Goal: Transaction & Acquisition: Purchase product/service

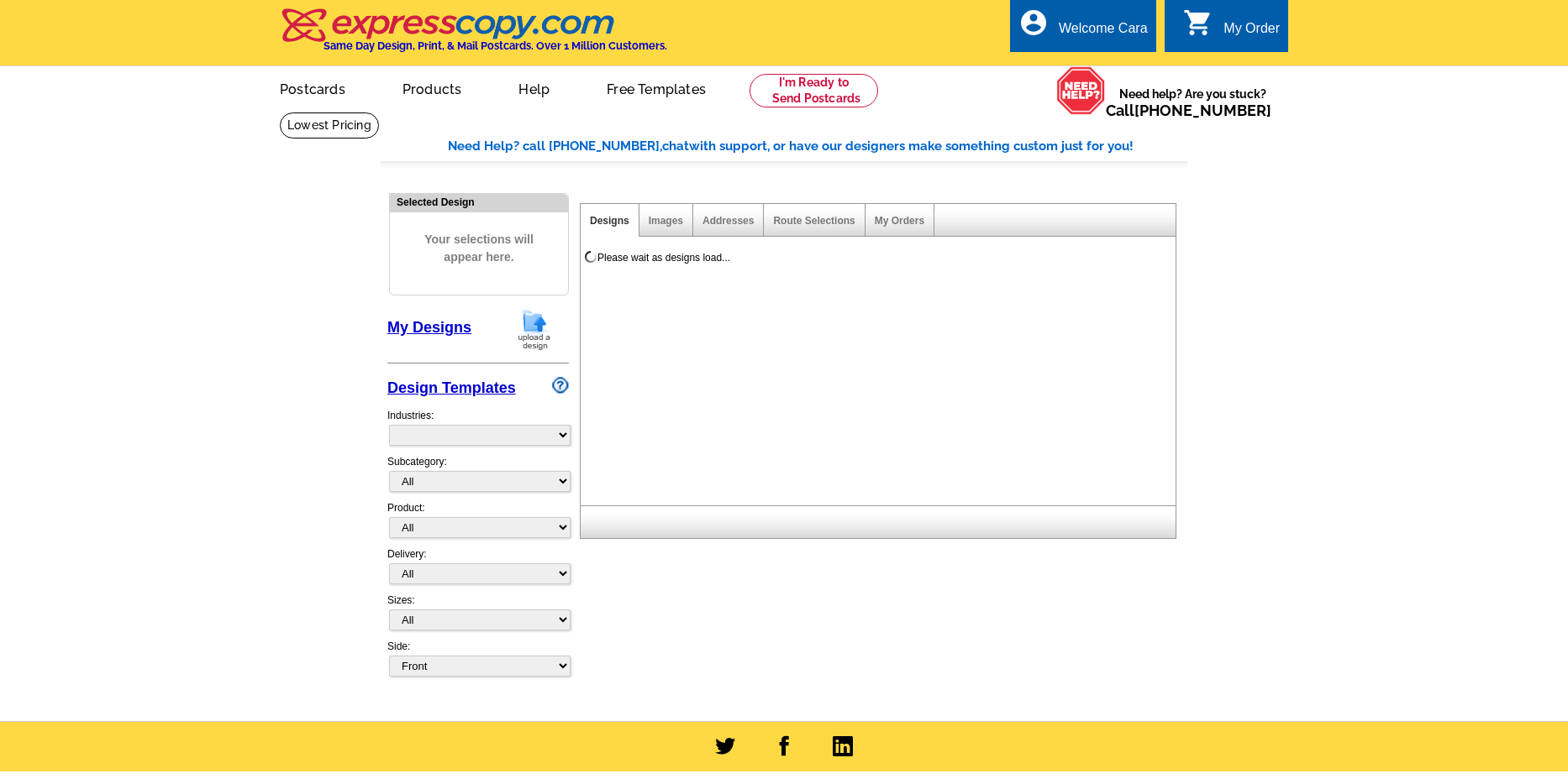
select select "785"
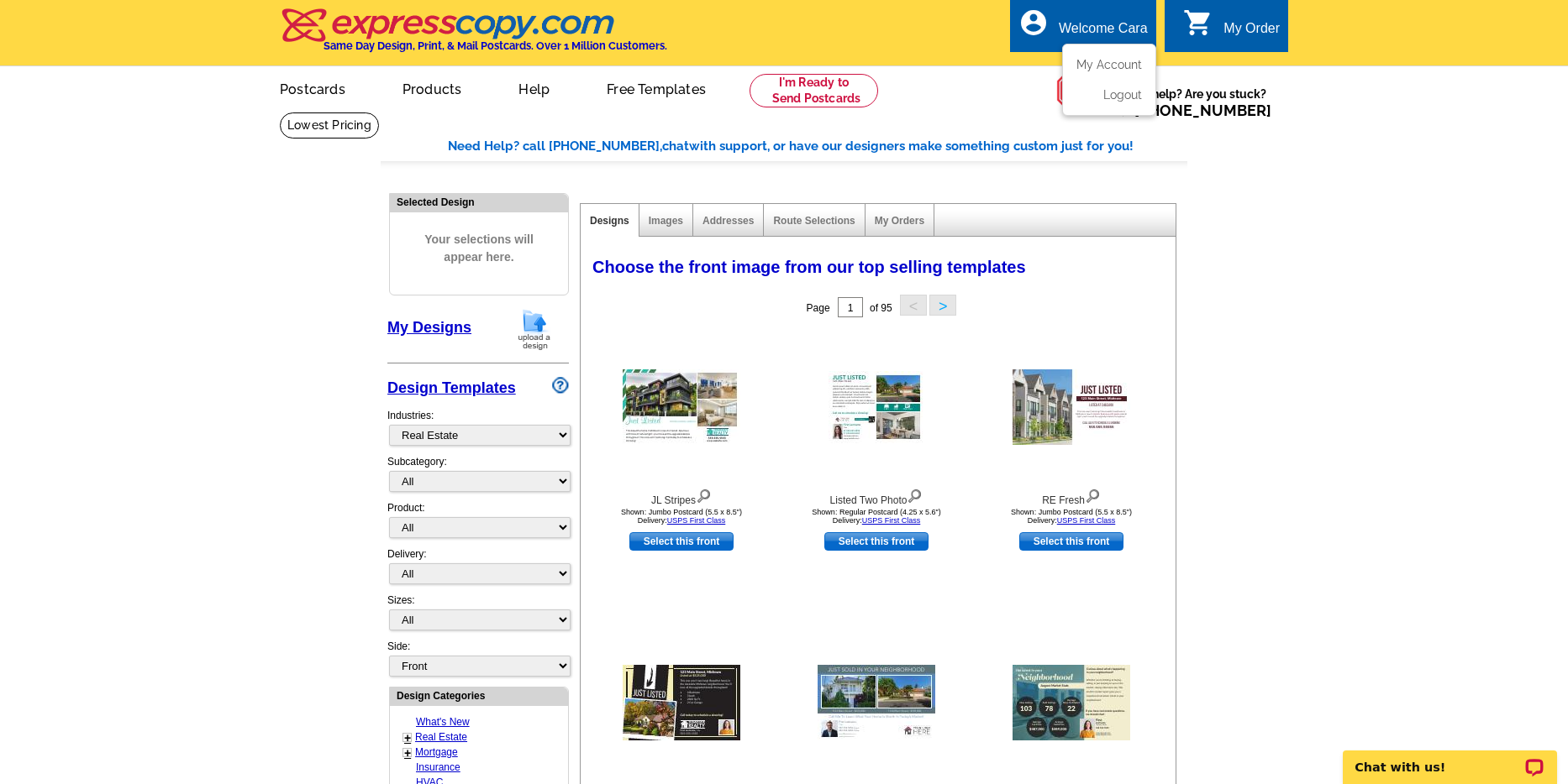
click at [1107, 36] on div "Welcome Cara" at bounding box center [1103, 32] width 89 height 23
drag, startPoint x: 1113, startPoint y: 64, endPoint x: 1118, endPoint y: 74, distance: 11.2
click at [1113, 64] on link "My Account" at bounding box center [1109, 65] width 66 height 14
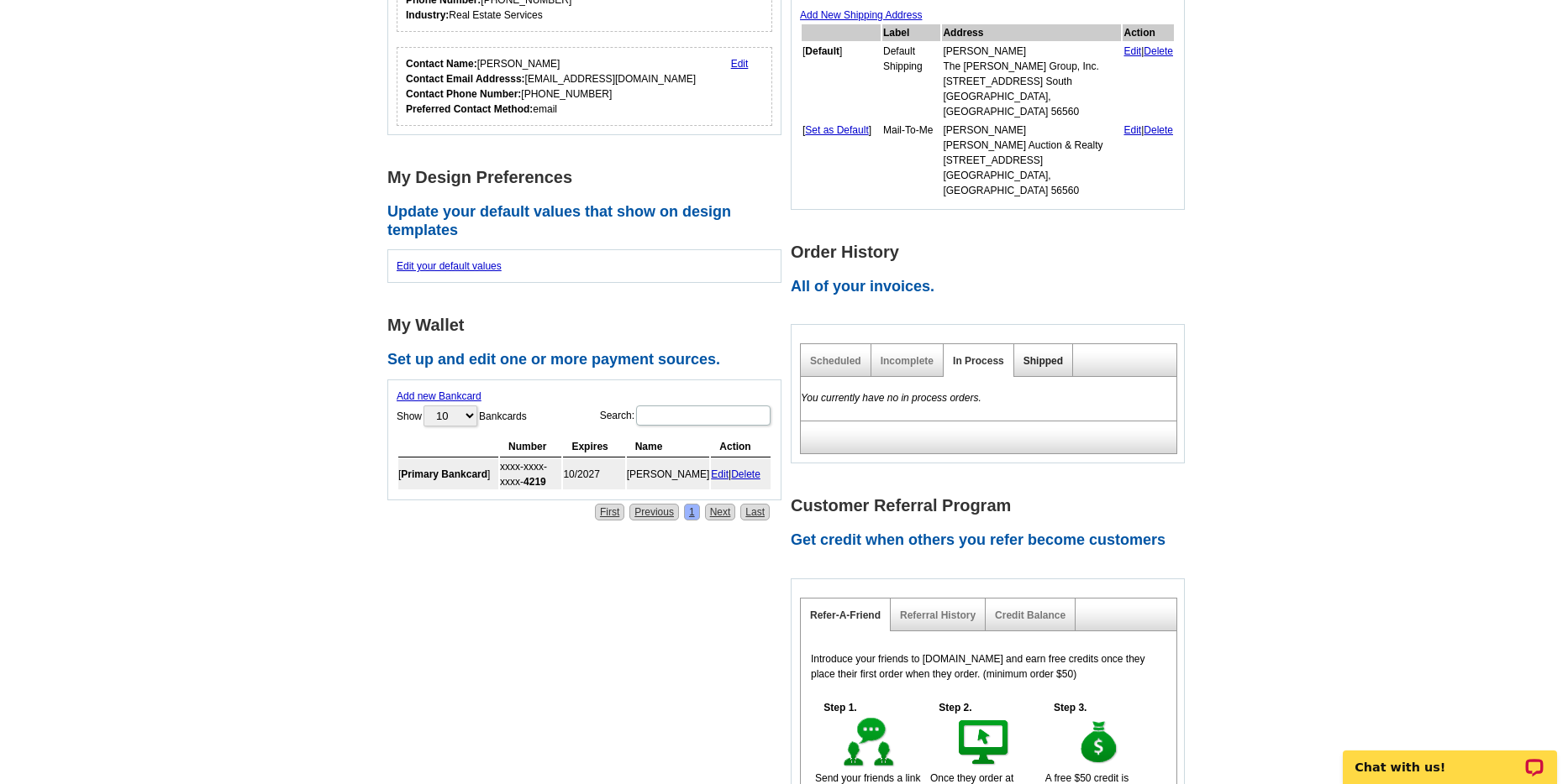
click at [1044, 355] on link "Shipped" at bounding box center [1044, 361] width 40 height 12
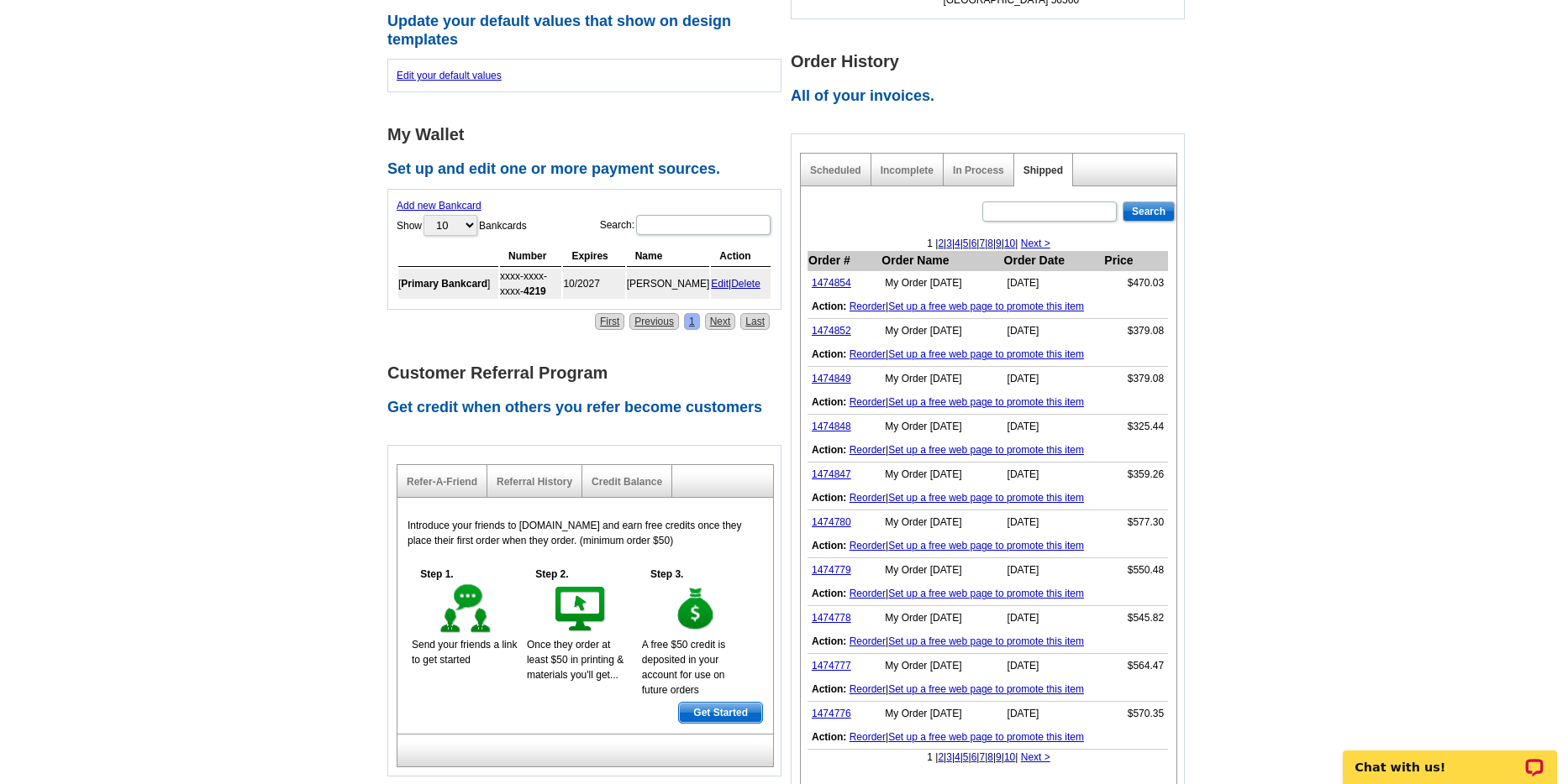
scroll to position [596, 0]
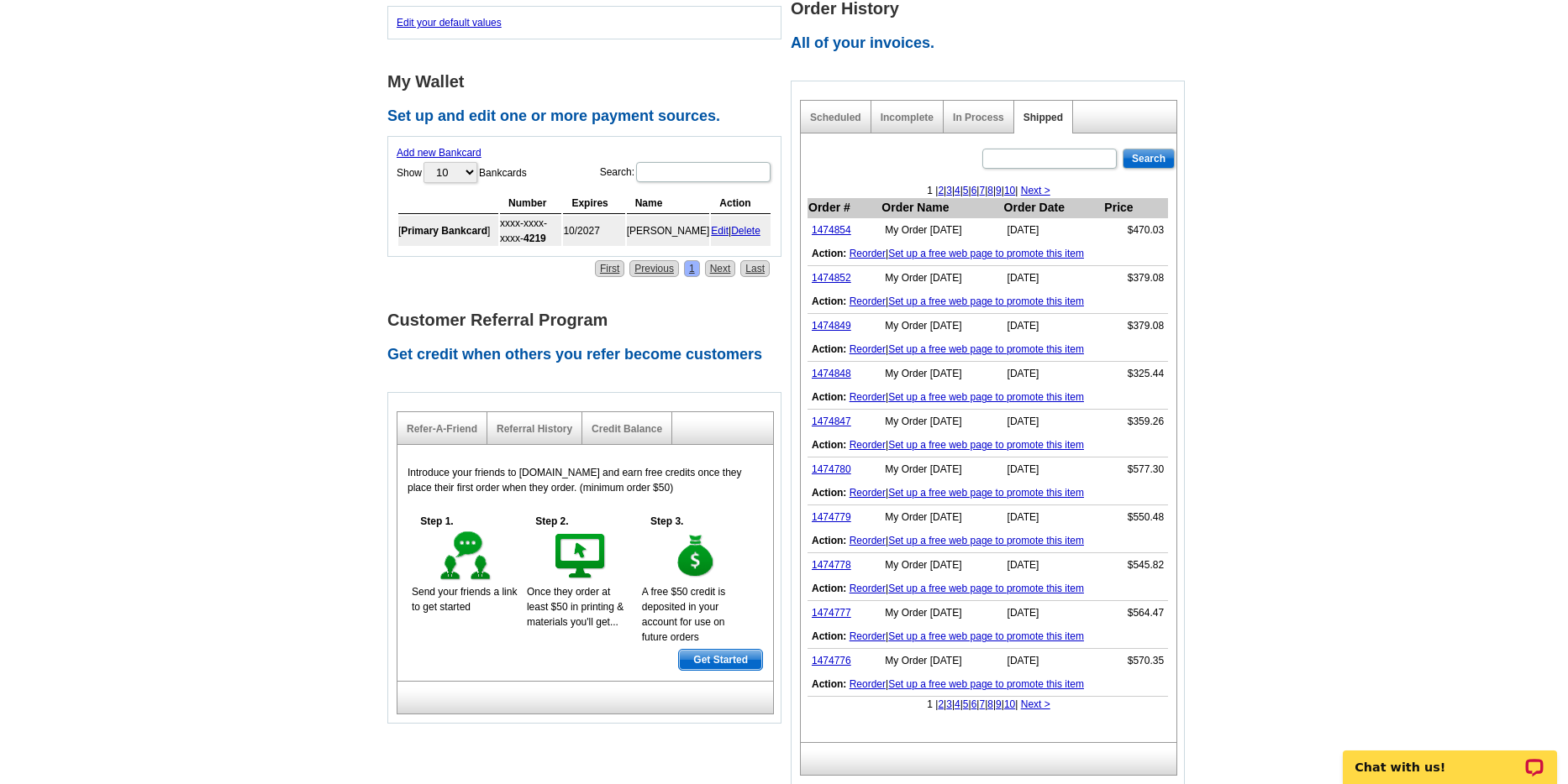
click at [938, 699] on link "2" at bounding box center [940, 705] width 6 height 12
drag, startPoint x: 1167, startPoint y: 295, endPoint x: 1135, endPoint y: 297, distance: 32.1
click at [1135, 314] on td "$599.02" at bounding box center [1135, 327] width 65 height 24
copy td "599.02"
drag, startPoint x: 1242, startPoint y: 325, endPoint x: 1045, endPoint y: 320, distance: 197.1
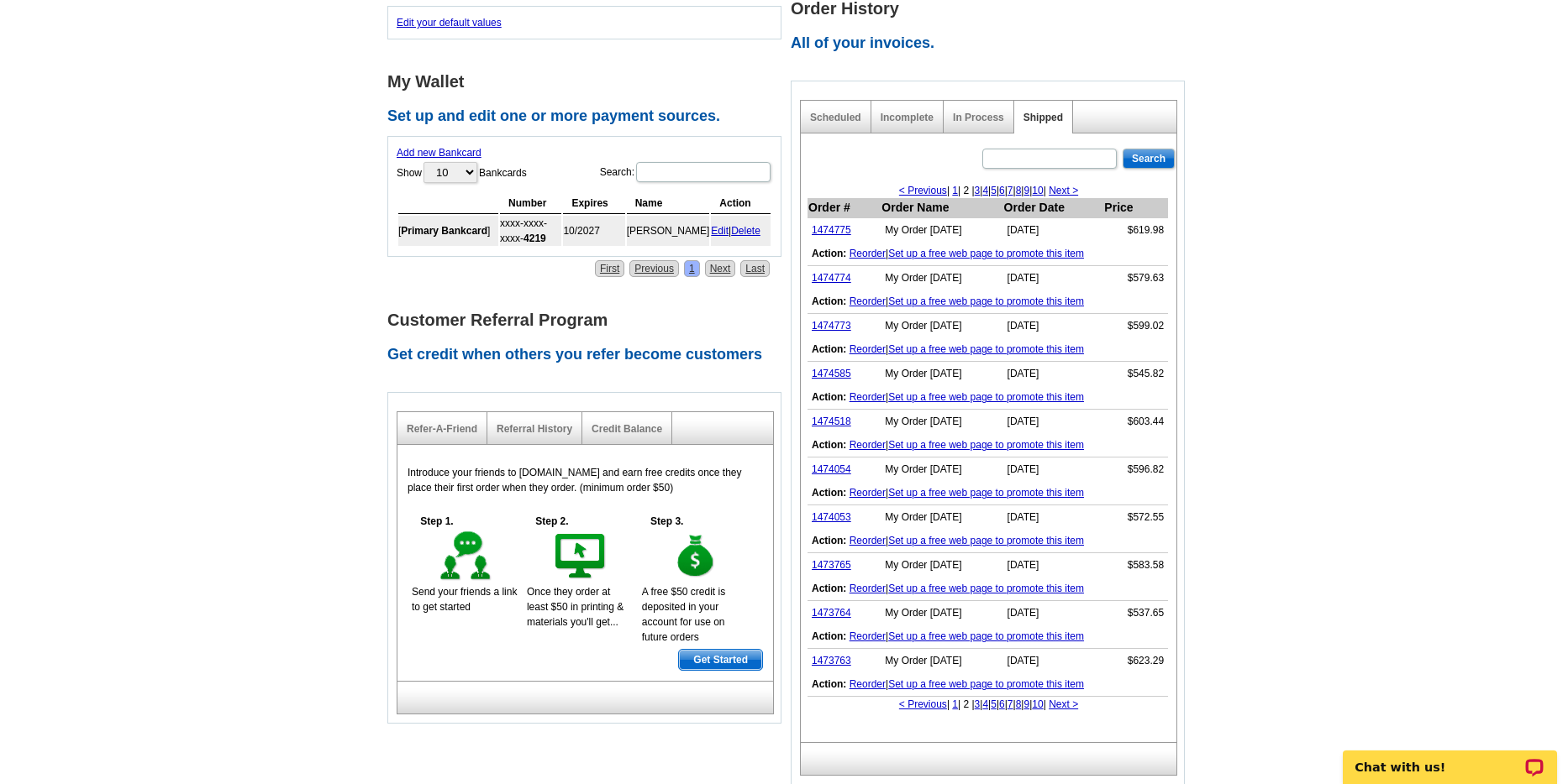
click at [1242, 325] on main "Account Information Update your user information. Username: info@pifers.com Ema…" at bounding box center [784, 186] width 1568 height 1342
click at [826, 320] on link "1474773" at bounding box center [832, 326] width 40 height 12
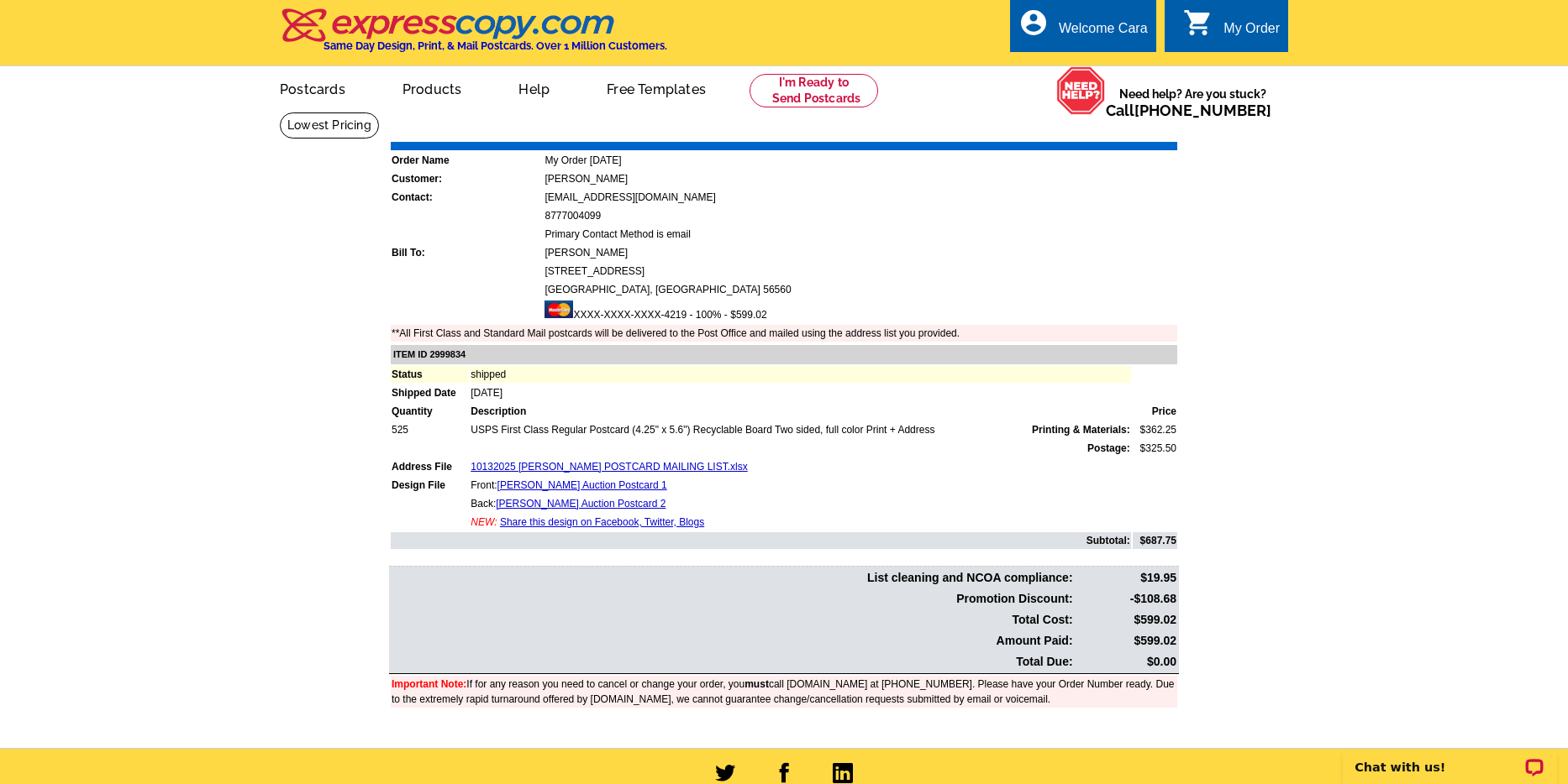
click at [1035, 127] on link "Download Invoice" at bounding box center [1029, 130] width 120 height 14
click at [1377, 314] on main "Order Number: 1474773 Download Invoice | Print Invoice Order Name My Order 2025…" at bounding box center [784, 430] width 1568 height 637
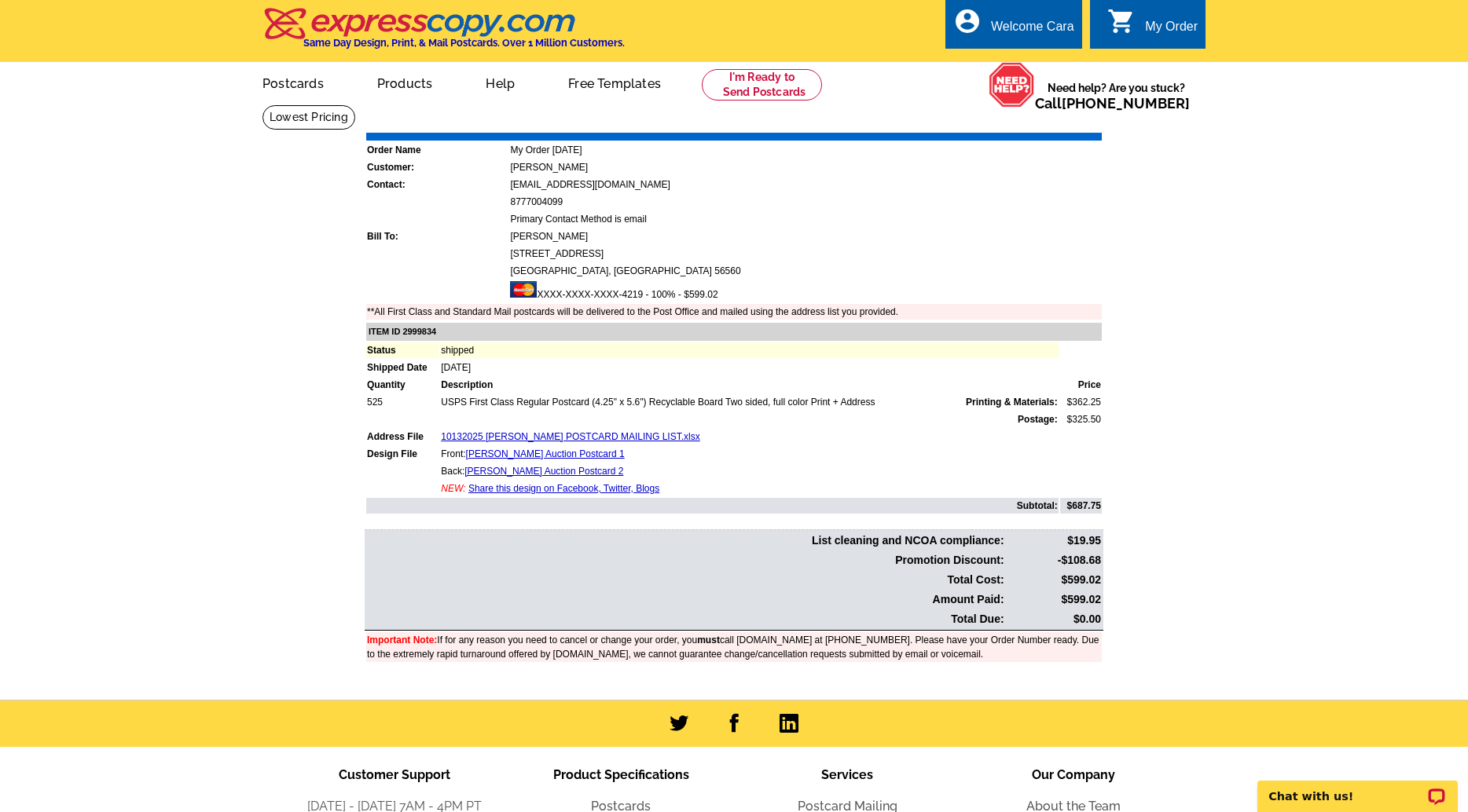
click at [1304, 358] on main "Order Number: 1474773 Download Invoice | Print Invoice Order Name My Order 2025…" at bounding box center [734, 402] width 1468 height 596
drag, startPoint x: 1254, startPoint y: 389, endPoint x: 1126, endPoint y: 434, distance: 135.7
click at [1244, 391] on main "Order Number: 1474773 Download Invoice | Print Invoice Order Name My Order 2025…" at bounding box center [734, 402] width 1468 height 596
drag, startPoint x: 1002, startPoint y: 417, endPoint x: 319, endPoint y: 346, distance: 686.7
click at [319, 346] on main "Order Number: 1474773 Download Invoice | Print Invoice Order Name My Order 2025…" at bounding box center [734, 402] width 1468 height 596
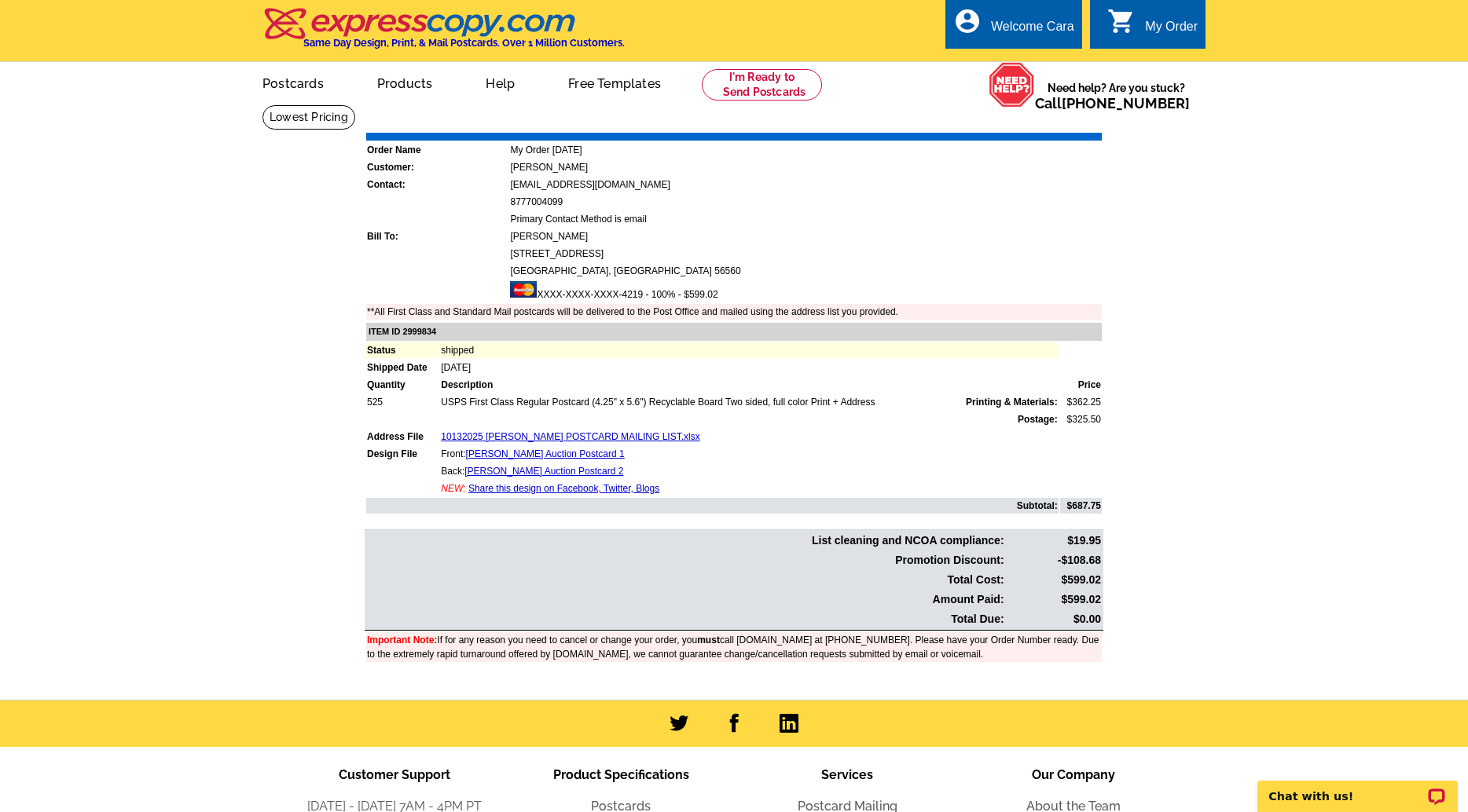
drag, startPoint x: 335, startPoint y: 337, endPoint x: 371, endPoint y: 322, distance: 39.0
click at [336, 336] on main "Order Number: 1474773 Download Invoice | Print Invoice Order Name My Order 2025…" at bounding box center [734, 402] width 1468 height 596
drag, startPoint x: 442, startPoint y: 346, endPoint x: 1239, endPoint y: 506, distance: 812.9
click at [1239, 506] on main "Order Number: 1474773 Download Invoice | Print Invoice Order Name My Order 2025…" at bounding box center [734, 402] width 1468 height 596
click at [1237, 513] on main "Order Number: 1474773 Download Invoice | Print Invoice Order Name My Order 2025…" at bounding box center [734, 402] width 1468 height 596
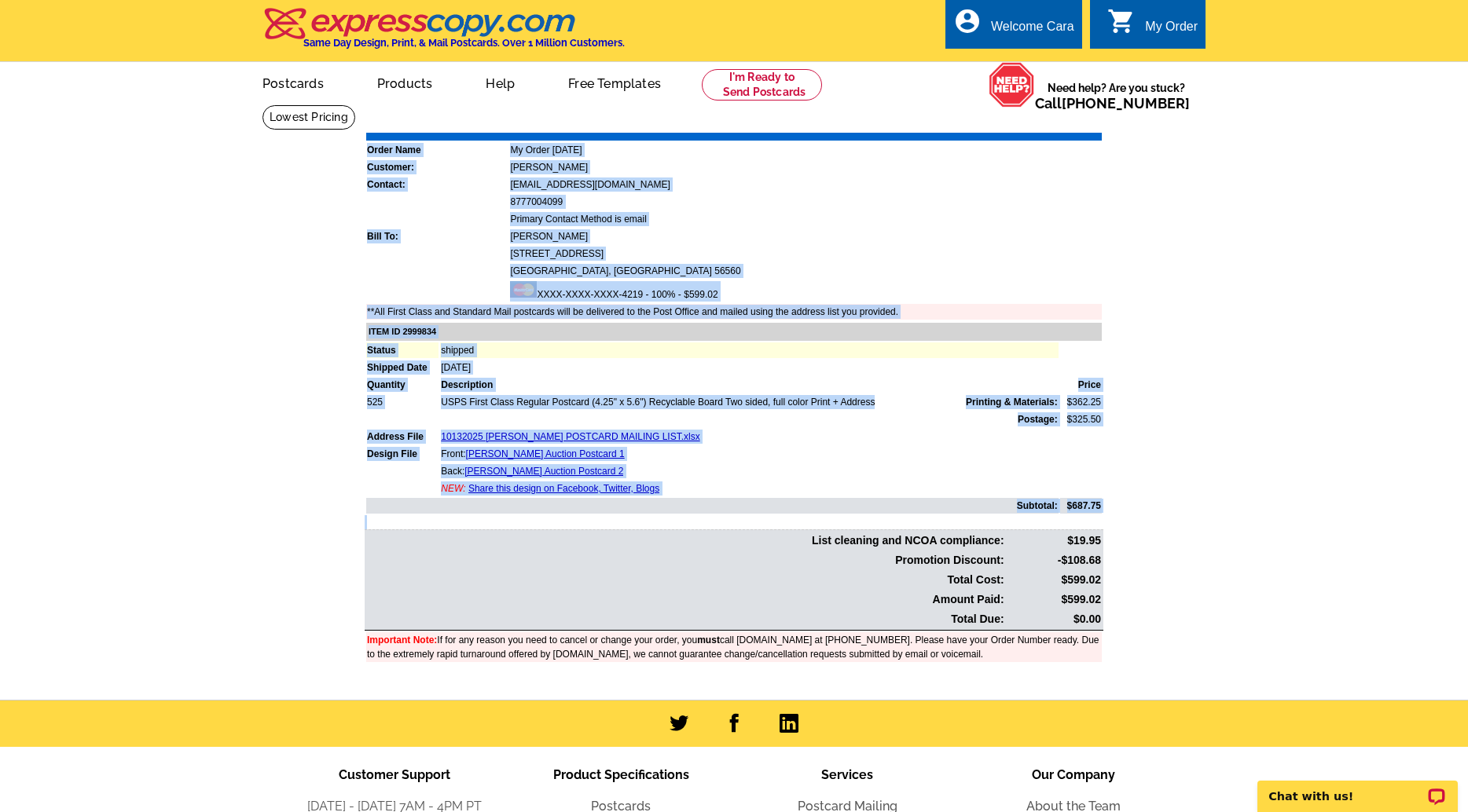
drag, startPoint x: 1054, startPoint y: 597, endPoint x: 248, endPoint y: 314, distance: 854.2
click at [248, 314] on main "Order Number: 1474773 Download Invoice | Print Invoice Order Name My Order 2025…" at bounding box center [734, 402] width 1468 height 596
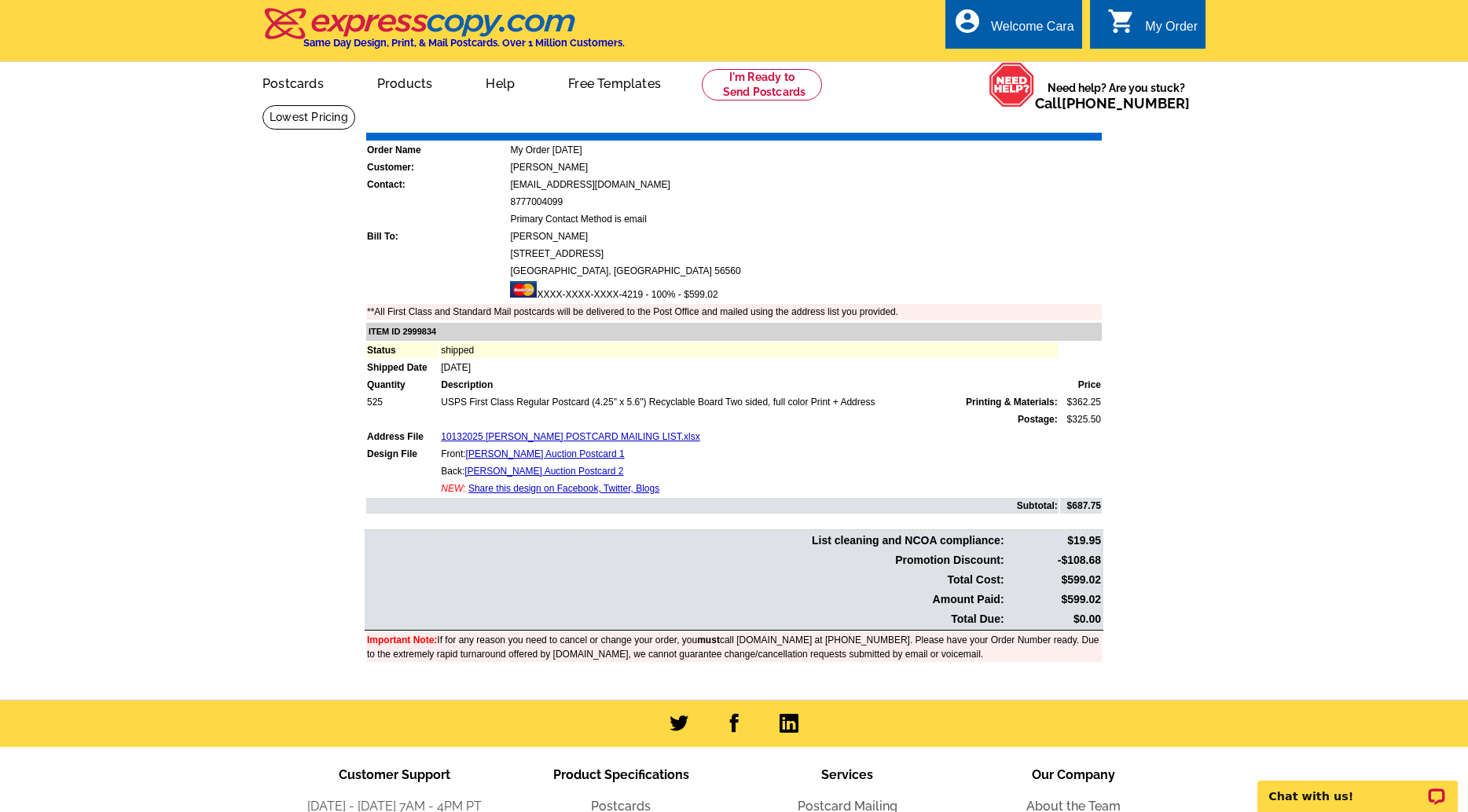
click at [246, 313] on main "Order Number: 1474773 Download Invoice | Print Invoice Order Name My Order 2025…" at bounding box center [734, 402] width 1468 height 596
click at [238, 145] on main "Order Number: 1474773 Download Invoice | Print Invoice Order Name My Order 2025…" at bounding box center [734, 402] width 1468 height 596
click at [194, 502] on main "Order Number: 1474773 Download Invoice | Print Invoice Order Name My Order 2025…" at bounding box center [734, 402] width 1468 height 596
drag, startPoint x: 220, startPoint y: 534, endPoint x: 306, endPoint y: 535, distance: 86.0
click at [219, 535] on main "Order Number: 1474773 Download Invoice | Print Invoice Order Name My Order 2025…" at bounding box center [734, 402] width 1468 height 596
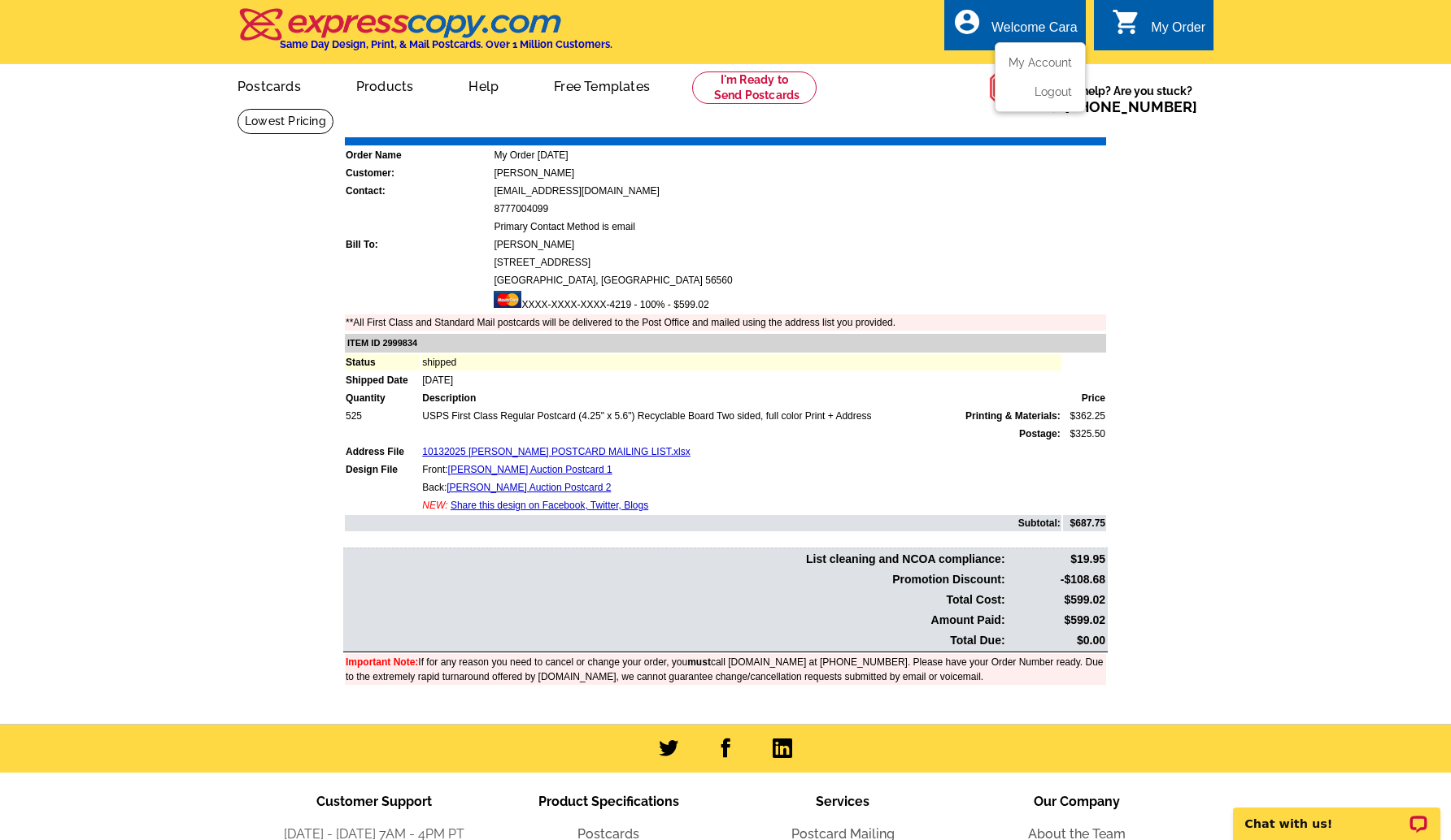
click at [1024, 29] on div "Welcome Cara" at bounding box center [1034, 31] width 86 height 23
click at [1030, 54] on ul "My Account Logout" at bounding box center [1040, 76] width 91 height 70
click at [1047, 64] on link "My Account" at bounding box center [1036, 62] width 70 height 14
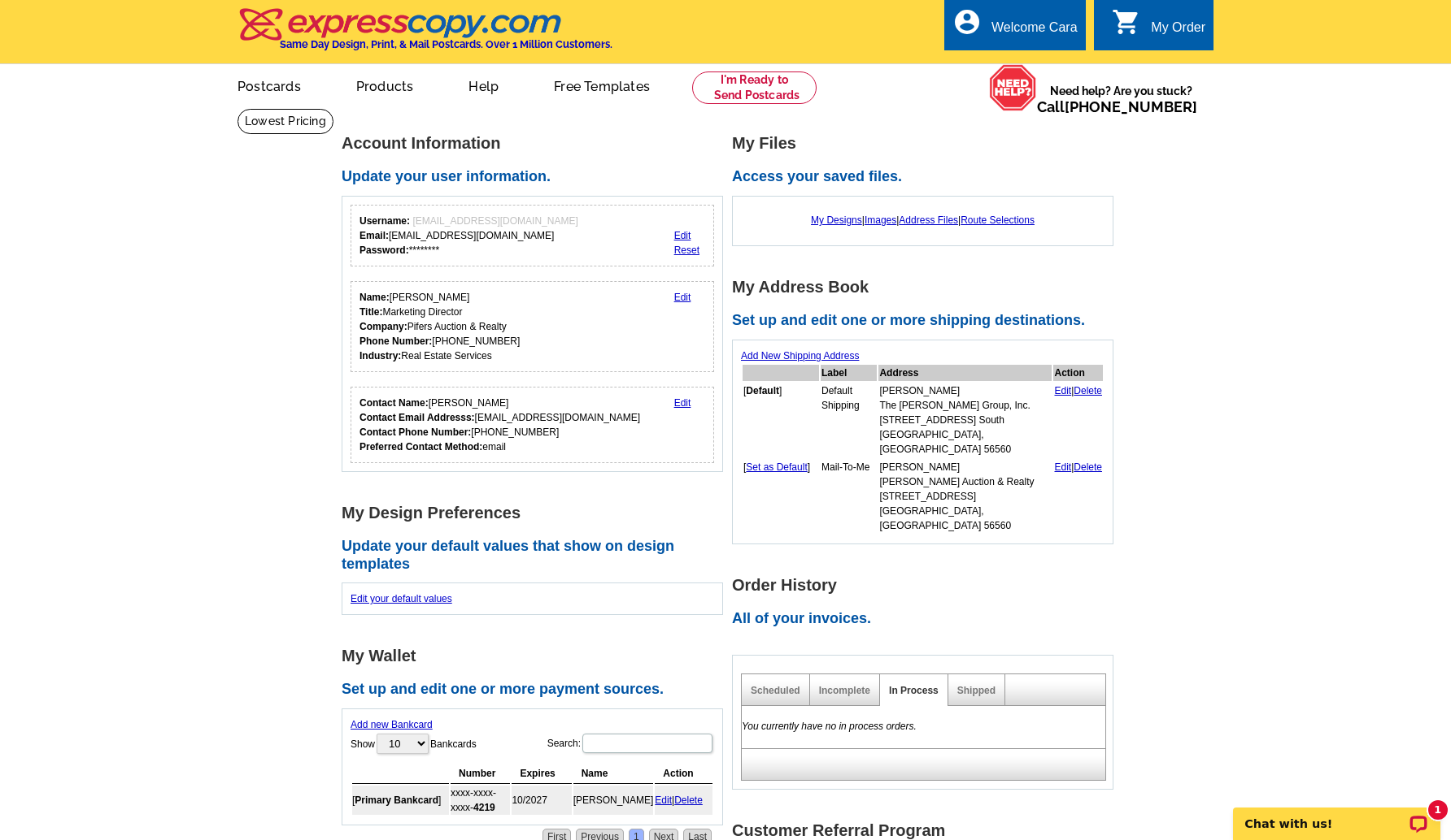
drag, startPoint x: 960, startPoint y: 697, endPoint x: 965, endPoint y: 687, distance: 11.2
click at [964, 706] on div "You currently have no in process orders." at bounding box center [923, 727] width 365 height 42
click at [970, 675] on div "Shipped" at bounding box center [976, 691] width 57 height 32
click at [975, 685] on link "Shipped" at bounding box center [976, 691] width 39 height 12
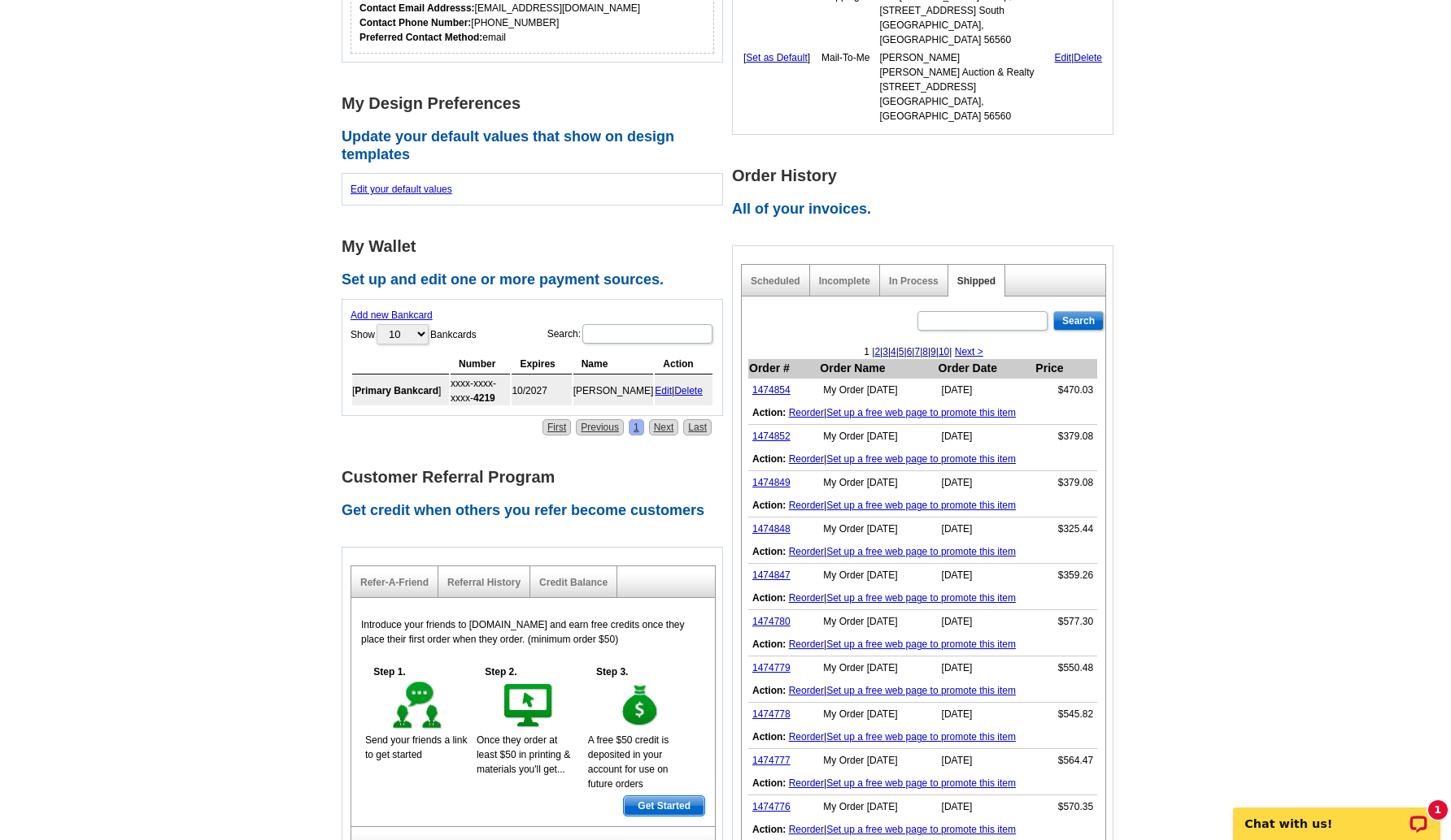
scroll to position [540, 0]
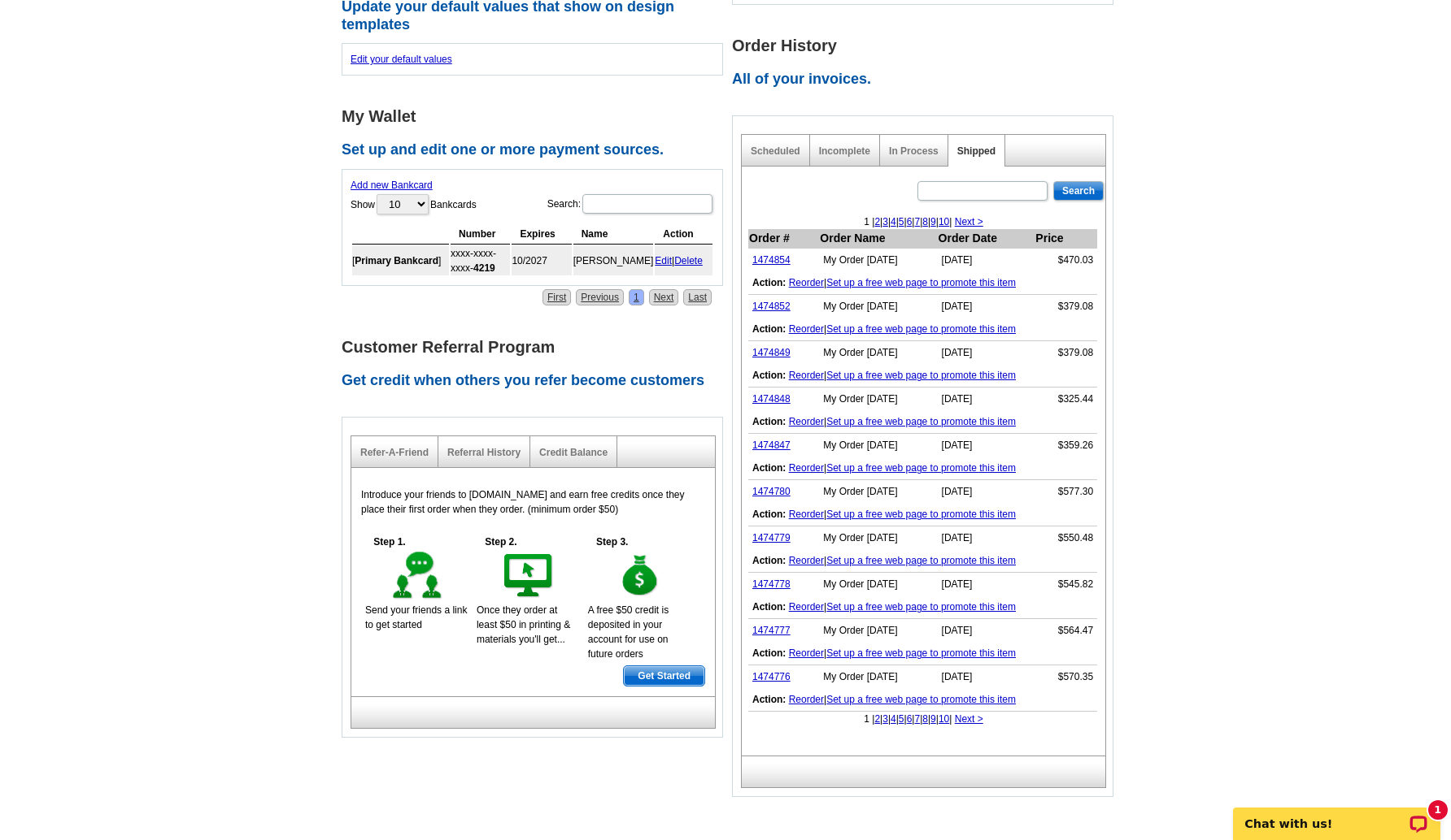
click at [874, 713] on link "2" at bounding box center [876, 719] width 6 height 12
drag, startPoint x: 1090, startPoint y: 277, endPoint x: 1064, endPoint y: 279, distance: 26.1
click at [1064, 295] on td "$579.63" at bounding box center [1065, 307] width 63 height 23
copy td "579.63"
click at [779, 301] on link "1474774" at bounding box center [772, 307] width 39 height 12
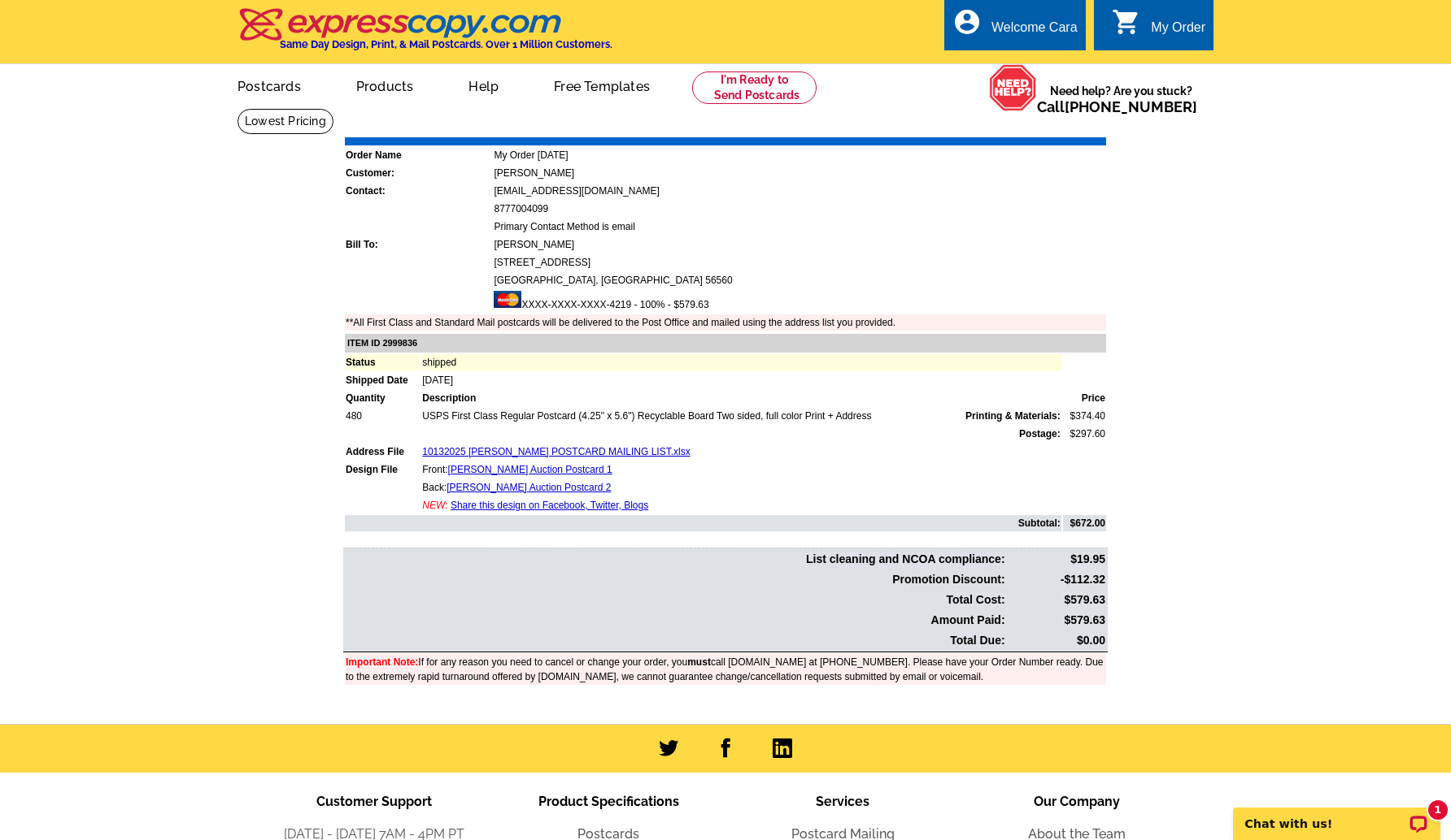
click at [969, 127] on link "Download Invoice" at bounding box center [962, 126] width 116 height 13
click at [1056, 65] on link "My Account" at bounding box center [1036, 62] width 70 height 14
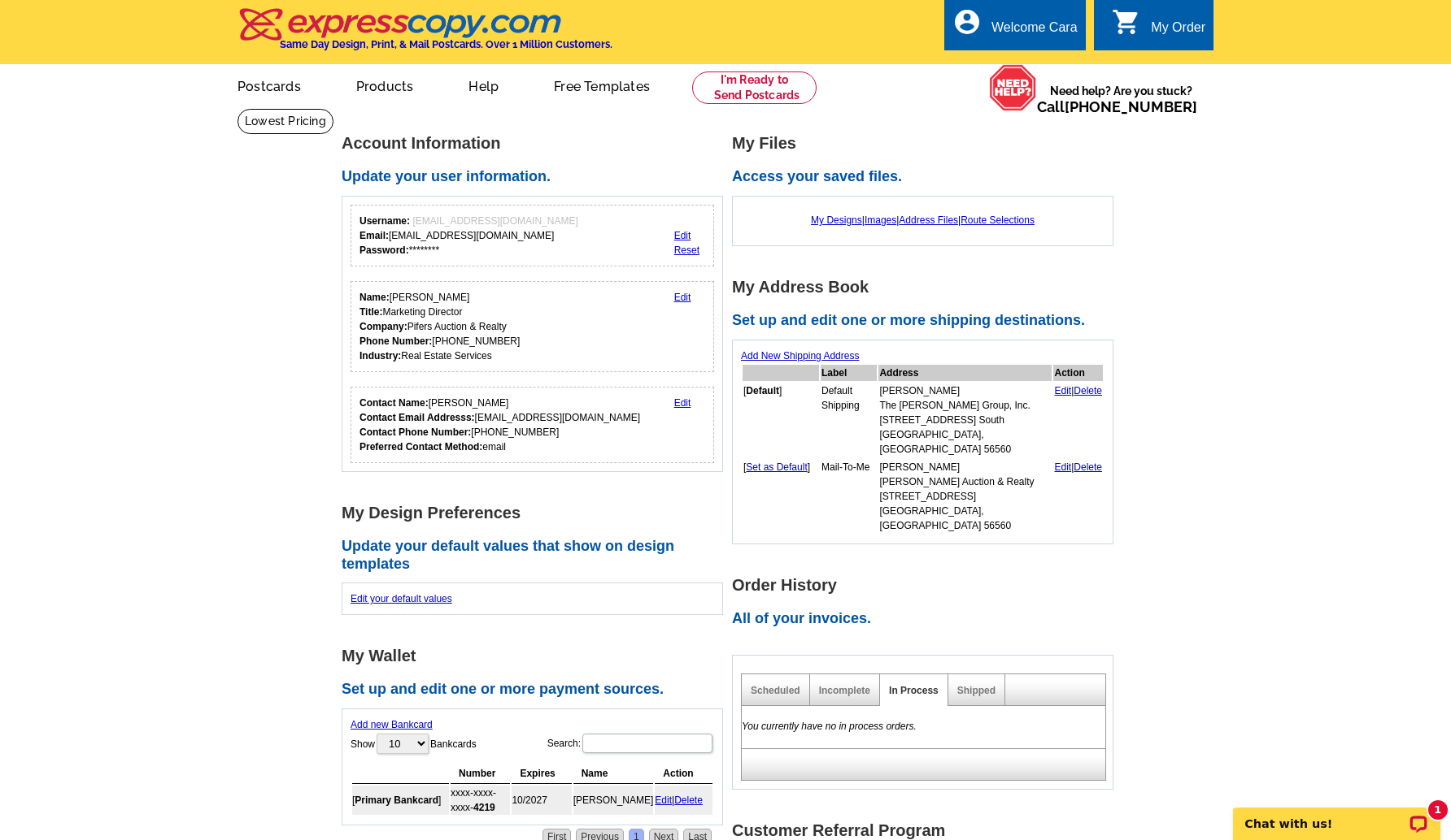
drag, startPoint x: 981, startPoint y: 661, endPoint x: 1121, endPoint y: 654, distance: 140.2
click at [982, 685] on link "Shipped" at bounding box center [976, 691] width 39 height 12
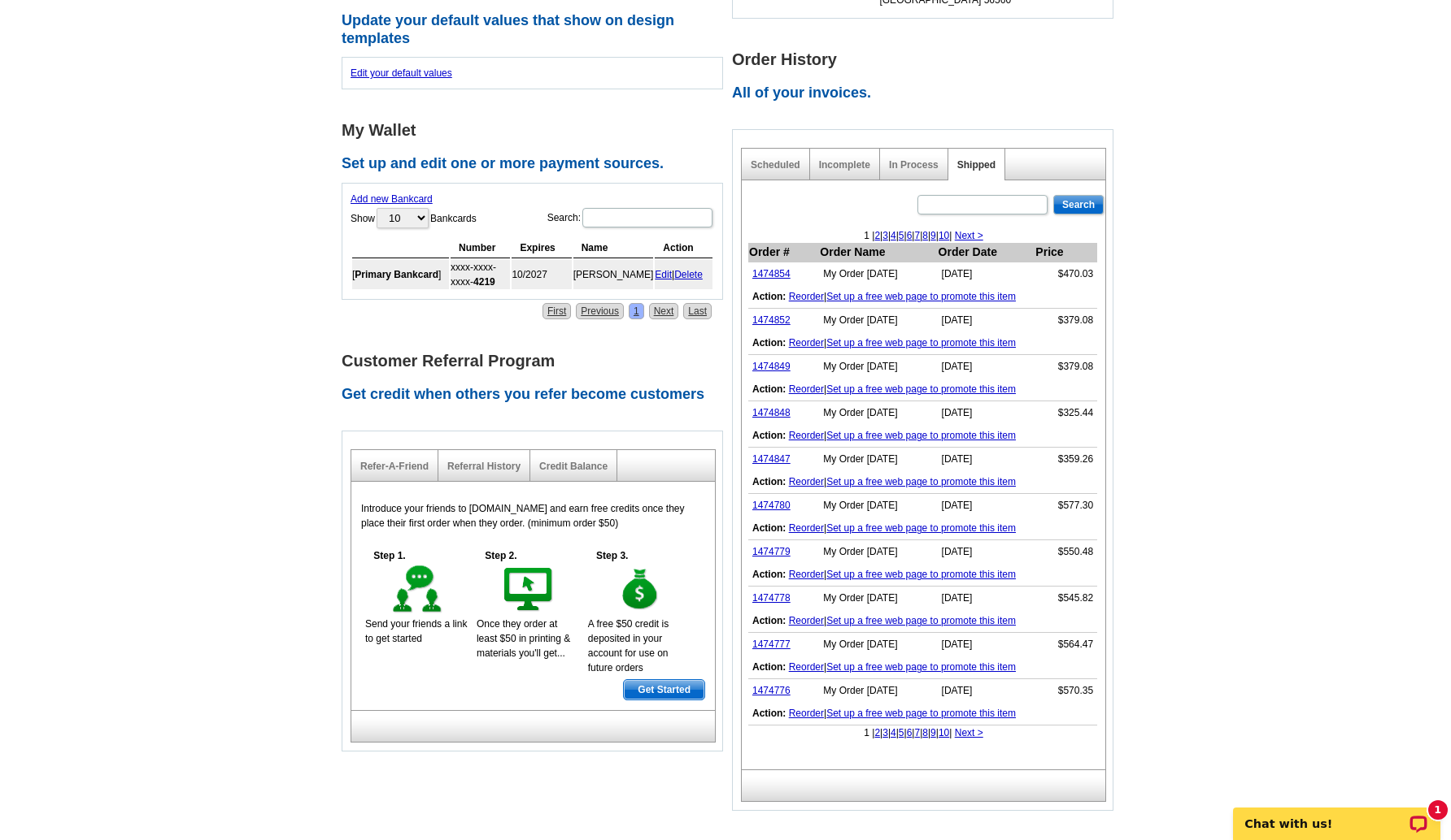
scroll to position [553, 0]
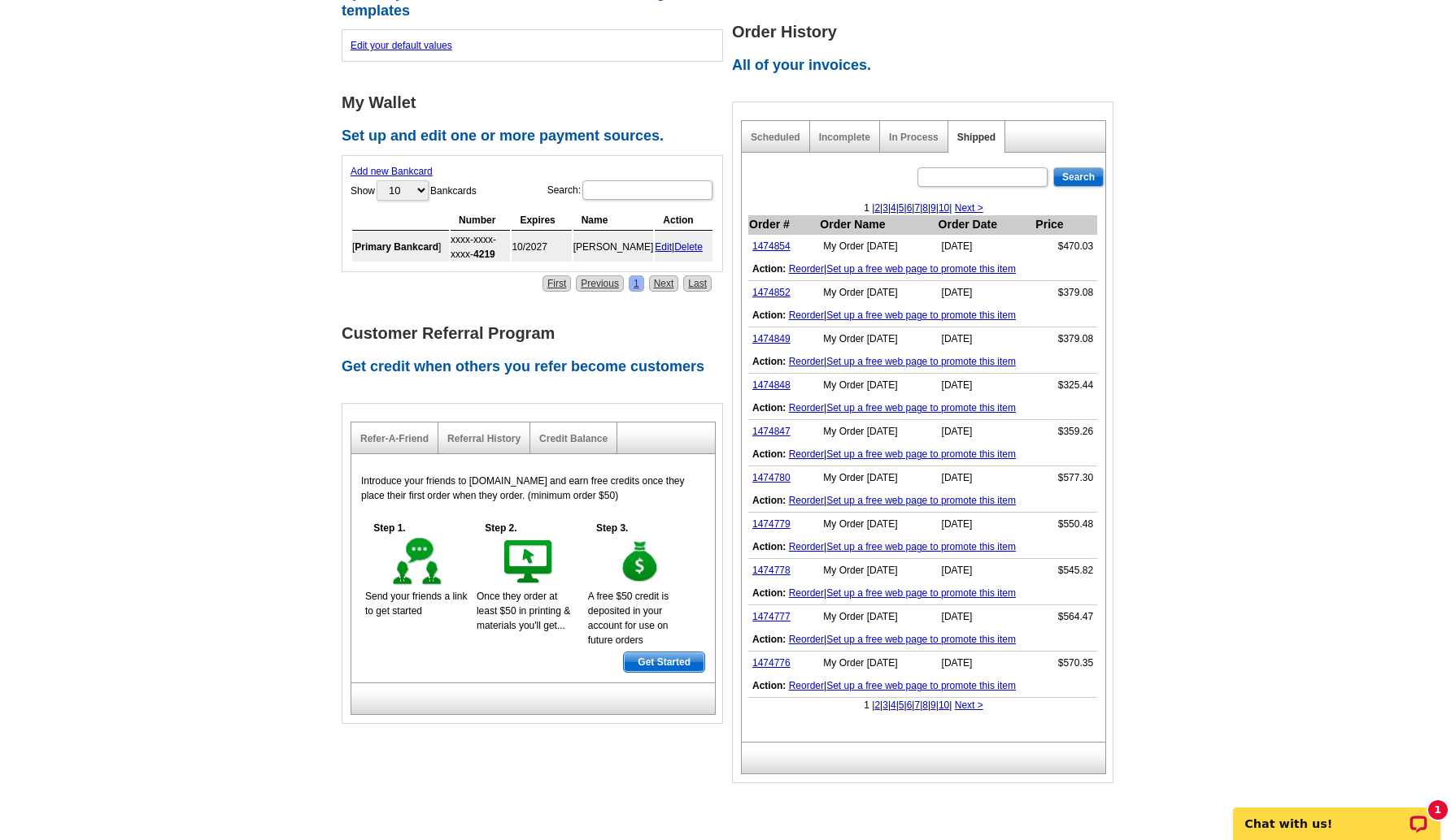
click at [874, 700] on link "2" at bounding box center [876, 706] width 6 height 12
click at [769, 241] on link "1474775" at bounding box center [772, 246] width 39 height 12
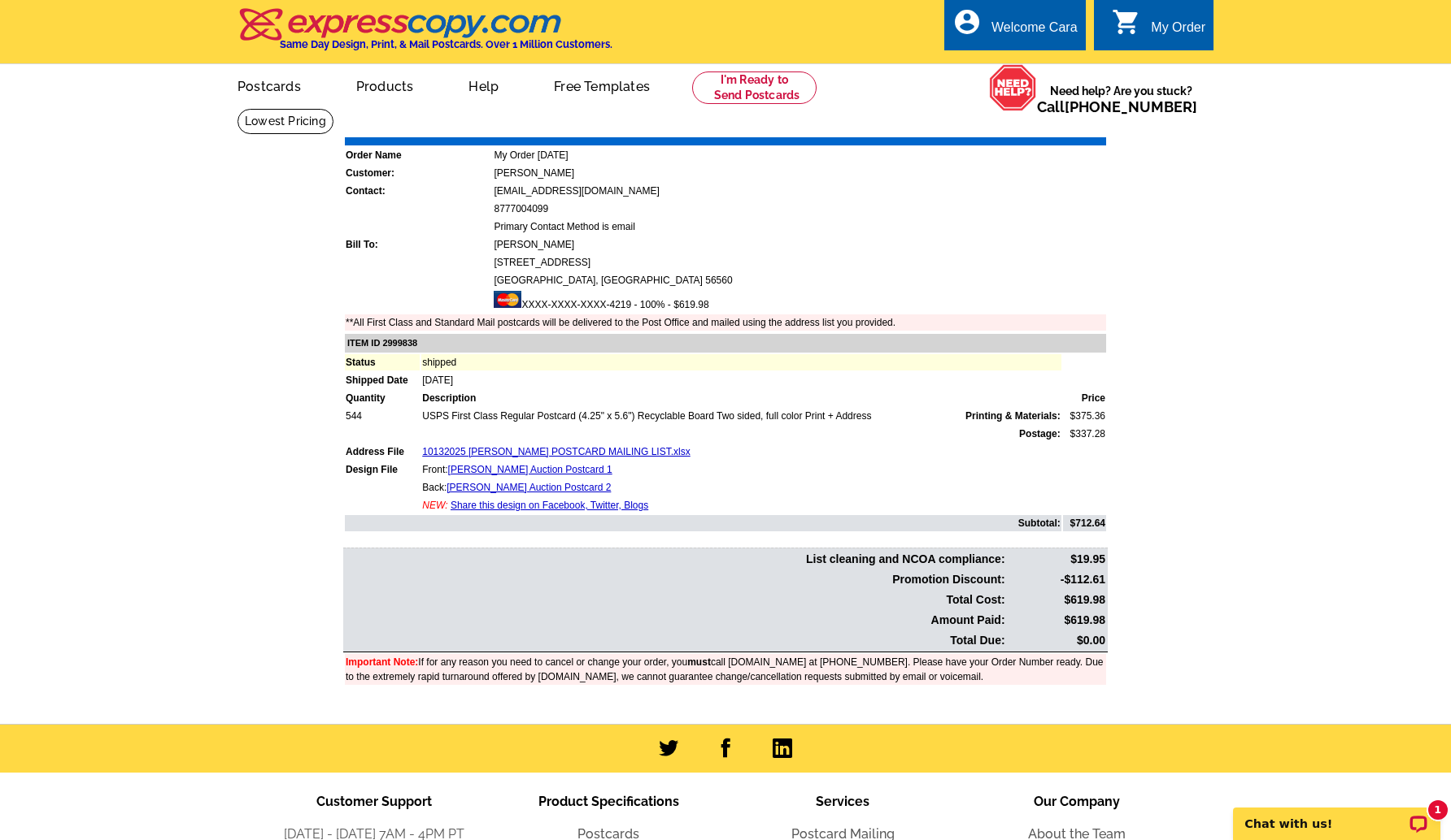
click at [922, 122] on link "Download Invoice" at bounding box center [962, 126] width 116 height 13
click at [1058, 56] on link "My Account" at bounding box center [1036, 62] width 70 height 14
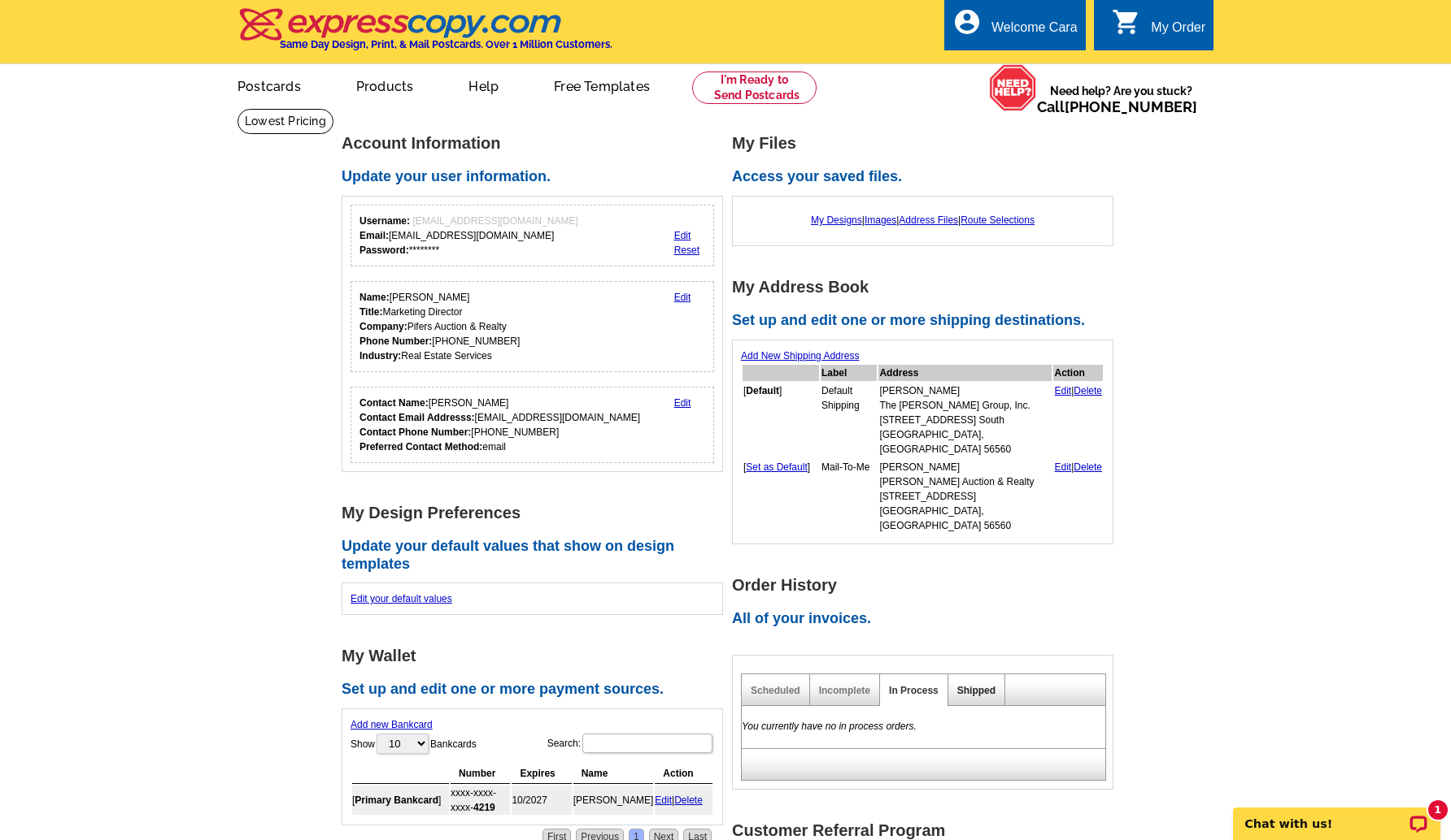
click at [972, 675] on div "Shipped" at bounding box center [976, 691] width 57 height 32
click at [972, 685] on link "Shipped" at bounding box center [976, 691] width 39 height 12
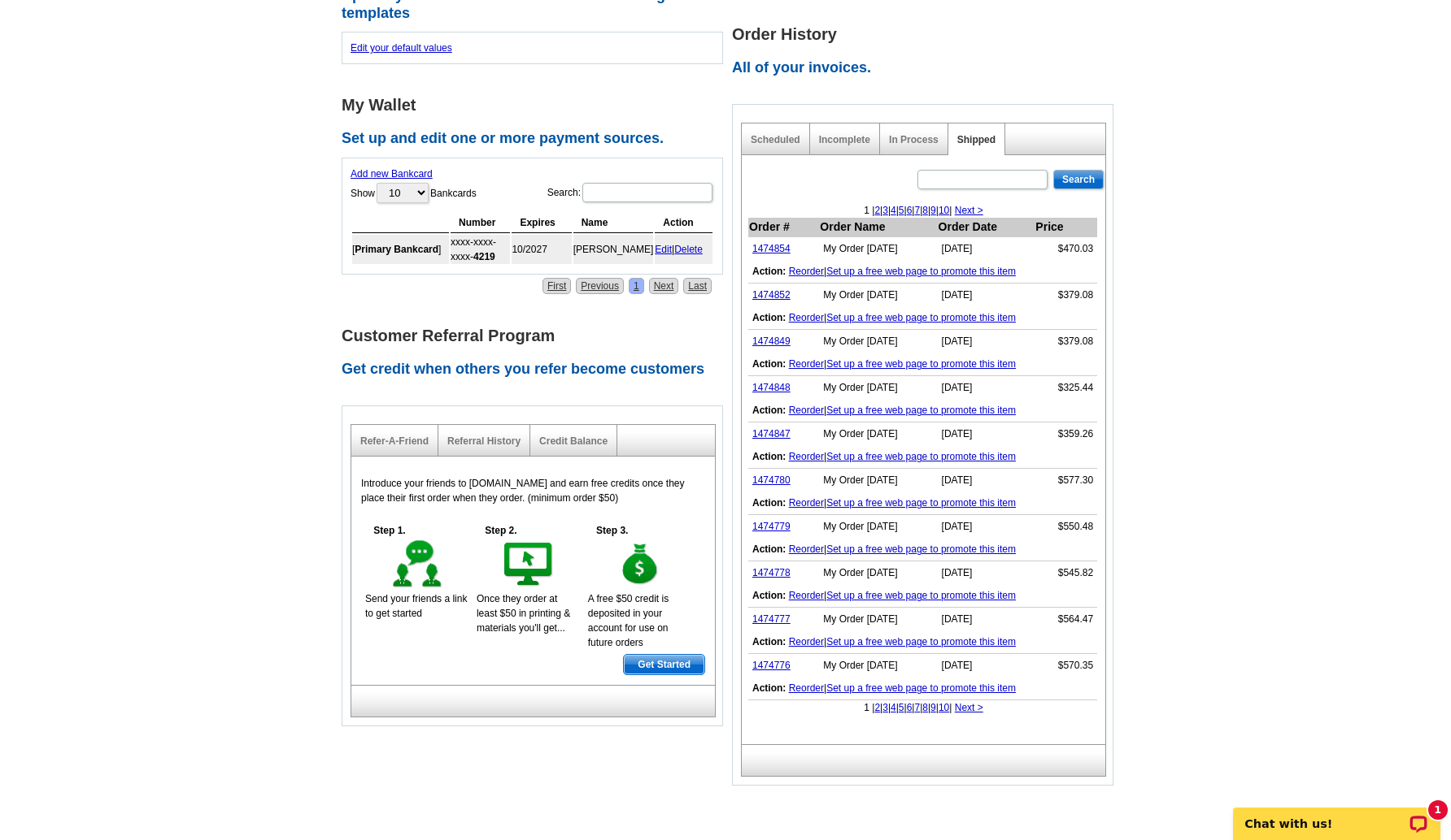
scroll to position [883, 0]
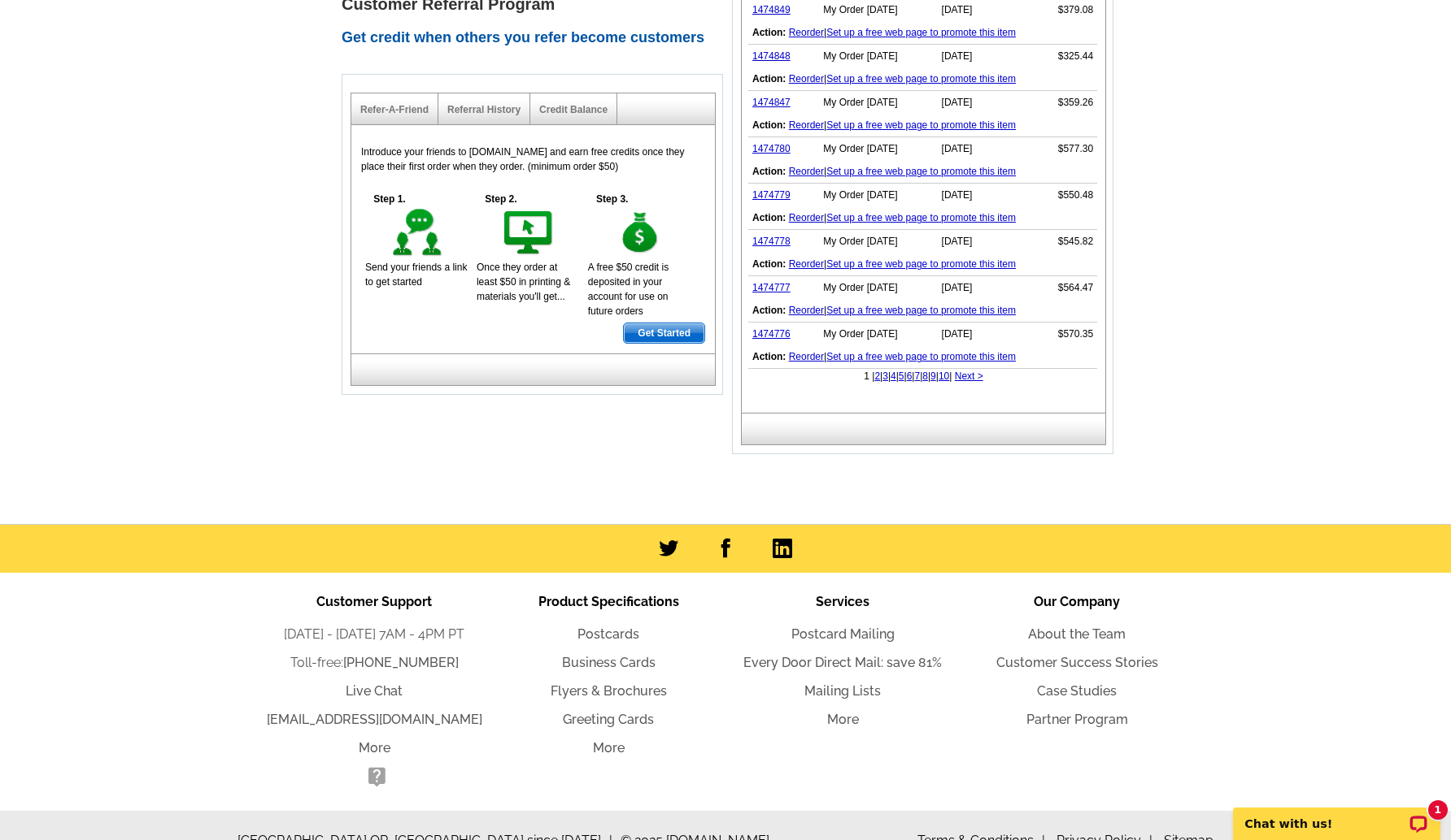
click at [874, 371] on link "2" at bounding box center [876, 376] width 6 height 12
drag, startPoint x: 866, startPoint y: 345, endPoint x: 200, endPoint y: 375, distance: 666.7
click at [888, 371] on link "1" at bounding box center [891, 376] width 6 height 12
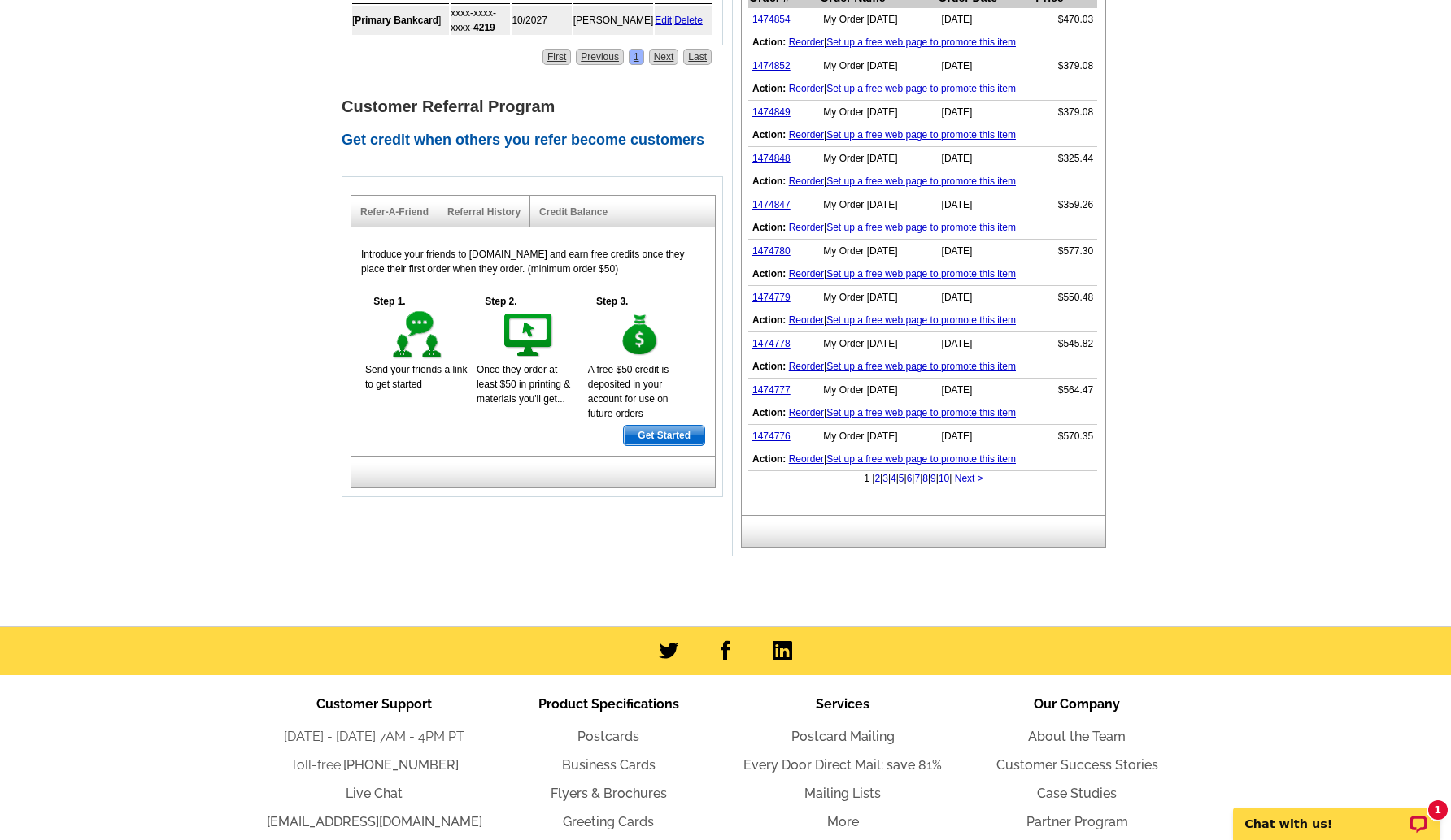
scroll to position [775, 0]
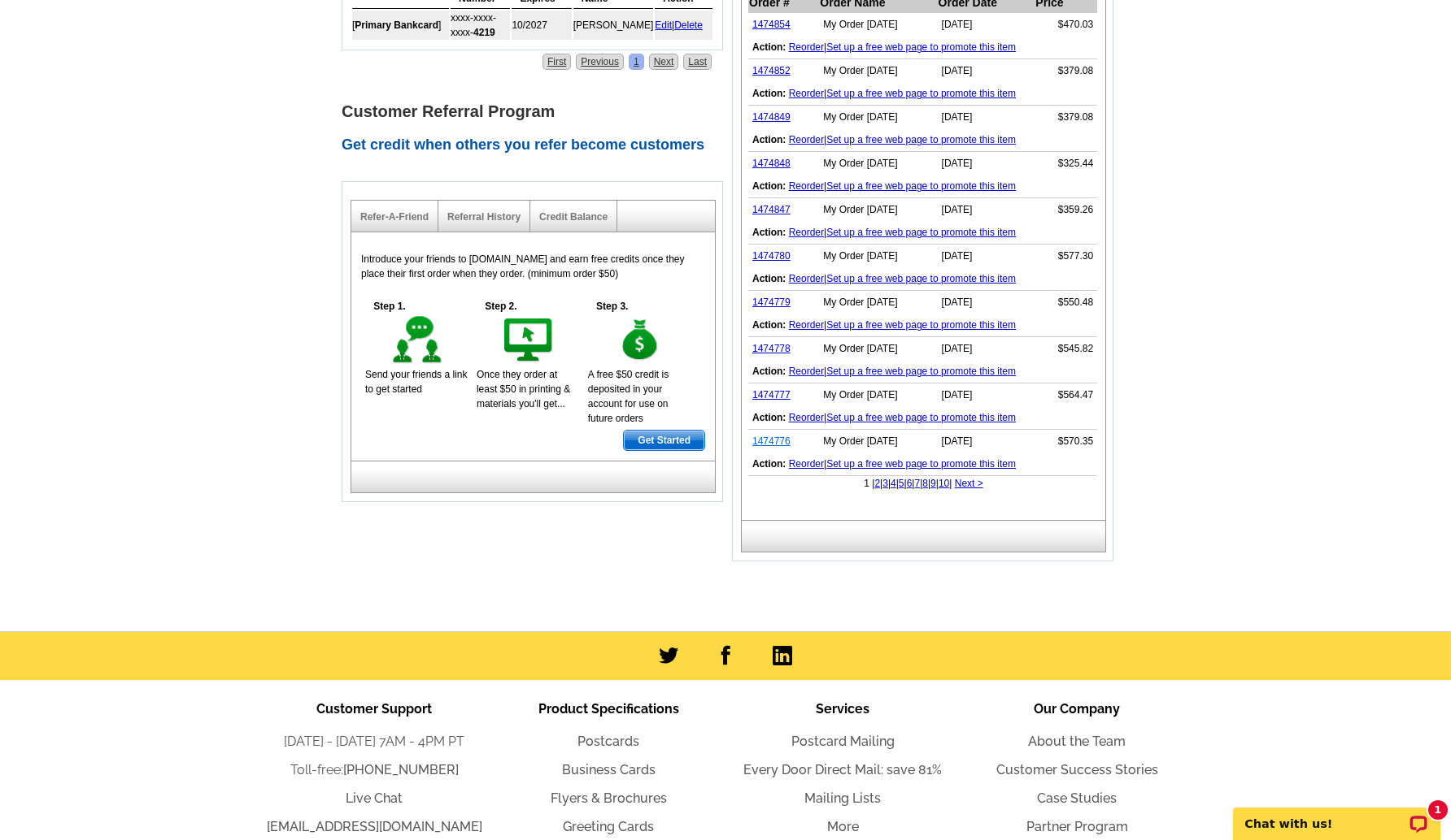
click at [769, 436] on link "1474776" at bounding box center [772, 442] width 39 height 12
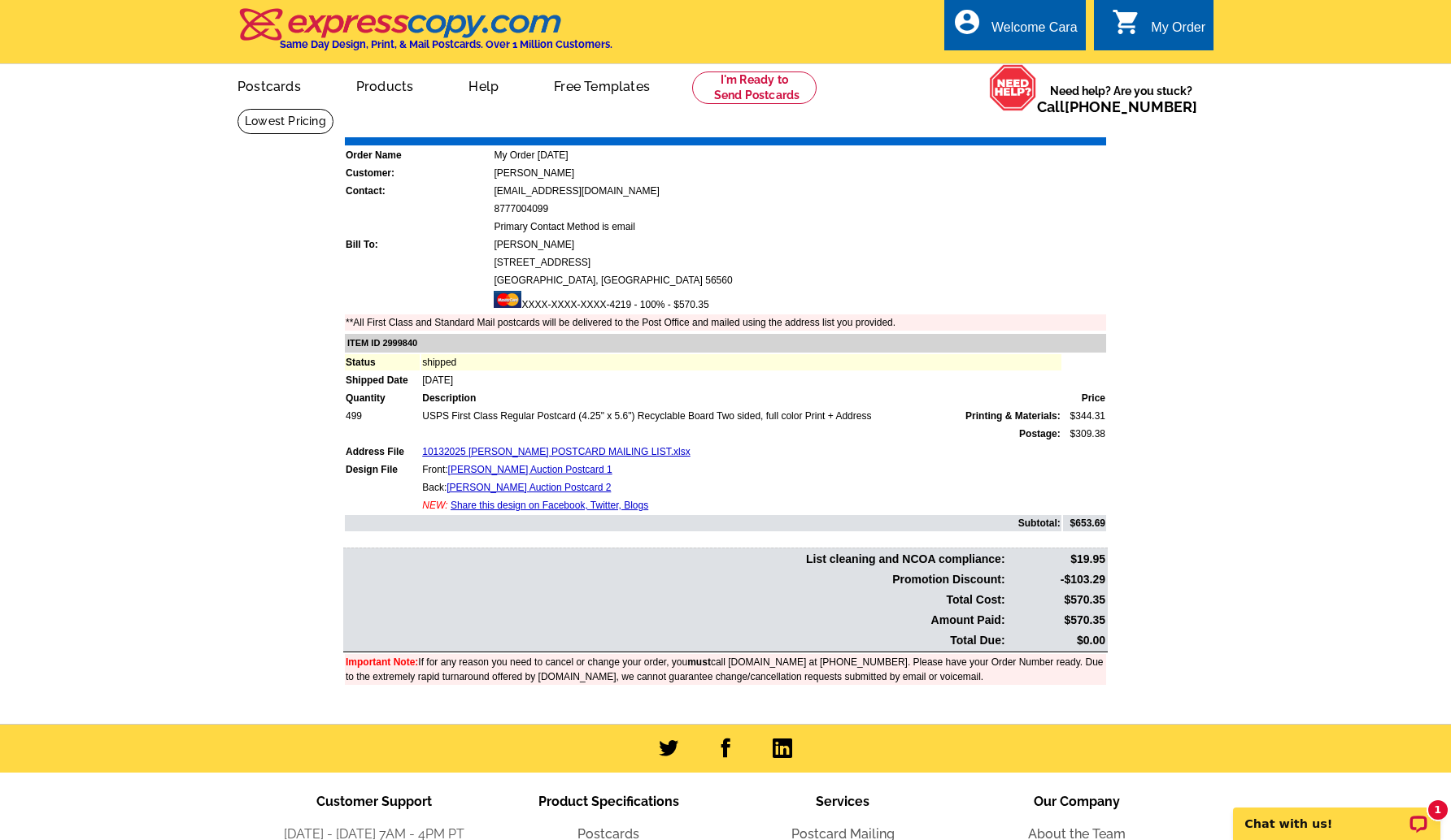
click at [1072, 620] on td "$570.35" at bounding box center [1056, 620] width 98 height 18
copy td "570.35"
click at [1212, 614] on main "Order Number: 1474776 Download Invoice | Print Invoice Order Name My Order 2025…" at bounding box center [726, 416] width 1451 height 616
click at [947, 129] on link "Download Invoice" at bounding box center [962, 126] width 116 height 13
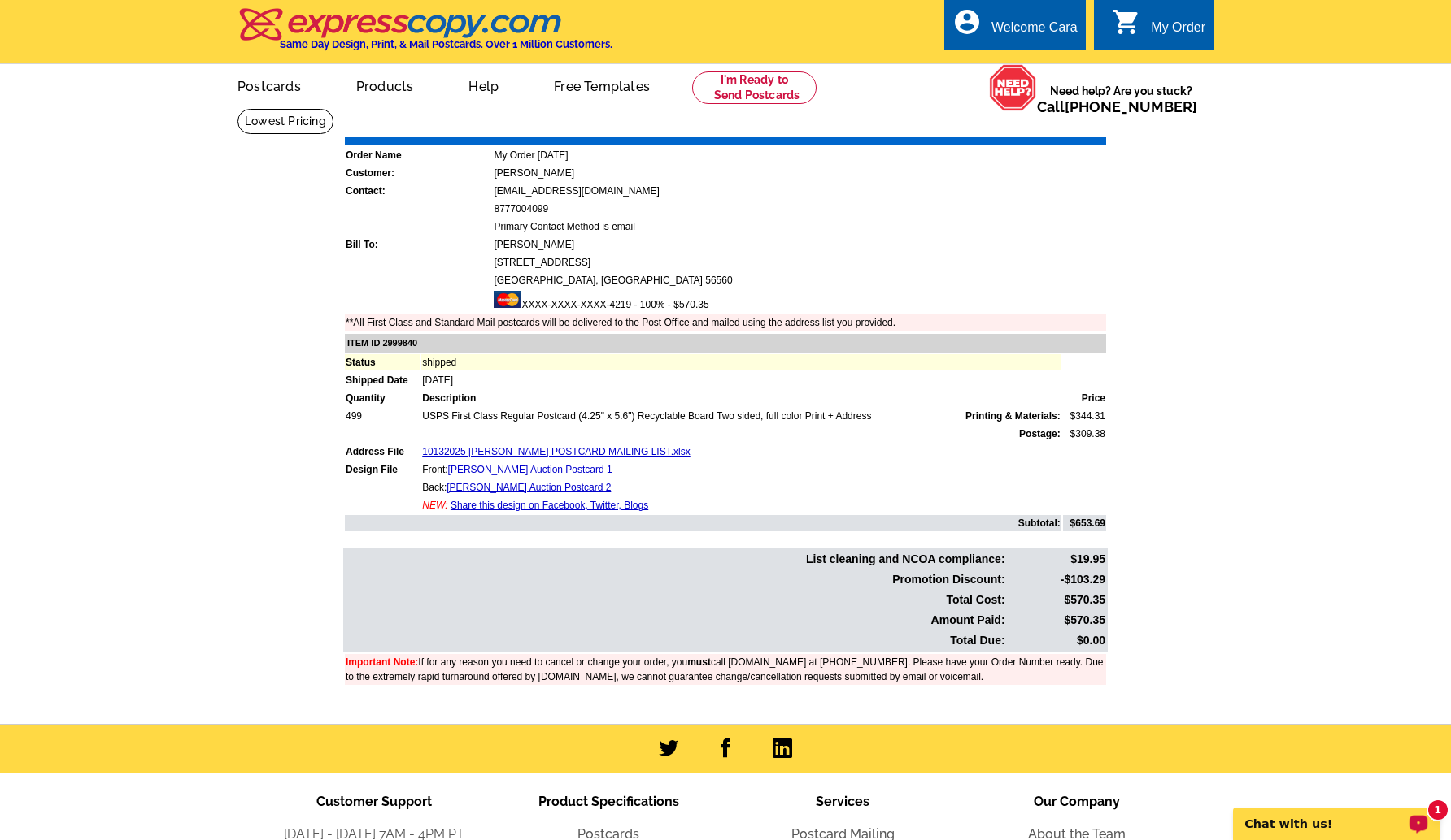
click at [1341, 816] on div "1 Chat with us!" at bounding box center [1336, 824] width 207 height 33
drag, startPoint x: 1358, startPoint y: 366, endPoint x: 1314, endPoint y: 346, distance: 48.3
click at [1358, 366] on main "Order Number: 1474776 Download Invoice | Print Invoice Order Name My Order 2025…" at bounding box center [726, 416] width 1451 height 616
click at [1049, 58] on link "My Account" at bounding box center [1036, 62] width 70 height 14
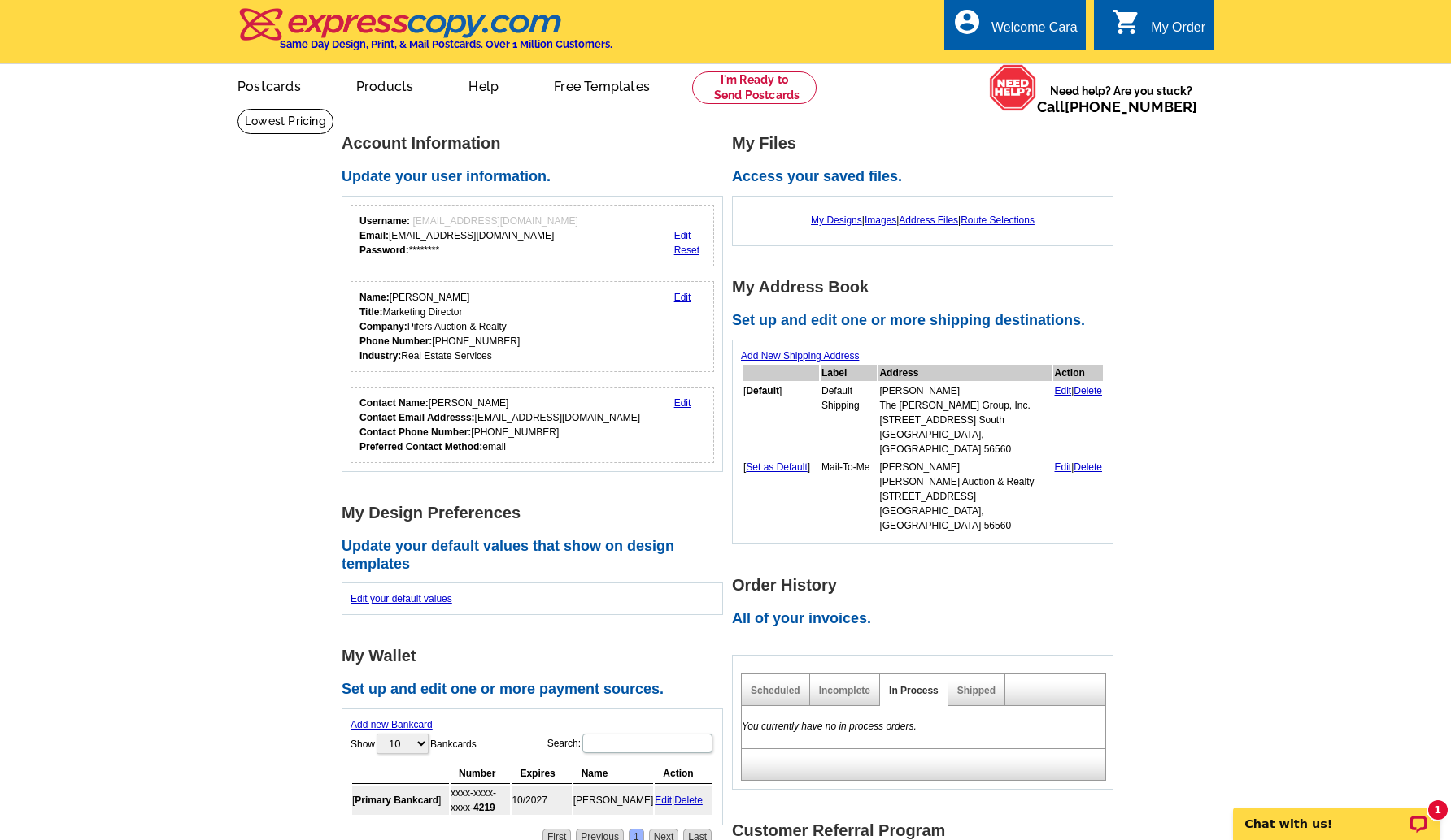
drag, startPoint x: 1256, startPoint y: 642, endPoint x: 999, endPoint y: 671, distance: 258.6
click at [1251, 646] on main "Account Information Update your user information. Username: info@pifers.com Ema…" at bounding box center [726, 700] width 1451 height 1184
drag, startPoint x: 975, startPoint y: 656, endPoint x: 1116, endPoint y: 625, distance: 144.4
click at [975, 685] on link "Shipped" at bounding box center [976, 691] width 39 height 12
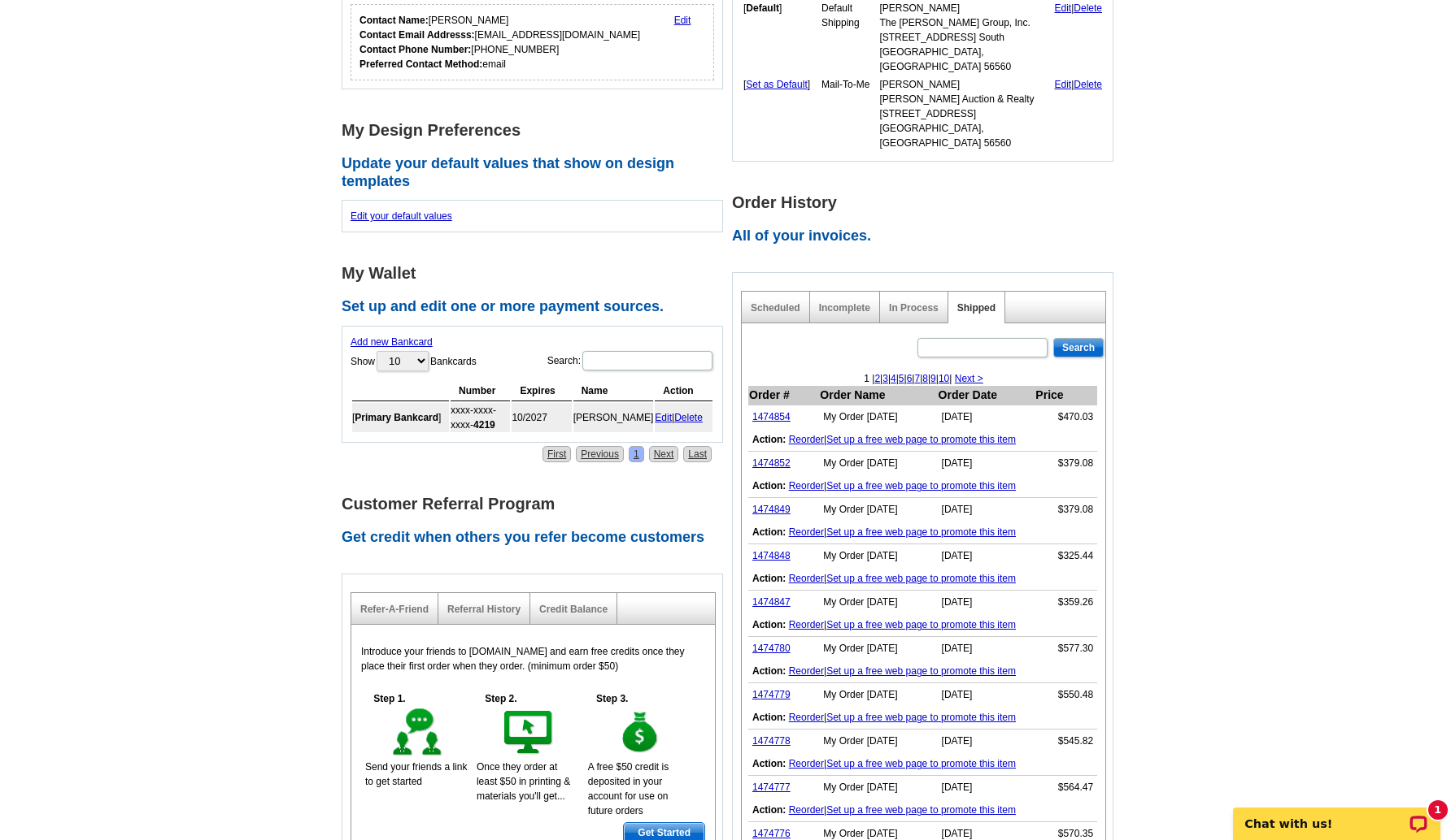
scroll to position [500, 0]
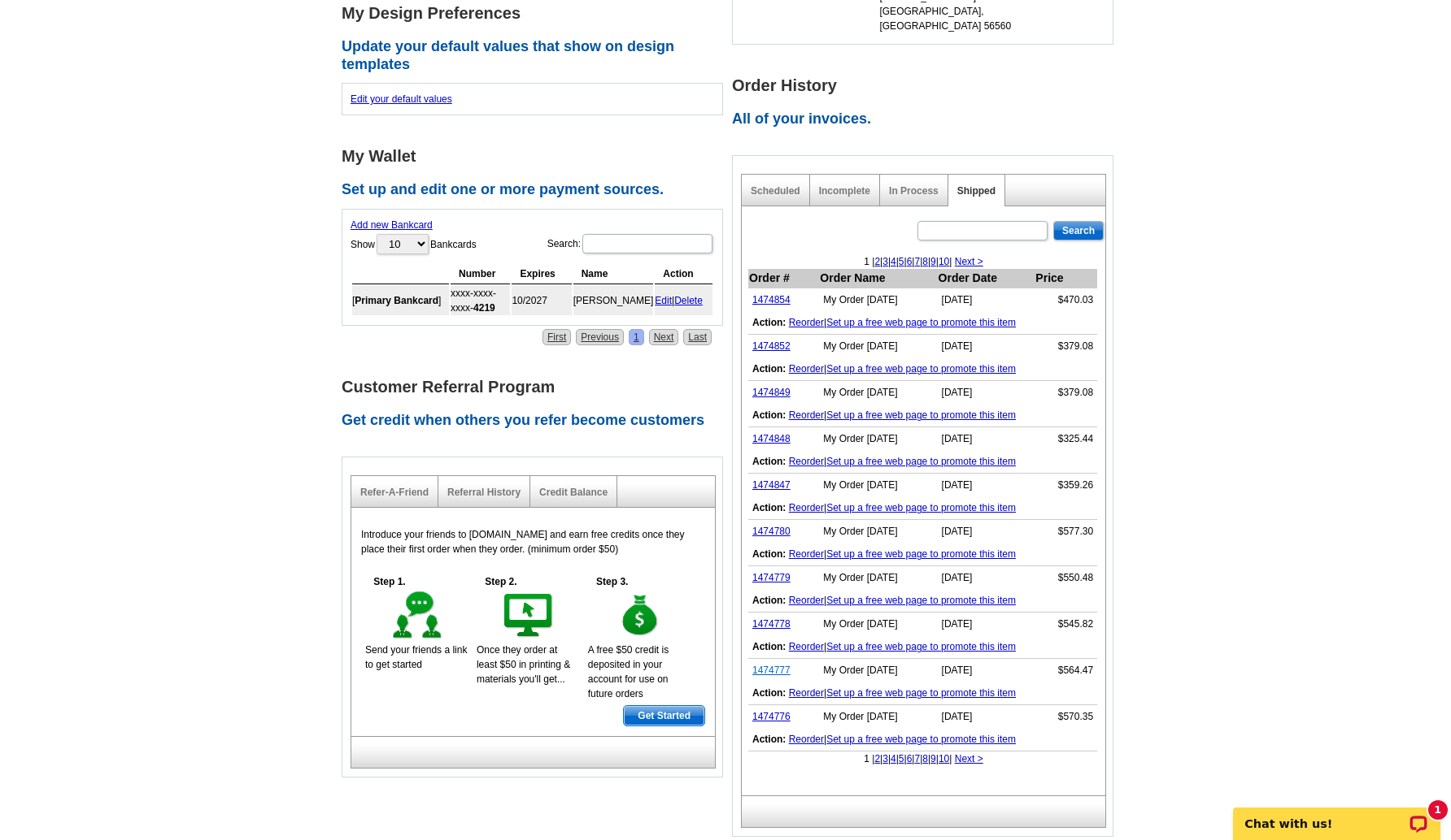
click at [778, 665] on link "1474777" at bounding box center [772, 671] width 39 height 12
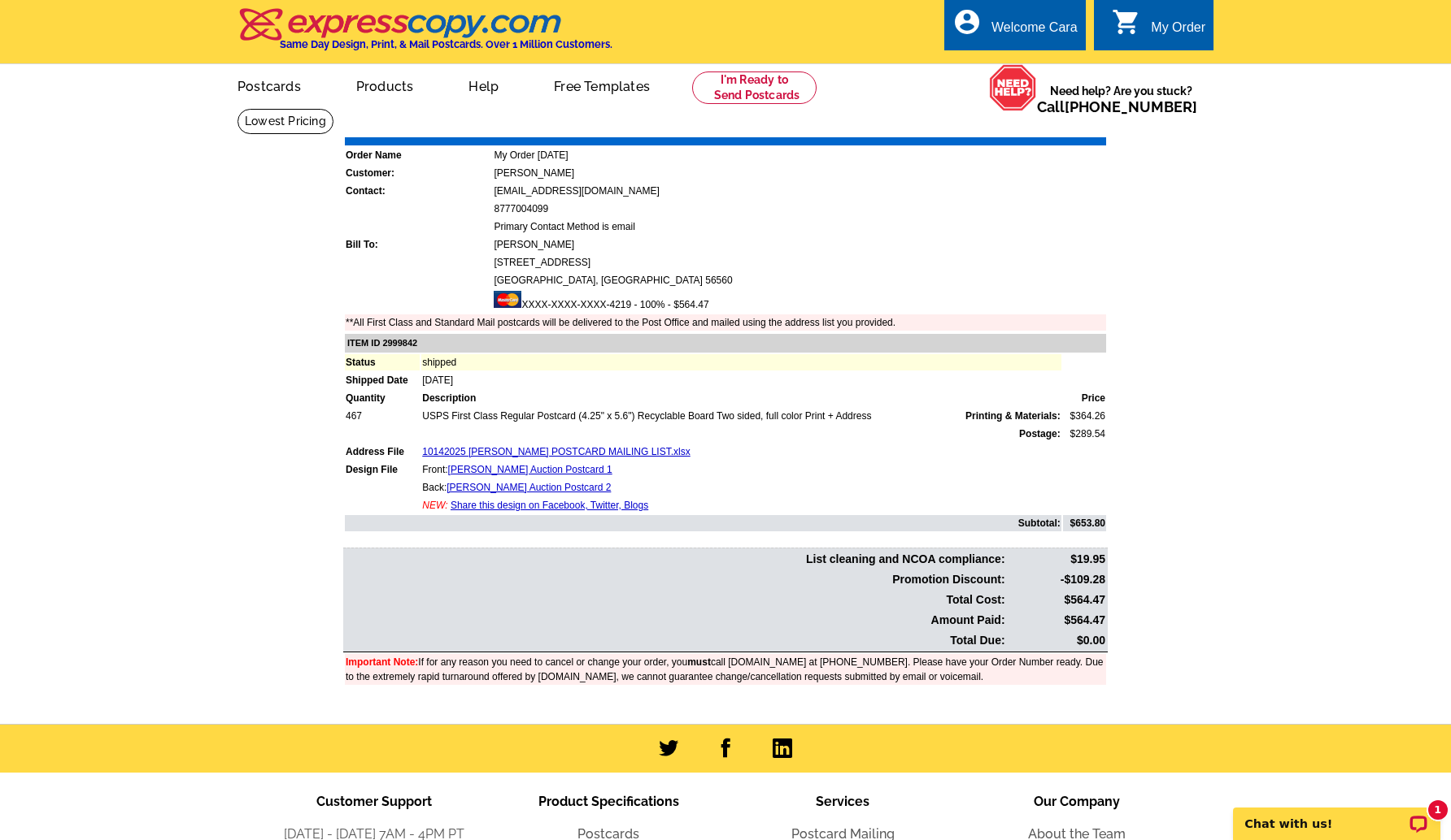
click at [1084, 622] on td "$564.47" at bounding box center [1056, 620] width 98 height 18
copy td "564.47"
click at [957, 126] on link "Download Invoice" at bounding box center [962, 126] width 116 height 13
click at [1313, 371] on main "Order Number: 1474777 Download Invoice | Print Invoice Order Name My Order 2025…" at bounding box center [726, 416] width 1451 height 616
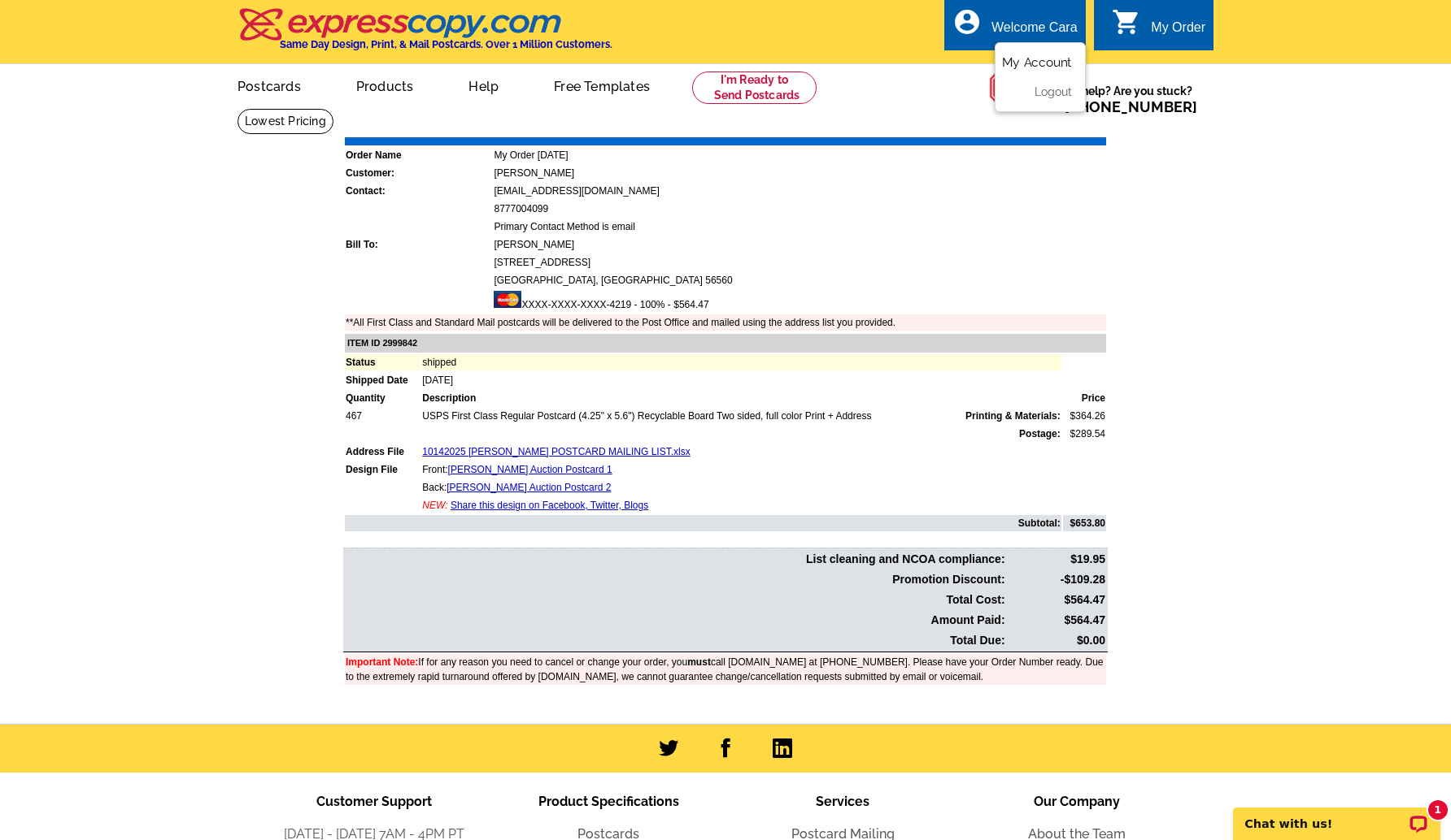
click at [1042, 69] on link "My Account" at bounding box center [1036, 62] width 70 height 14
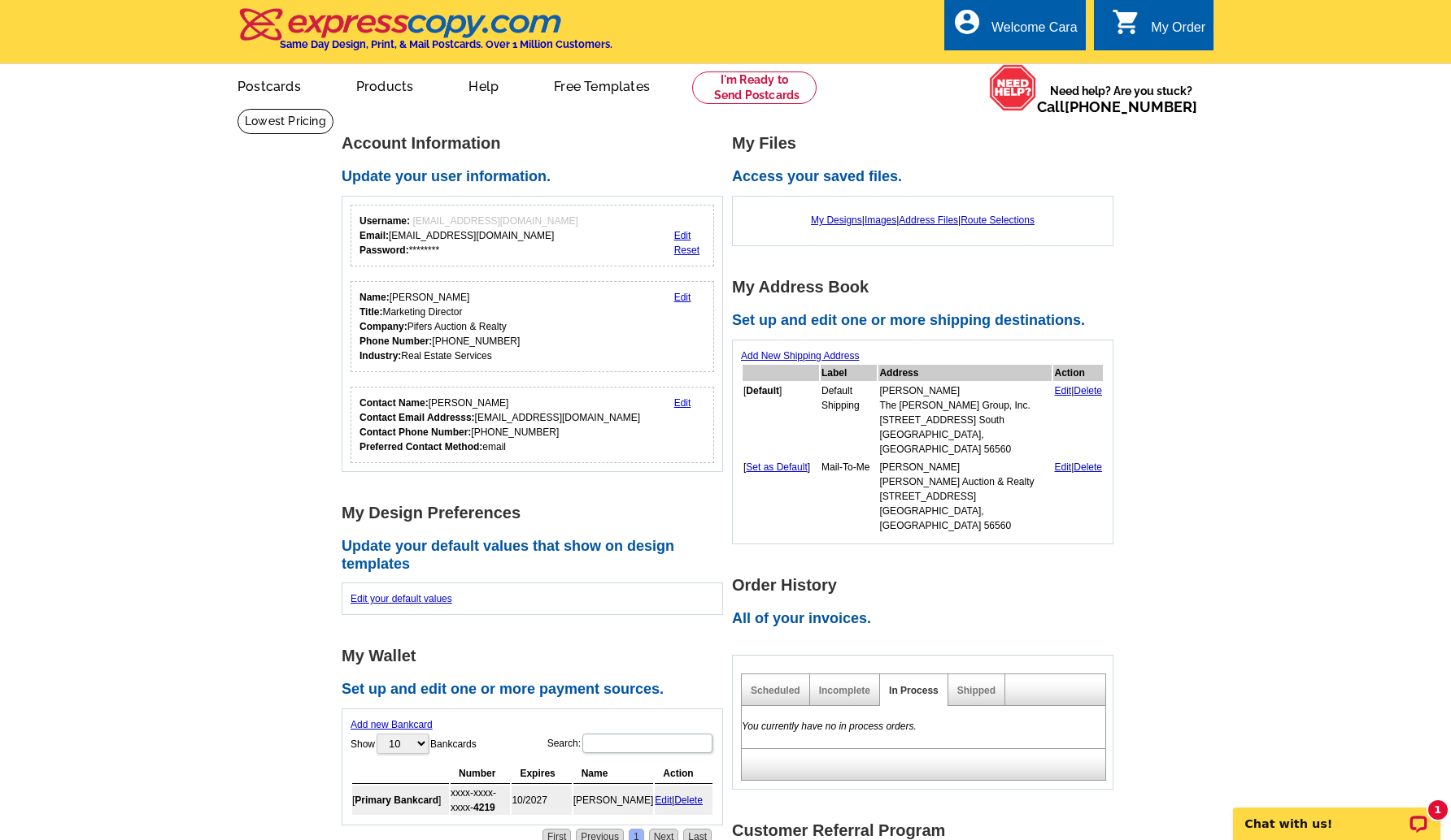
click at [965, 675] on div "Shipped" at bounding box center [976, 691] width 57 height 32
click at [978, 685] on link "Shipped" at bounding box center [976, 691] width 39 height 12
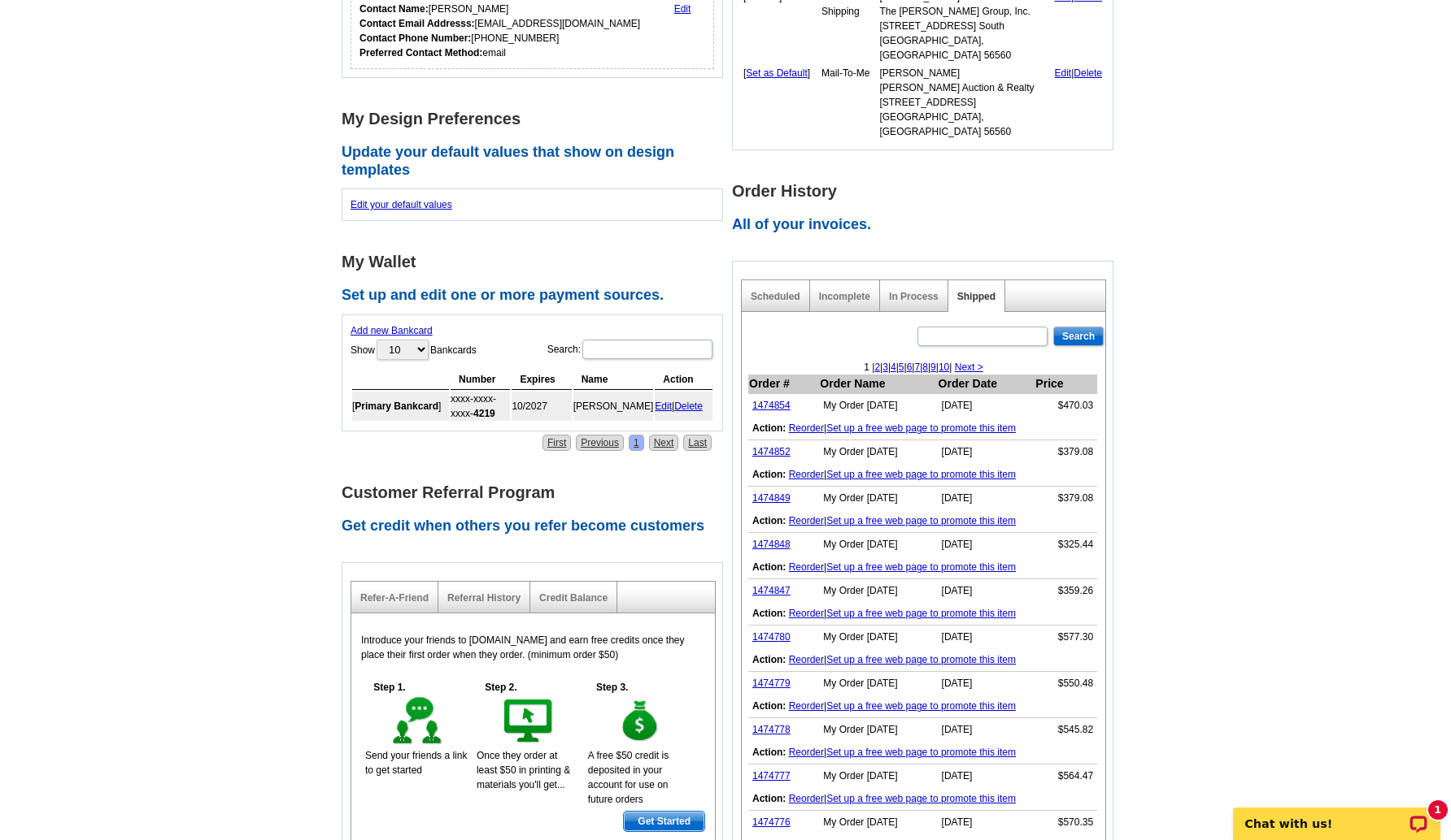
scroll to position [438, 0]
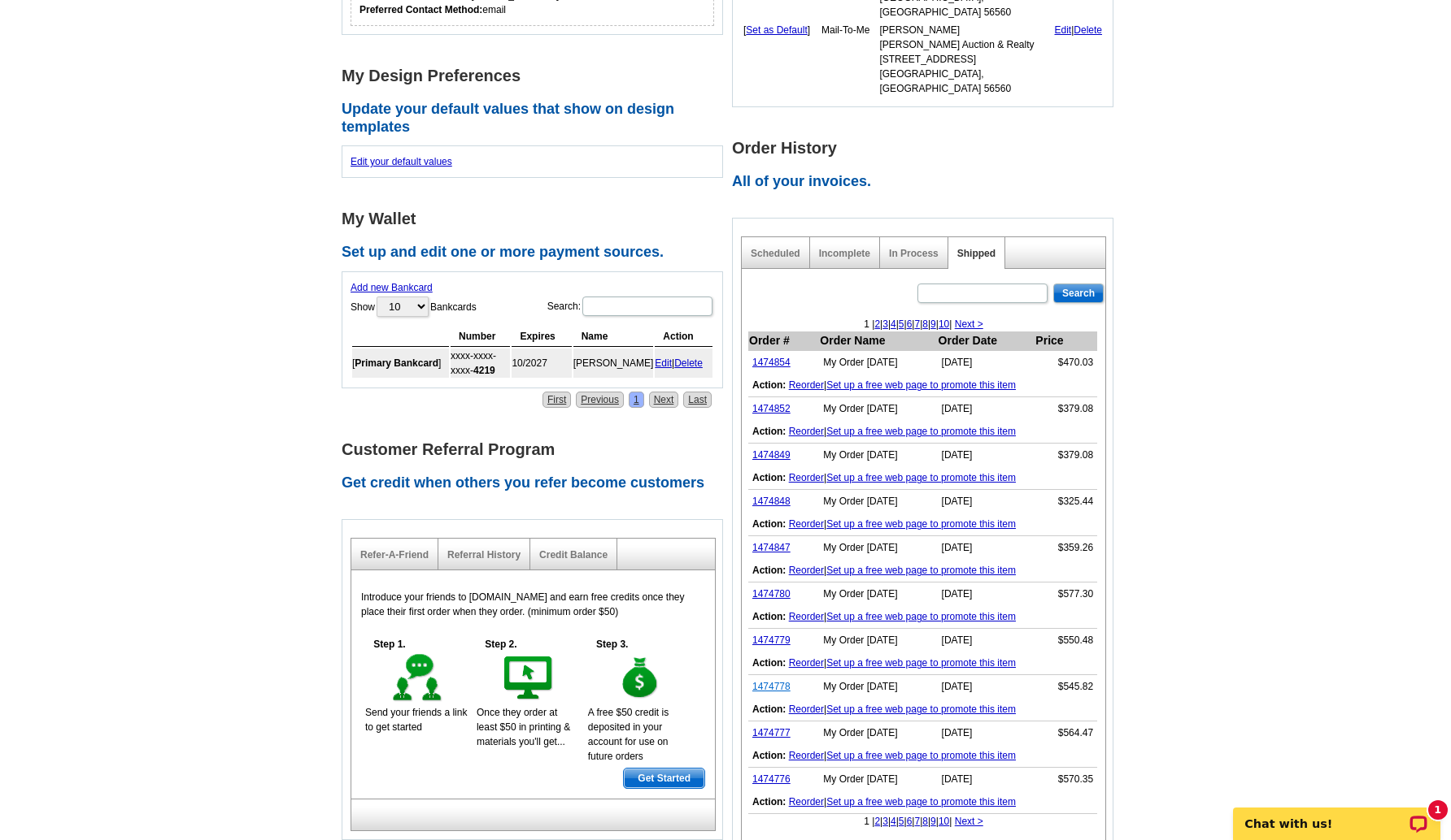
click at [762, 681] on link "1474778" at bounding box center [772, 687] width 39 height 12
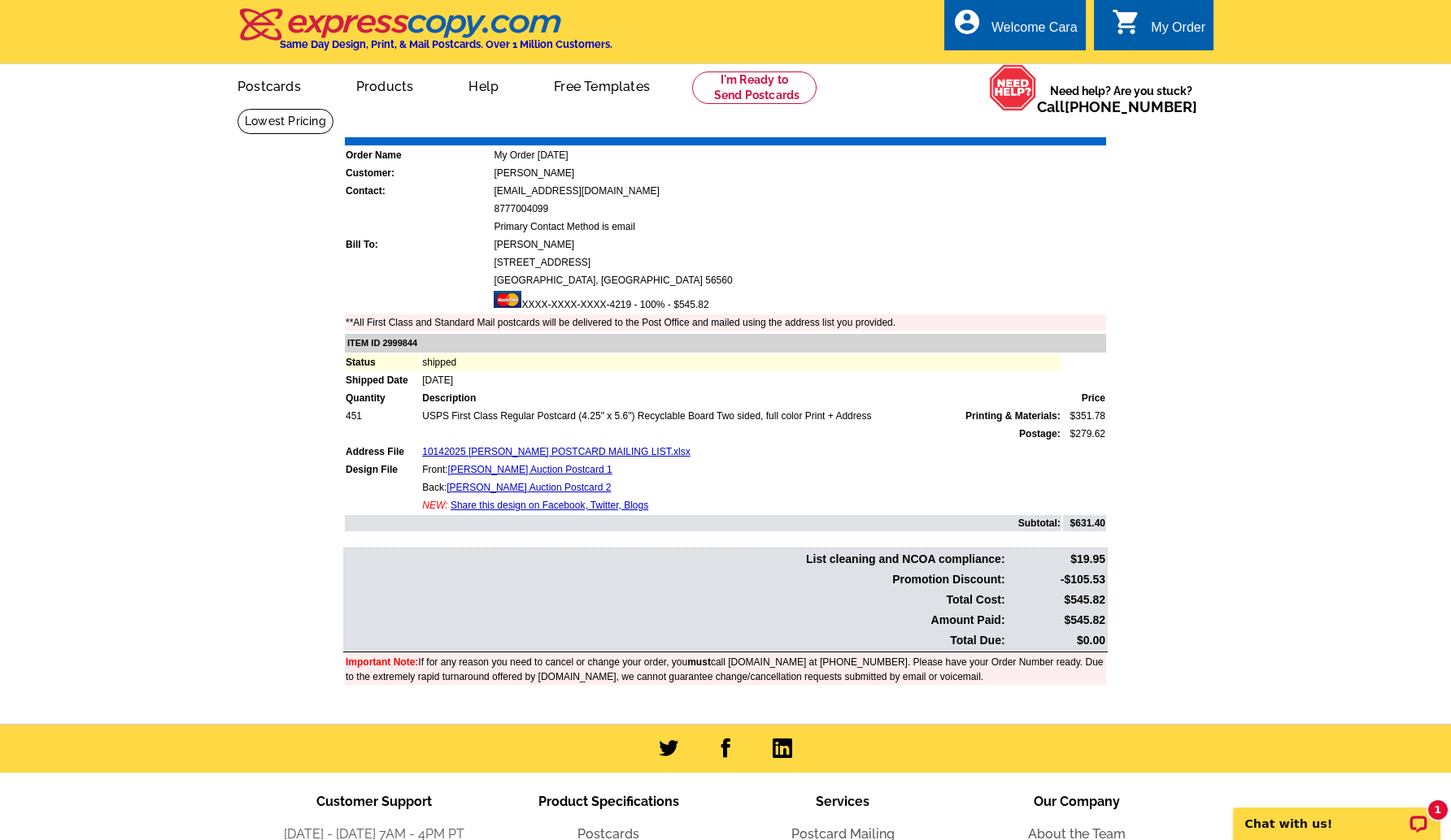
click at [1078, 616] on td "$545.82" at bounding box center [1056, 620] width 98 height 18
copy td "545.82"
drag, startPoint x: 1241, startPoint y: 557, endPoint x: 1160, endPoint y: 522, distance: 88.2
click at [1241, 557] on main "Order Number: 1474778 Download Invoice | Print Invoice Order Name My Order [DAT…" at bounding box center [726, 416] width 1451 height 616
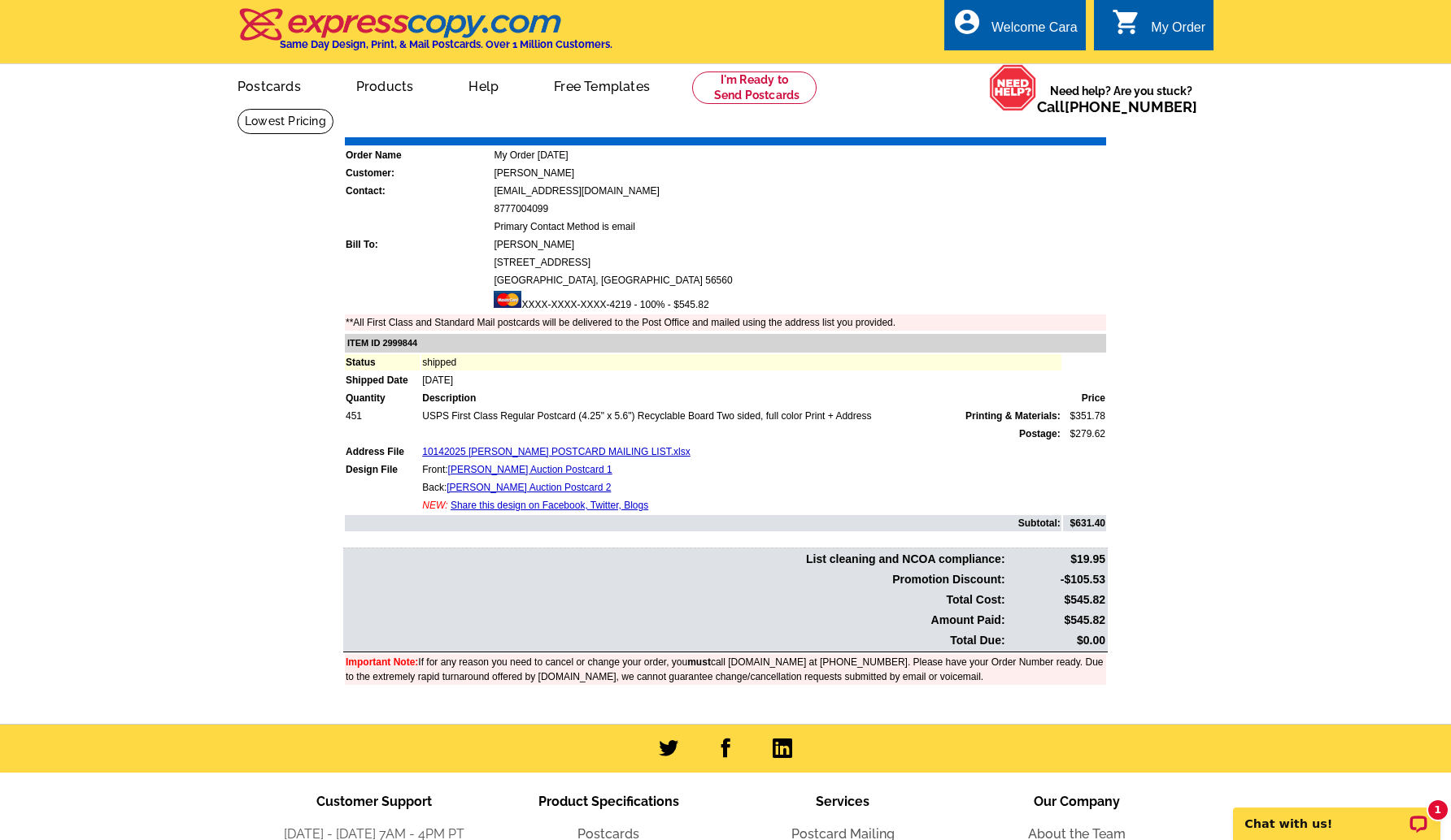
click at [958, 127] on link "Download Invoice" at bounding box center [962, 126] width 116 height 13
drag, startPoint x: 1265, startPoint y: 350, endPoint x: 1106, endPoint y: 105, distance: 292.1
click at [1265, 350] on main "Order Number: 1474778 Download Invoice | Print Invoice Order Name My Order [DAT…" at bounding box center [726, 416] width 1451 height 616
click at [969, 121] on link "Download Invoice" at bounding box center [962, 126] width 116 height 13
click at [1051, 62] on link "My Account" at bounding box center [1036, 62] width 70 height 14
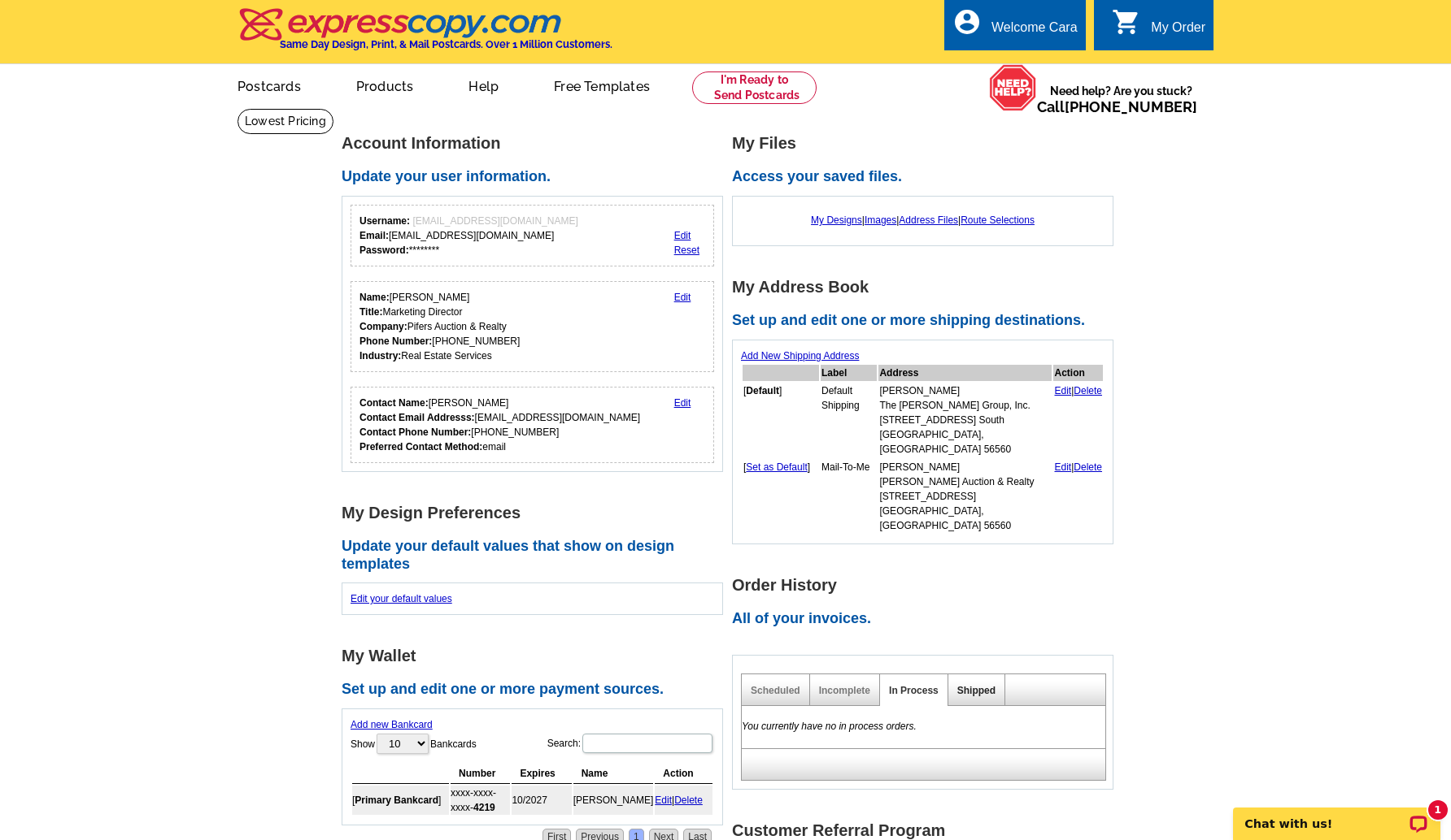
click at [972, 685] on link "Shipped" at bounding box center [976, 691] width 39 height 12
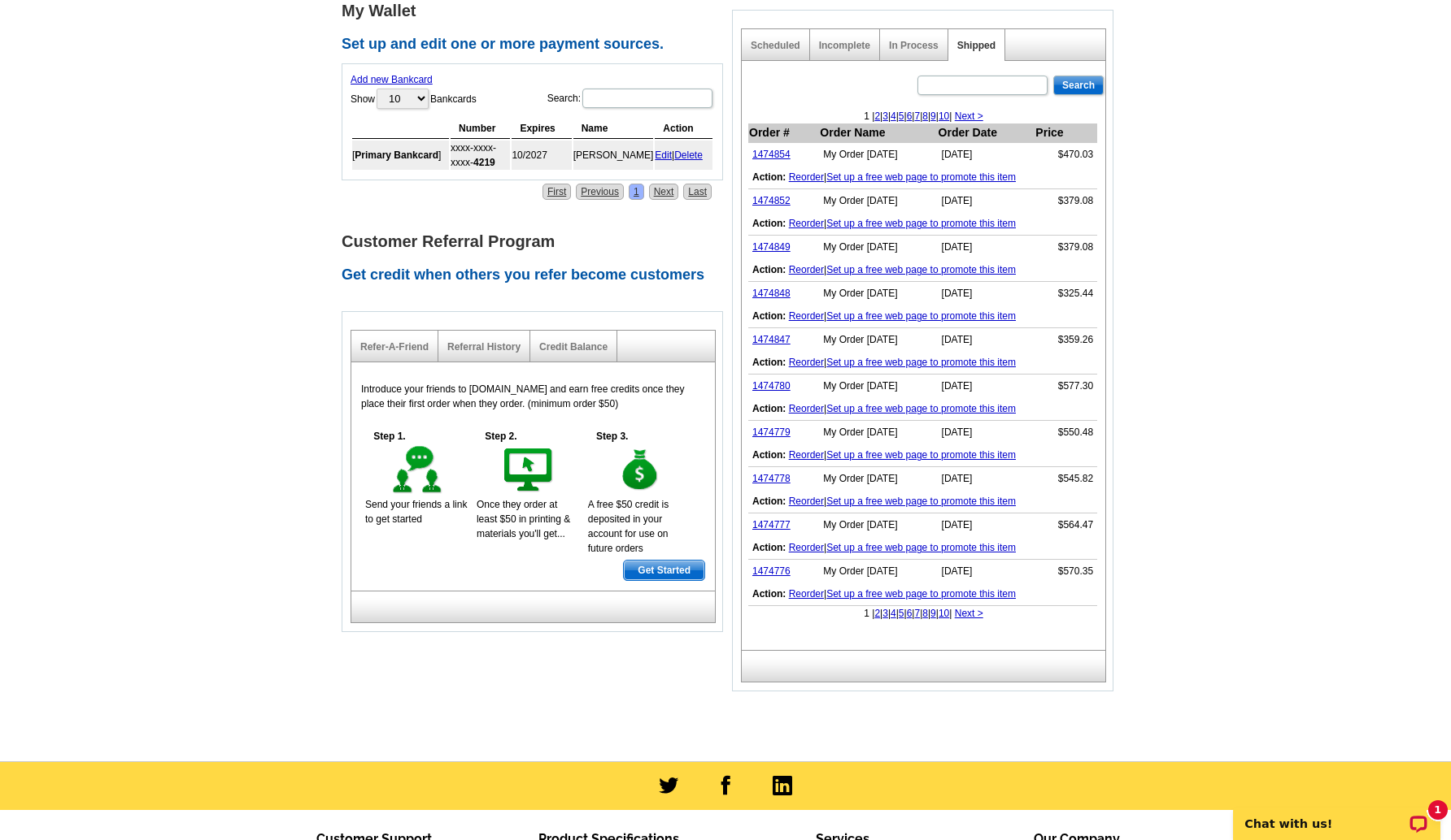
scroll to position [653, 0]
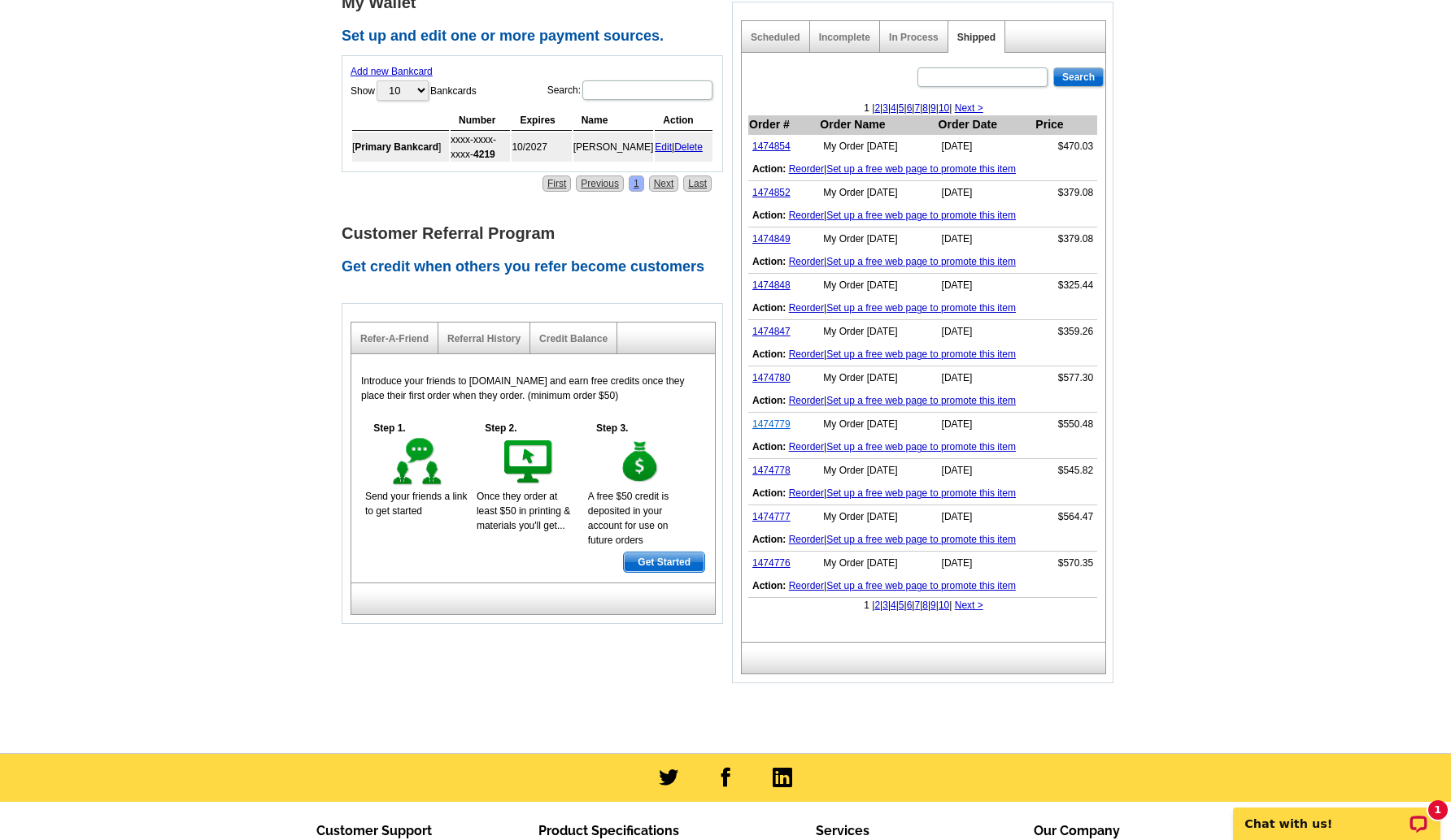
click at [778, 418] on link "1474779" at bounding box center [772, 424] width 39 height 12
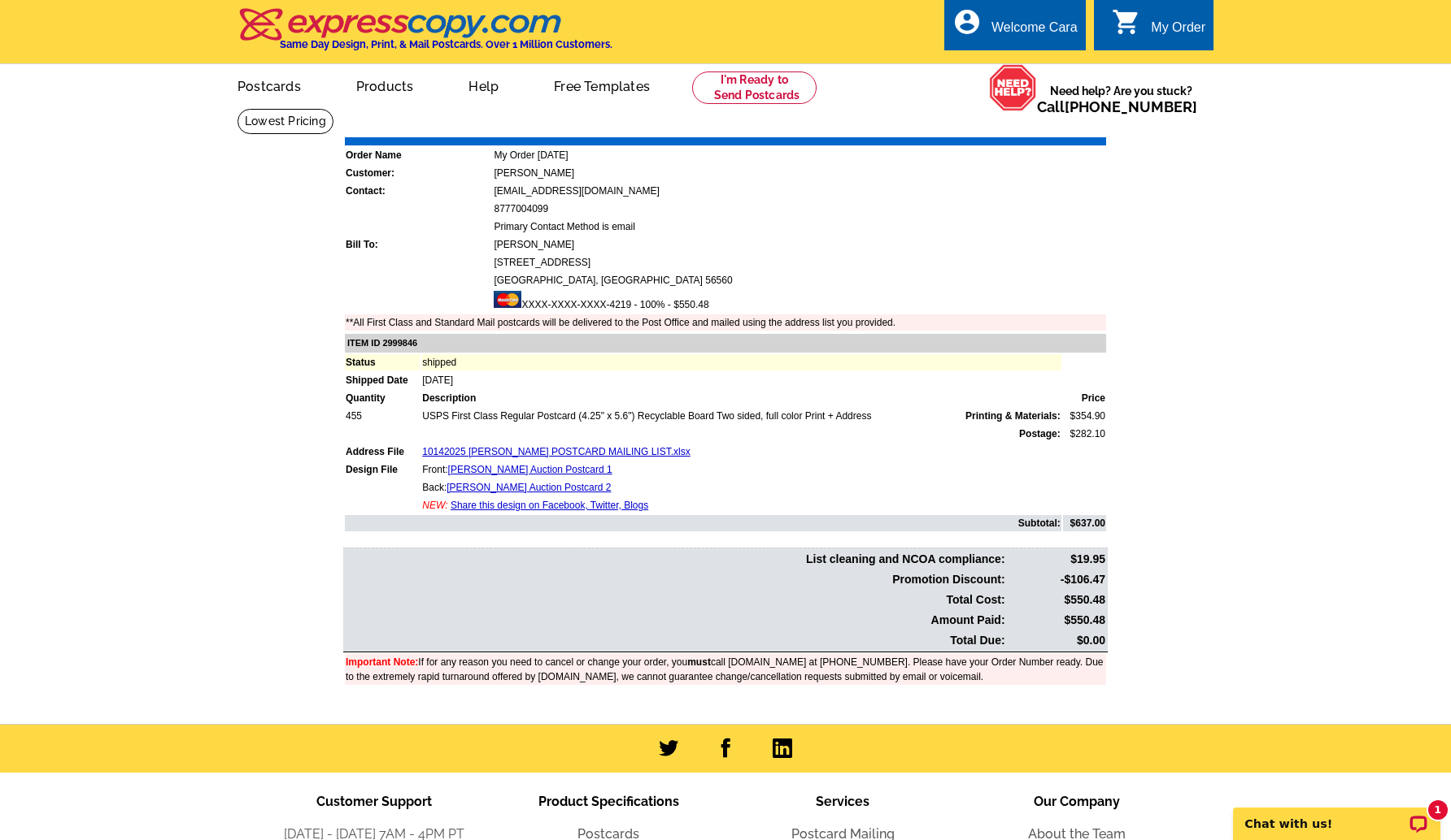
click at [1087, 619] on td "$550.48" at bounding box center [1056, 620] width 98 height 18
copy td "550.48"
drag, startPoint x: 1223, startPoint y: 594, endPoint x: 1183, endPoint y: 525, distance: 79.8
click at [1223, 594] on main "Order Number: 1474779 Download Invoice | Print Invoice Order Name My Order [DAT…" at bounding box center [726, 416] width 1451 height 616
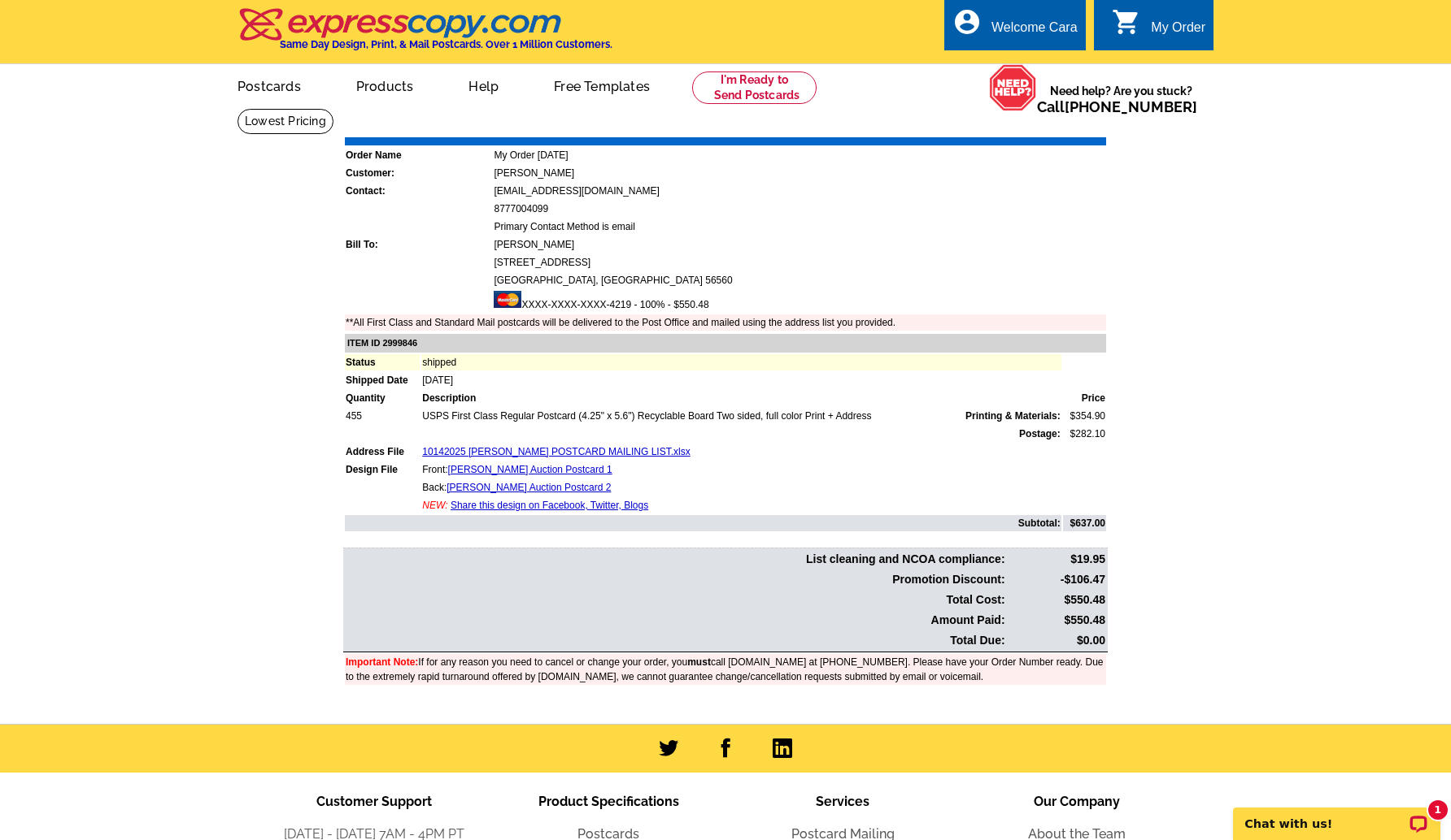
click at [974, 123] on link "Download Invoice" at bounding box center [962, 126] width 116 height 13
drag, startPoint x: 1027, startPoint y: 53, endPoint x: 931, endPoint y: 78, distance: 99.2
click at [1028, 59] on ul "My Account Logout" at bounding box center [1040, 93] width 91 height 70
click at [1040, 57] on link "My Account" at bounding box center [1036, 62] width 70 height 14
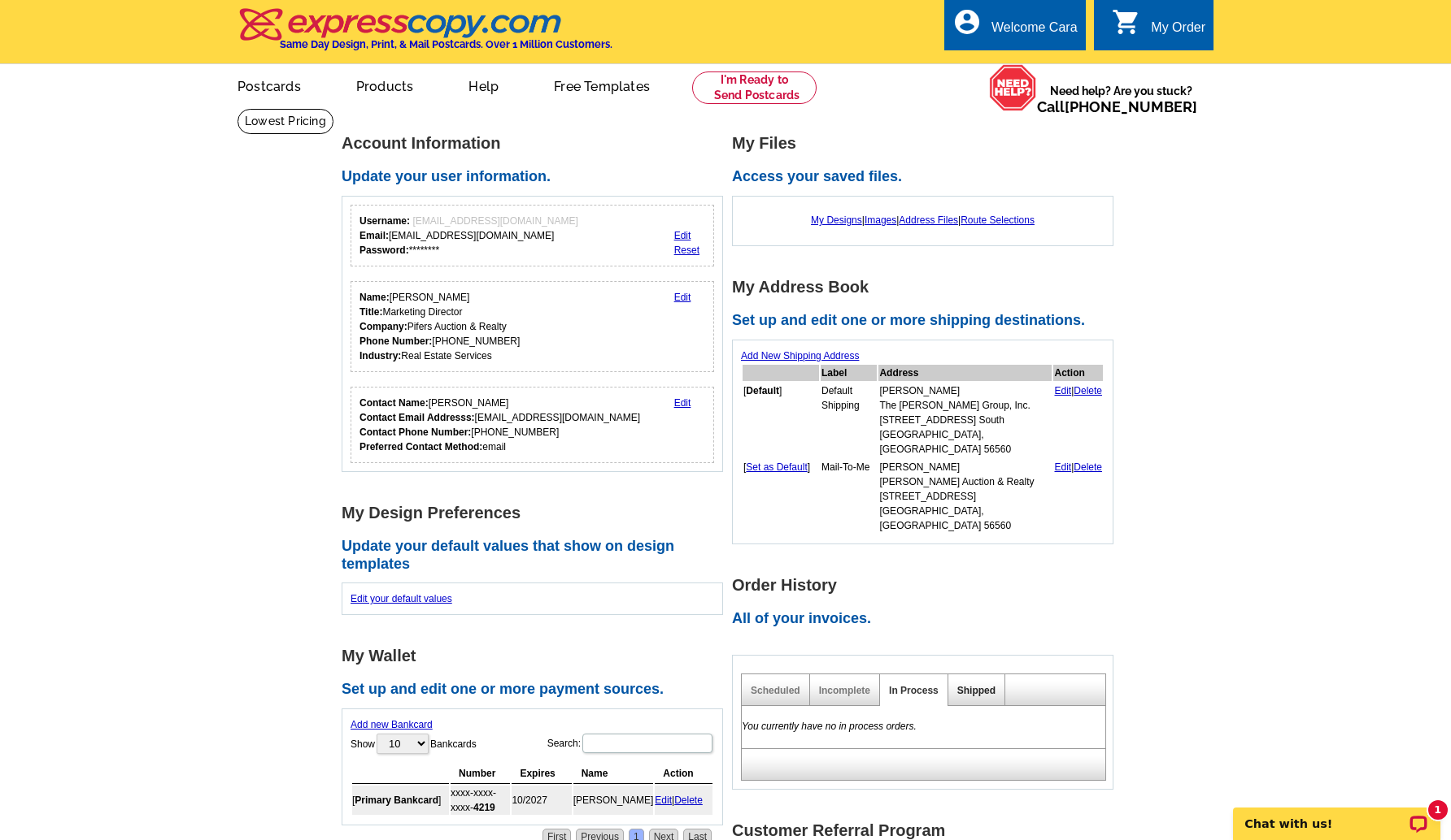
drag, startPoint x: 969, startPoint y: 654, endPoint x: 975, endPoint y: 659, distance: 7.8
click at [969, 675] on div "Shipped" at bounding box center [976, 691] width 57 height 32
click at [977, 685] on link "Shipped" at bounding box center [976, 691] width 39 height 12
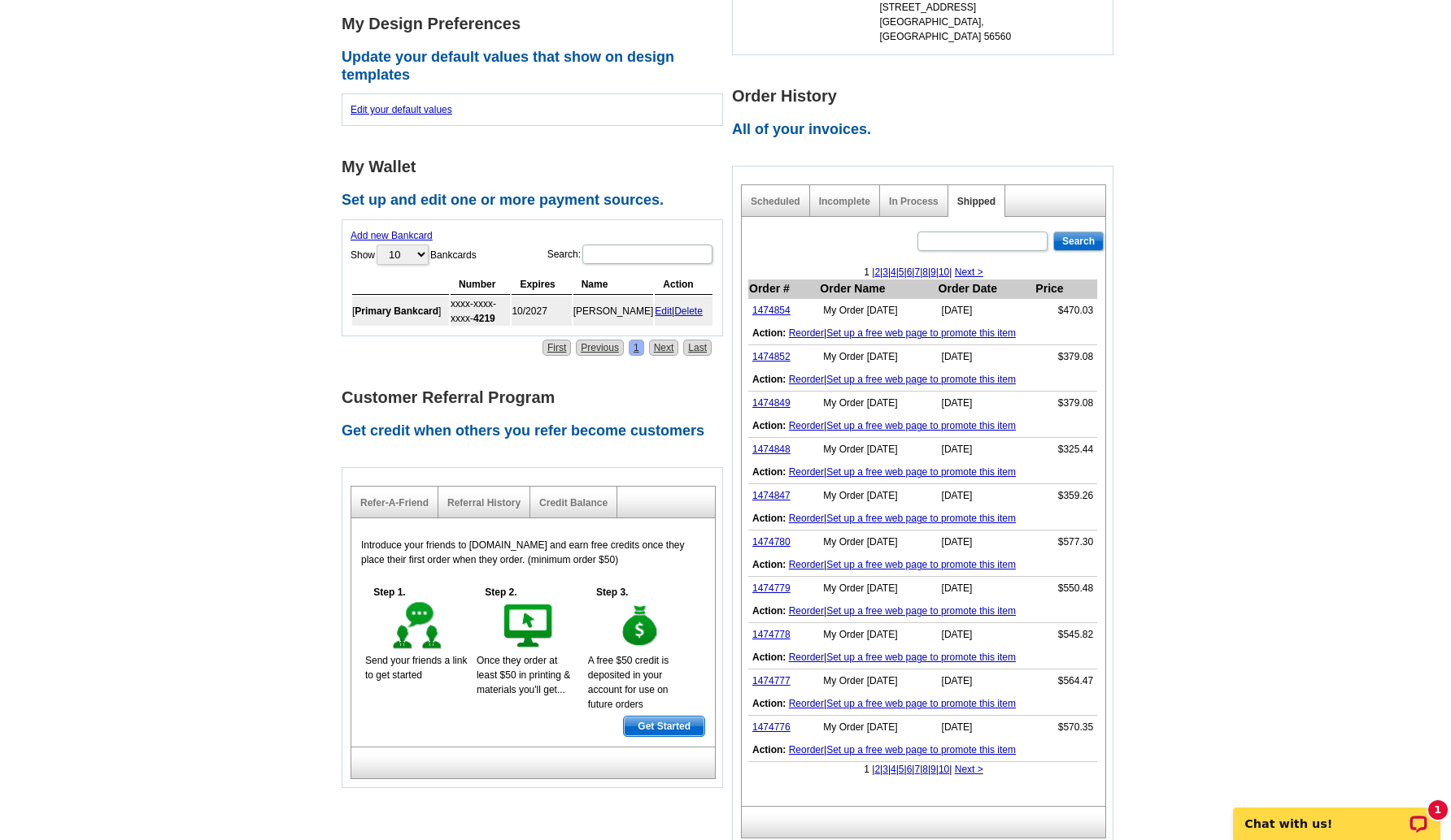
scroll to position [491, 0]
click at [774, 535] on link "1474780" at bounding box center [772, 541] width 39 height 12
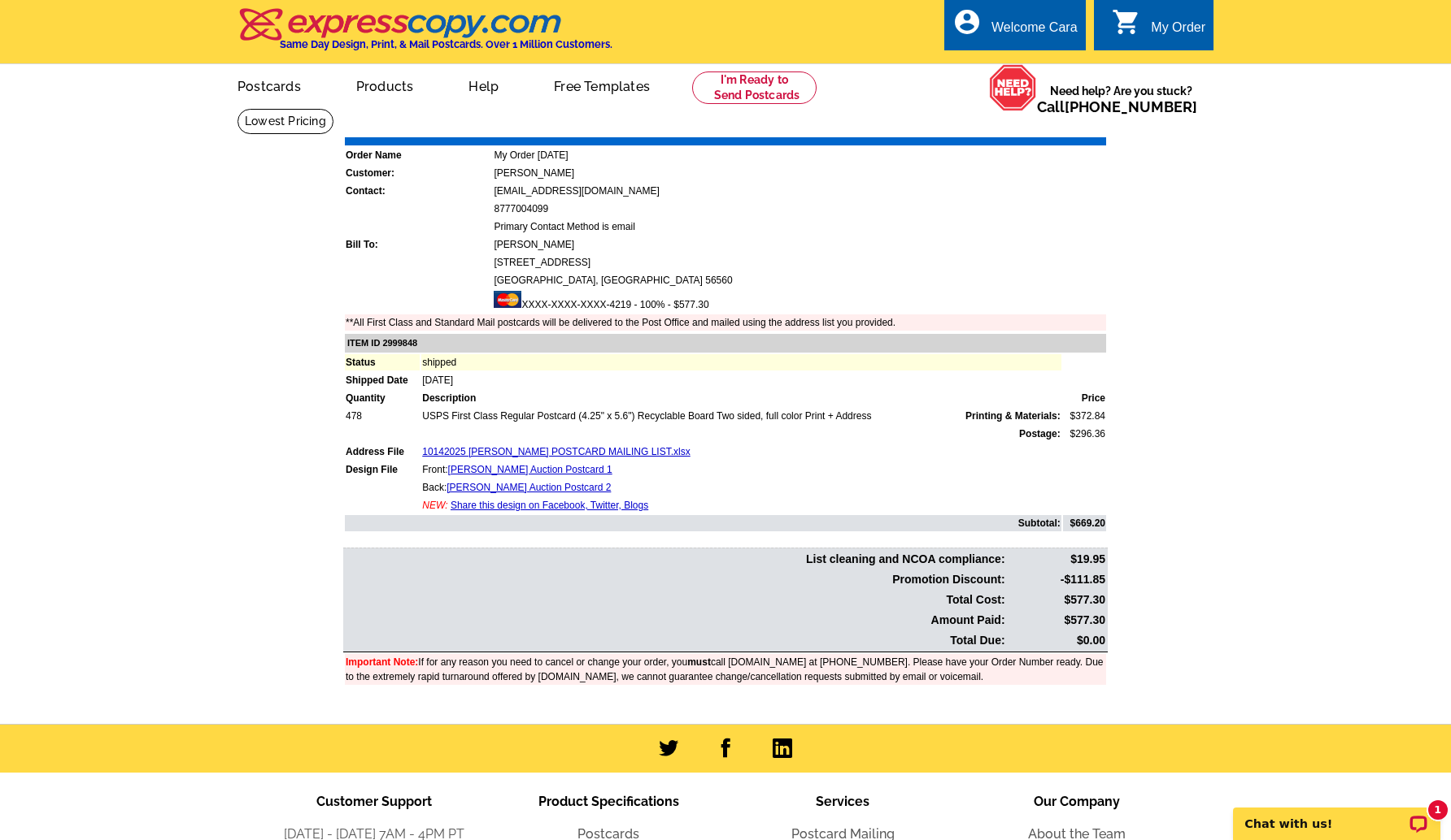
click at [1090, 599] on td "$577.30" at bounding box center [1056, 600] width 98 height 18
copy td "577.30"
click at [1247, 553] on main "Order Number: 1474780 Download Invoice | Print Invoice Order Name My Order [DAT…" at bounding box center [726, 416] width 1451 height 616
click at [946, 127] on link "Download Invoice" at bounding box center [962, 126] width 116 height 13
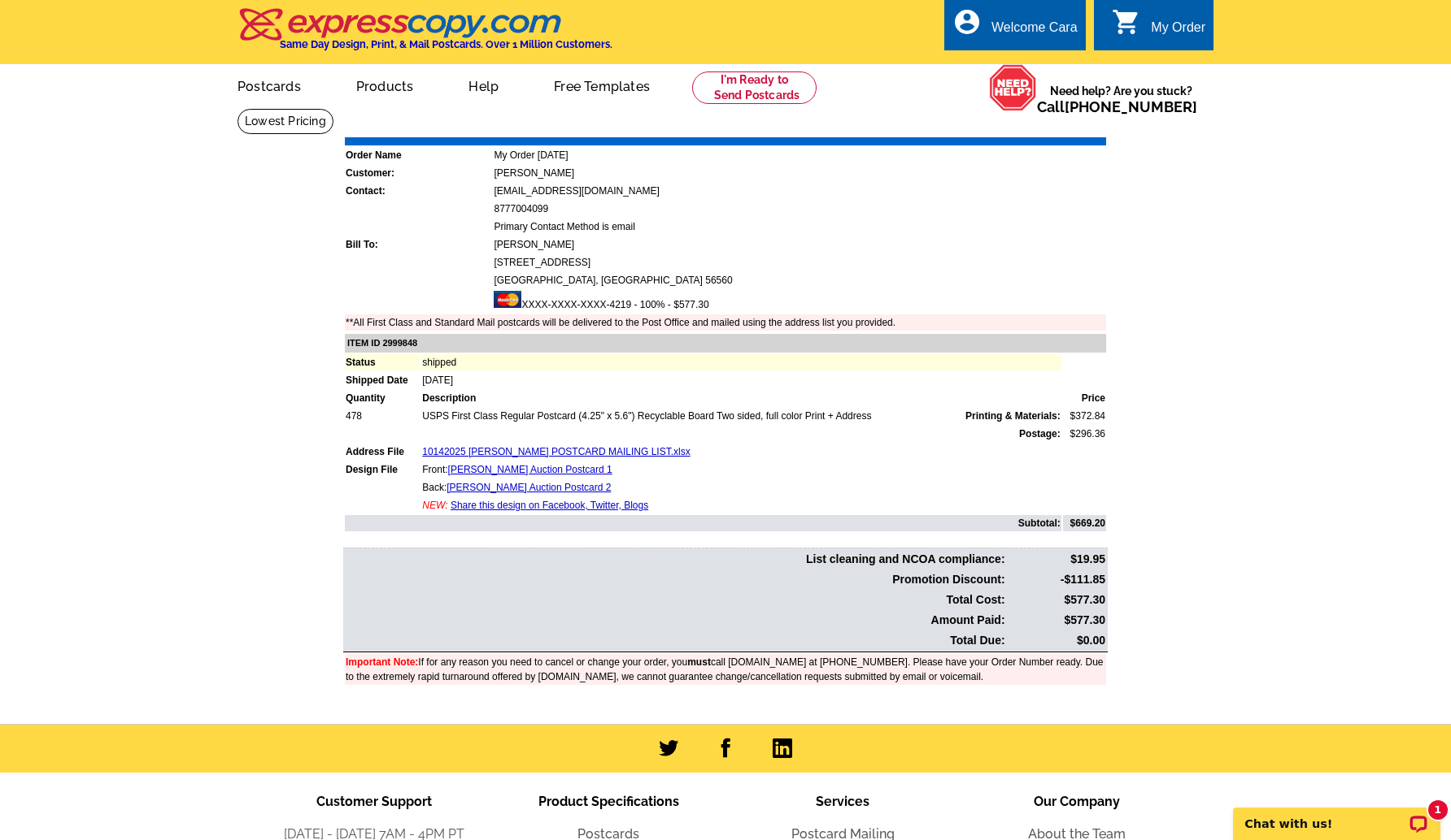
drag, startPoint x: 1145, startPoint y: 300, endPoint x: 1132, endPoint y: 273, distance: 30.0
click at [1144, 298] on main "Order Number: 1474780 Download Invoice | Print Invoice Order Name My Order [DAT…" at bounding box center [726, 416] width 1451 height 616
click at [1048, 60] on link "My Account" at bounding box center [1036, 62] width 70 height 14
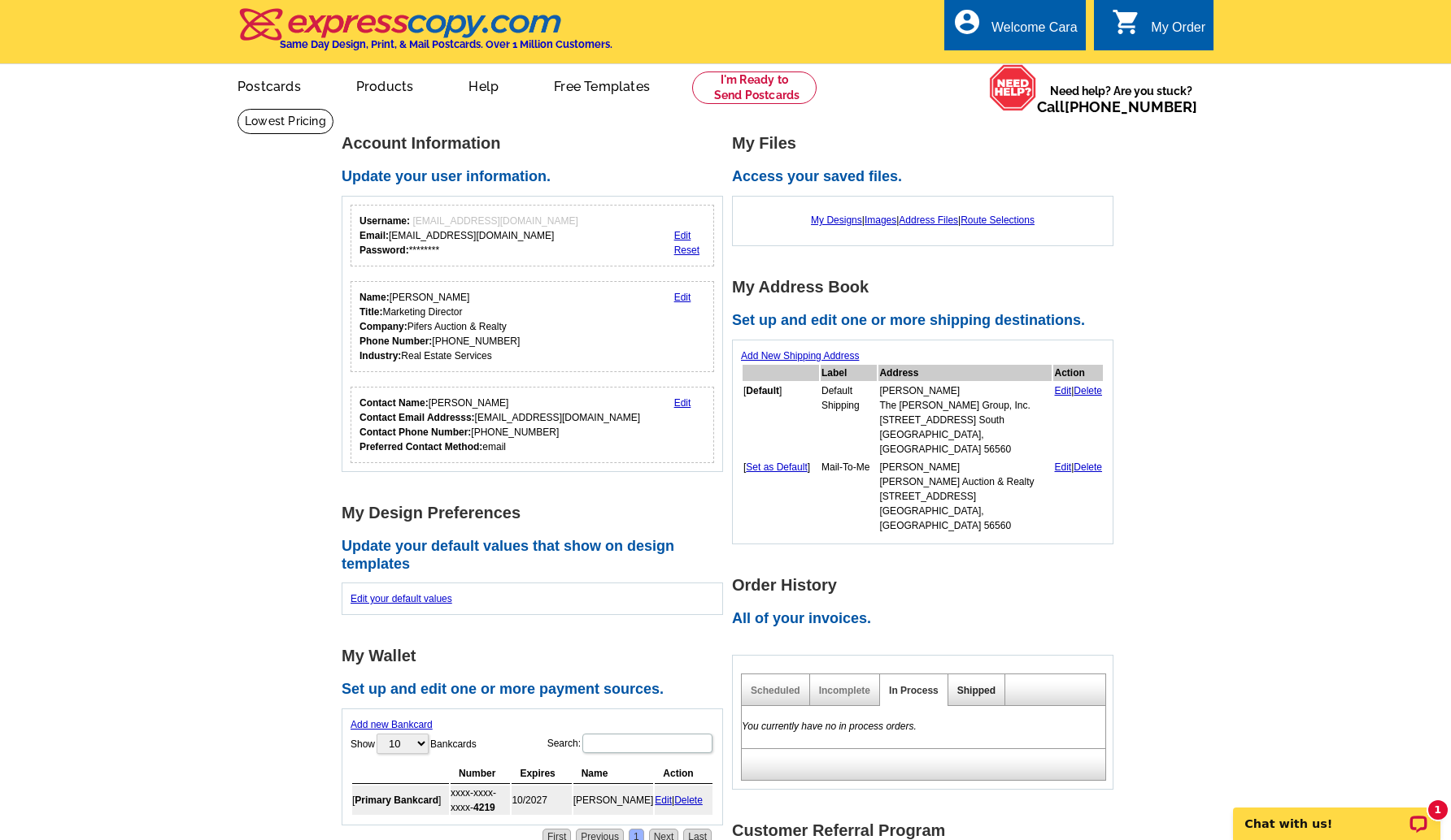
click at [980, 685] on link "Shipped" at bounding box center [976, 691] width 39 height 12
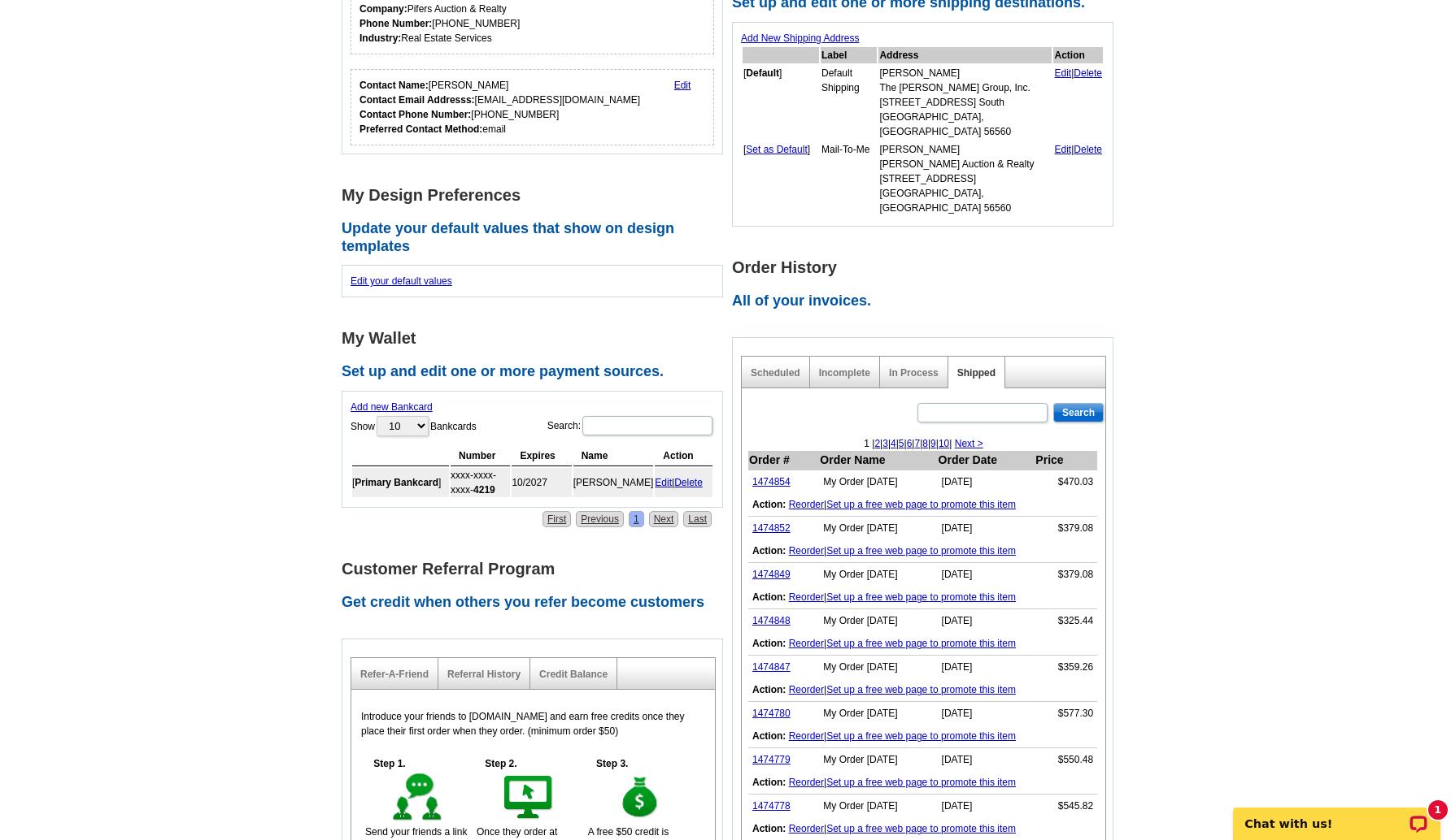
scroll to position [345, 0]
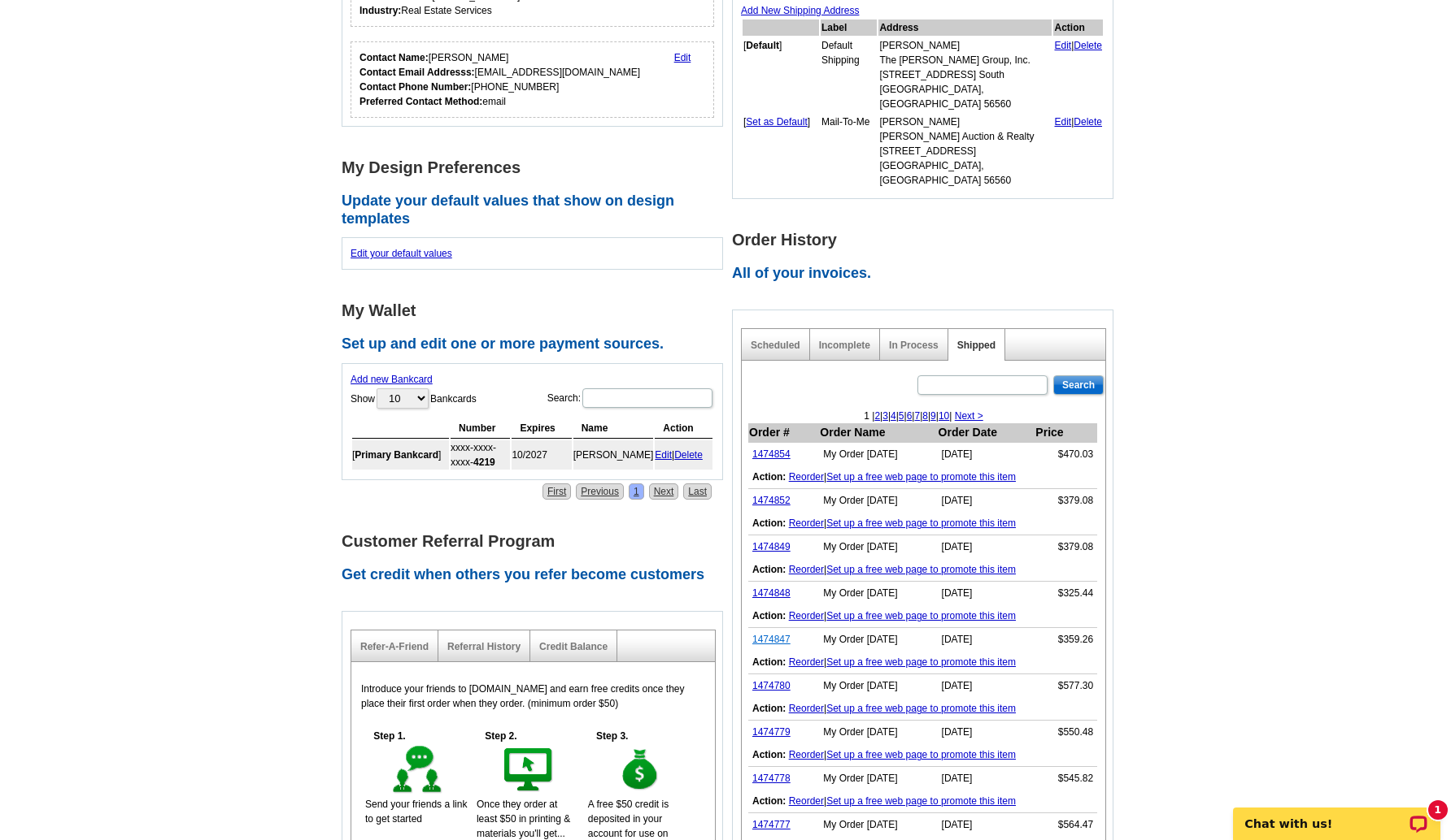
click at [773, 634] on link "1474847" at bounding box center [772, 640] width 39 height 12
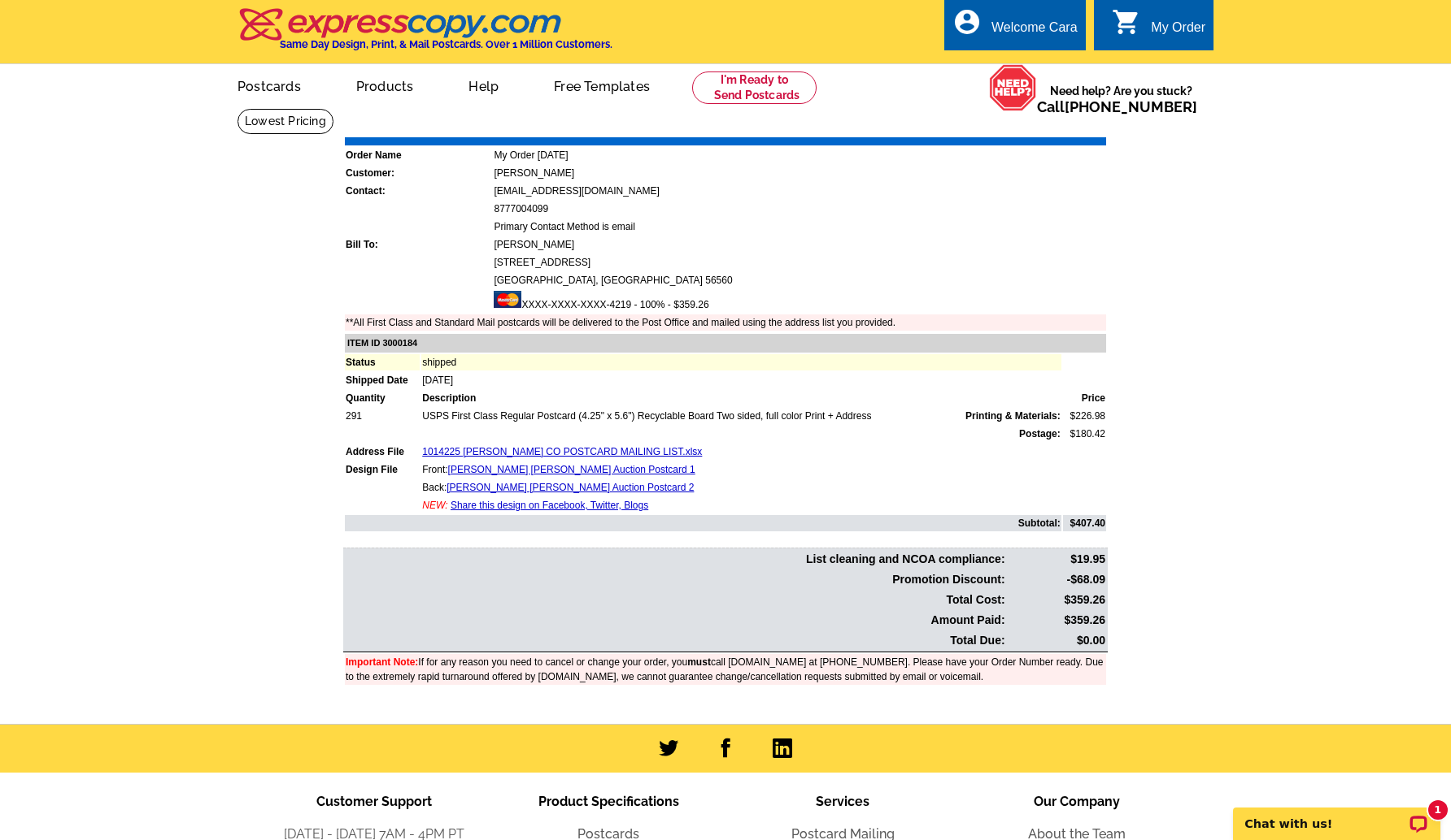
click at [1104, 620] on td "$359.26" at bounding box center [1056, 620] width 98 height 18
copy td "359.26"
click at [960, 129] on link "Download Invoice" at bounding box center [962, 126] width 116 height 13
drag, startPoint x: 1025, startPoint y: 59, endPoint x: 509, endPoint y: 6, distance: 518.7
click at [1024, 72] on link "My Account" at bounding box center [1040, 79] width 64 height 13
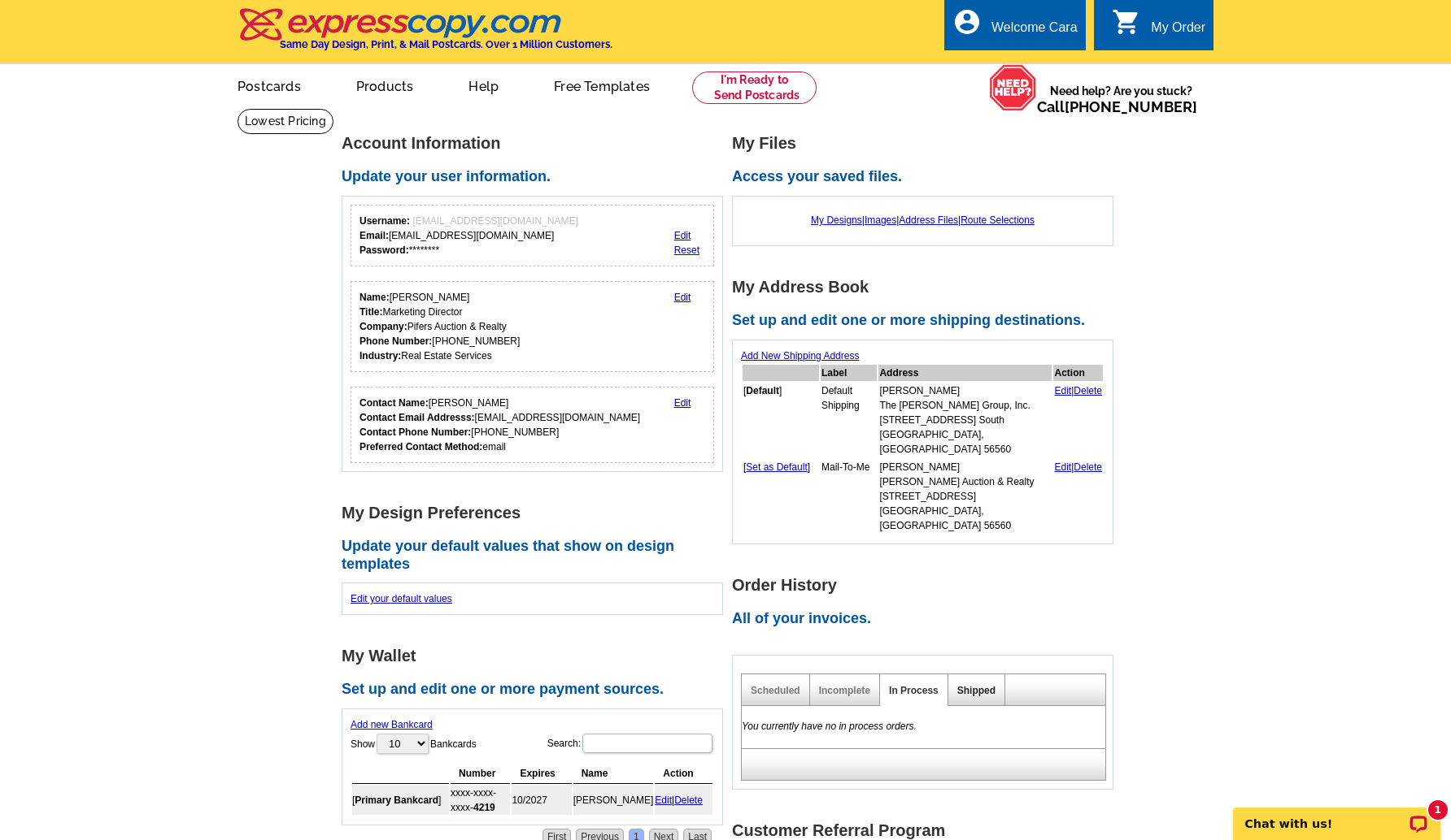
click at [965, 685] on link "Shipped" at bounding box center [976, 691] width 39 height 12
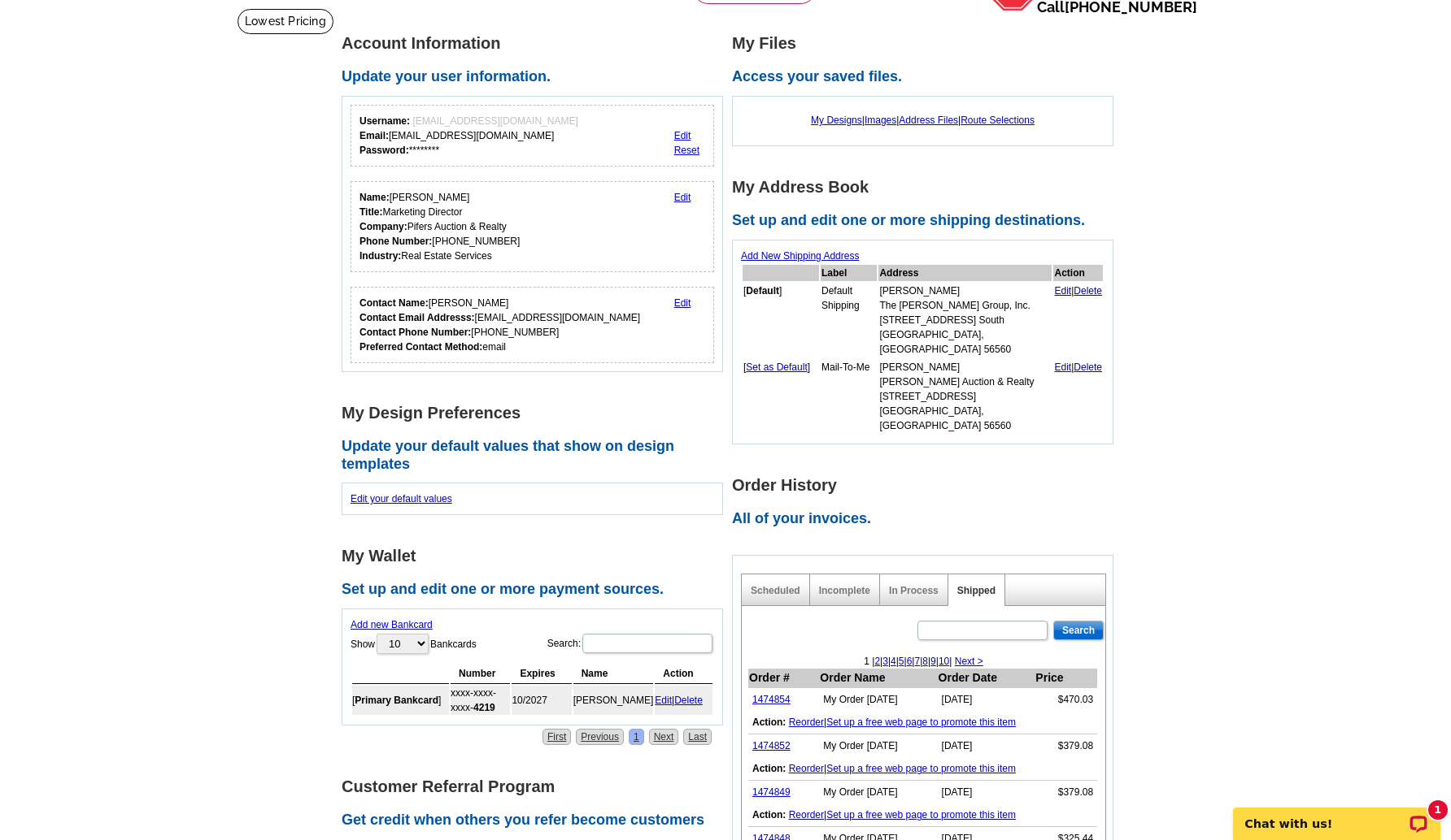
scroll to position [239, 0]
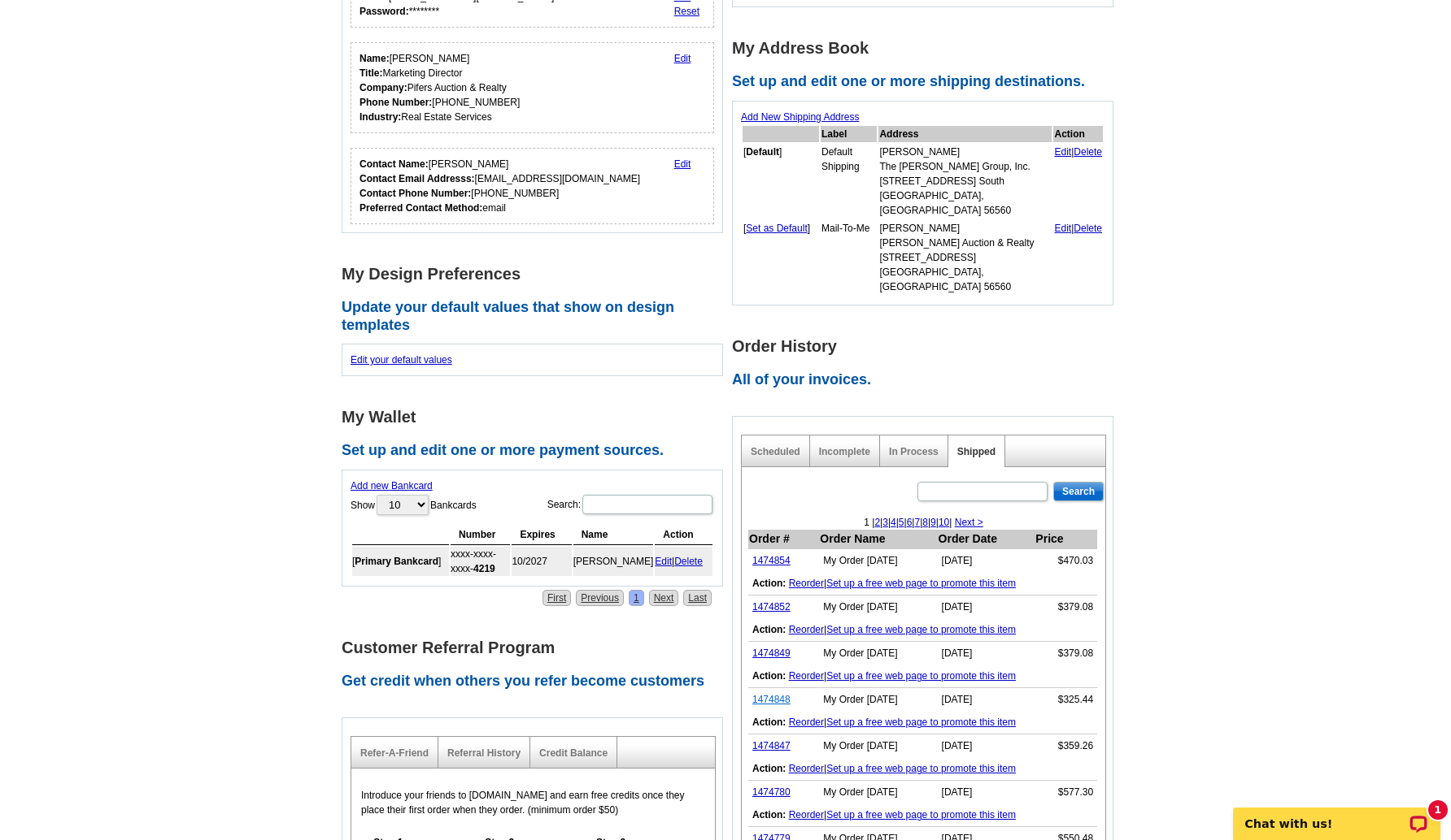
click at [771, 694] on link "1474848" at bounding box center [772, 700] width 39 height 12
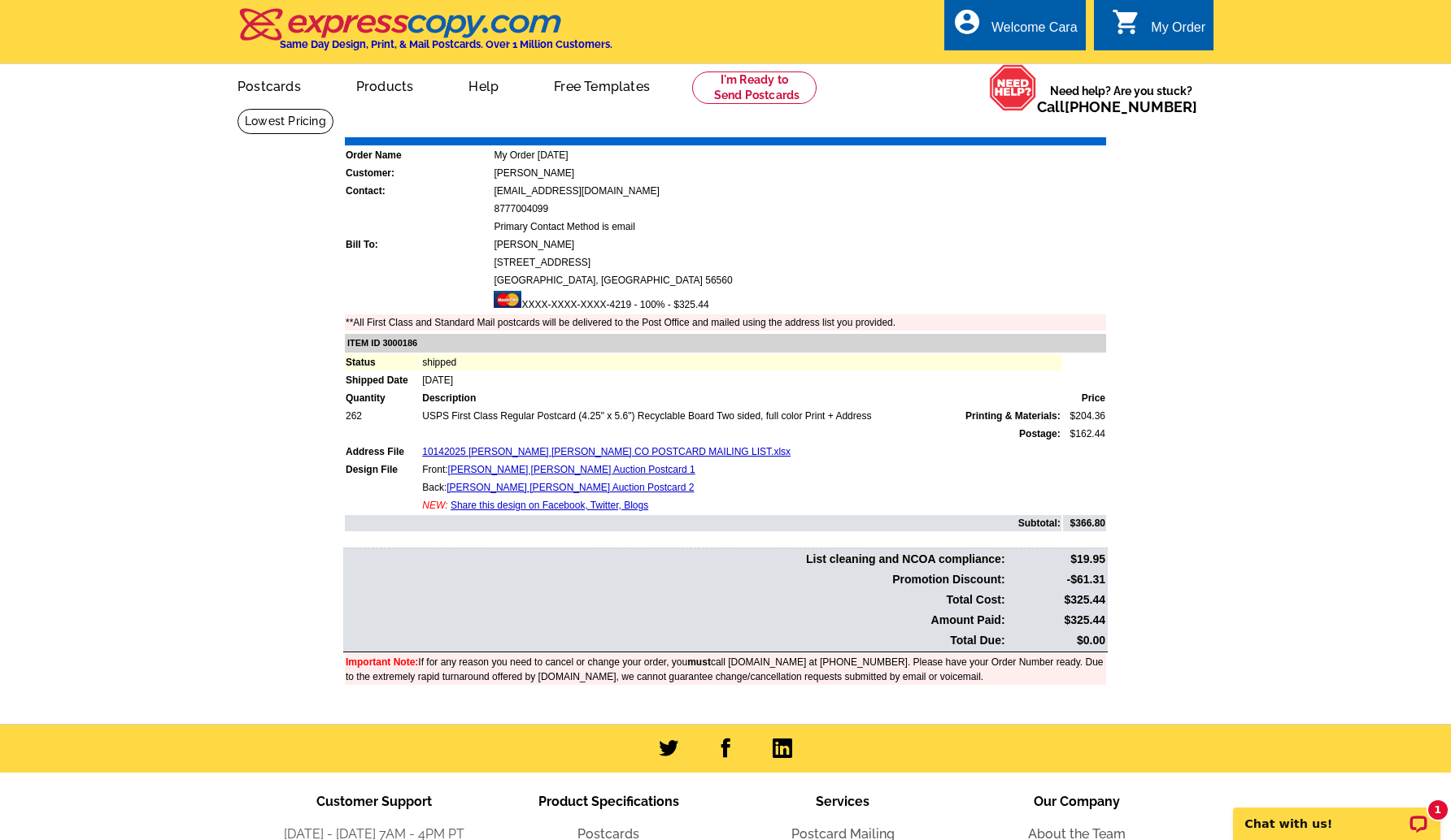
click at [1092, 623] on td "$325.44" at bounding box center [1056, 620] width 98 height 18
copy td "325.44"
click at [967, 123] on link "Download Invoice" at bounding box center [962, 126] width 116 height 13
click at [1046, 62] on link "My Account" at bounding box center [1036, 62] width 70 height 14
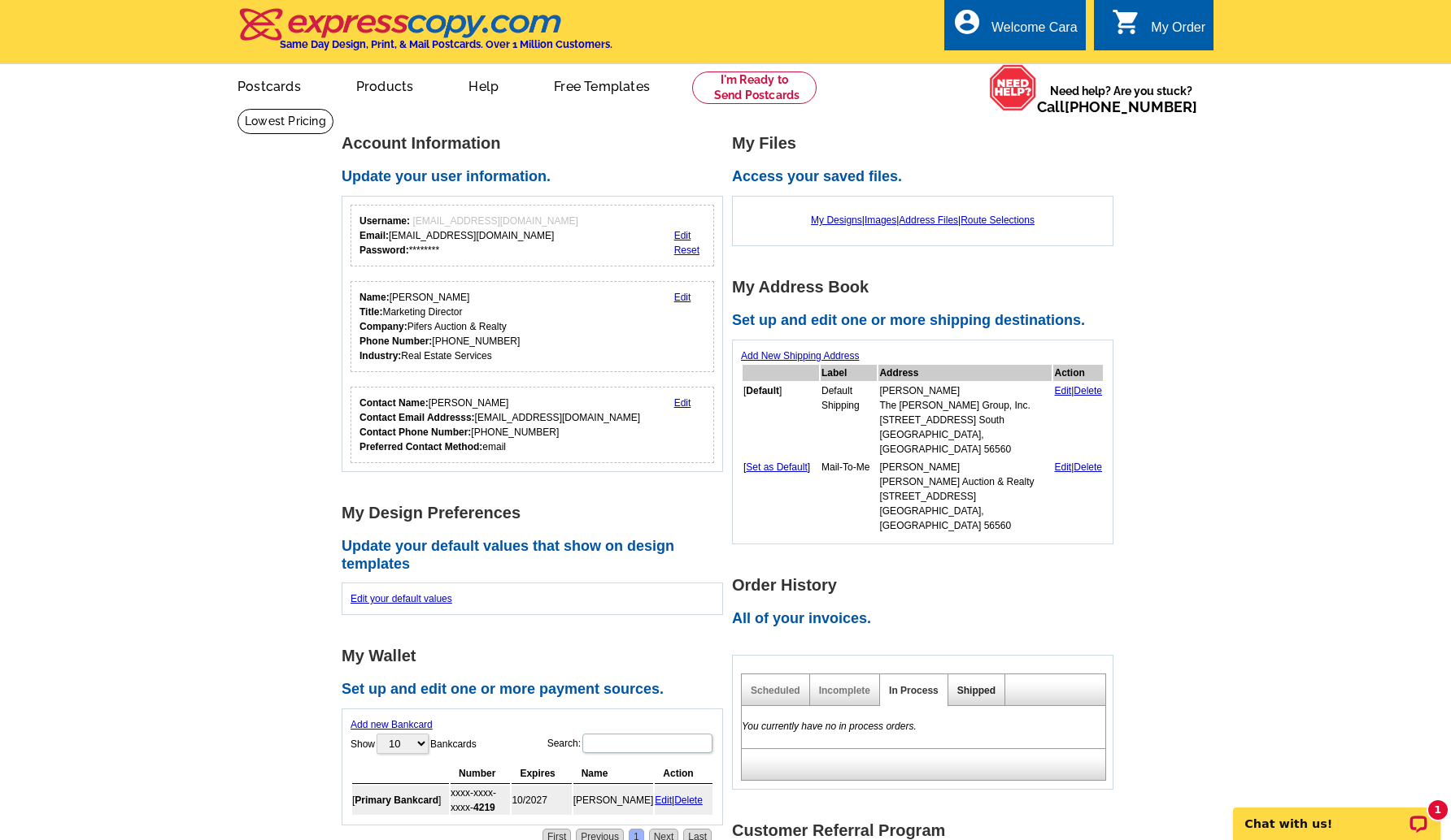
click at [970, 685] on link "Shipped" at bounding box center [976, 691] width 39 height 12
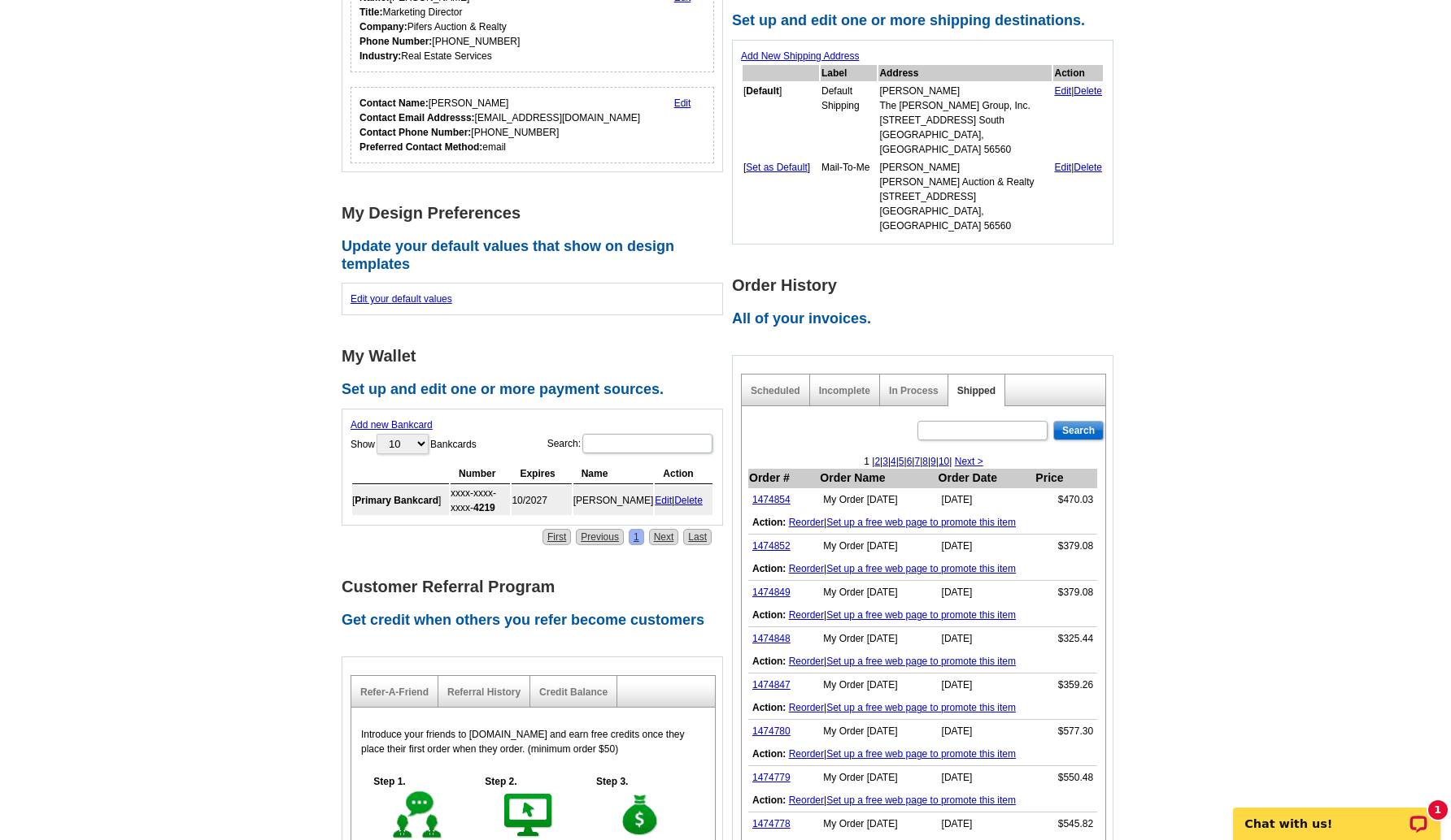
scroll to position [323, 0]
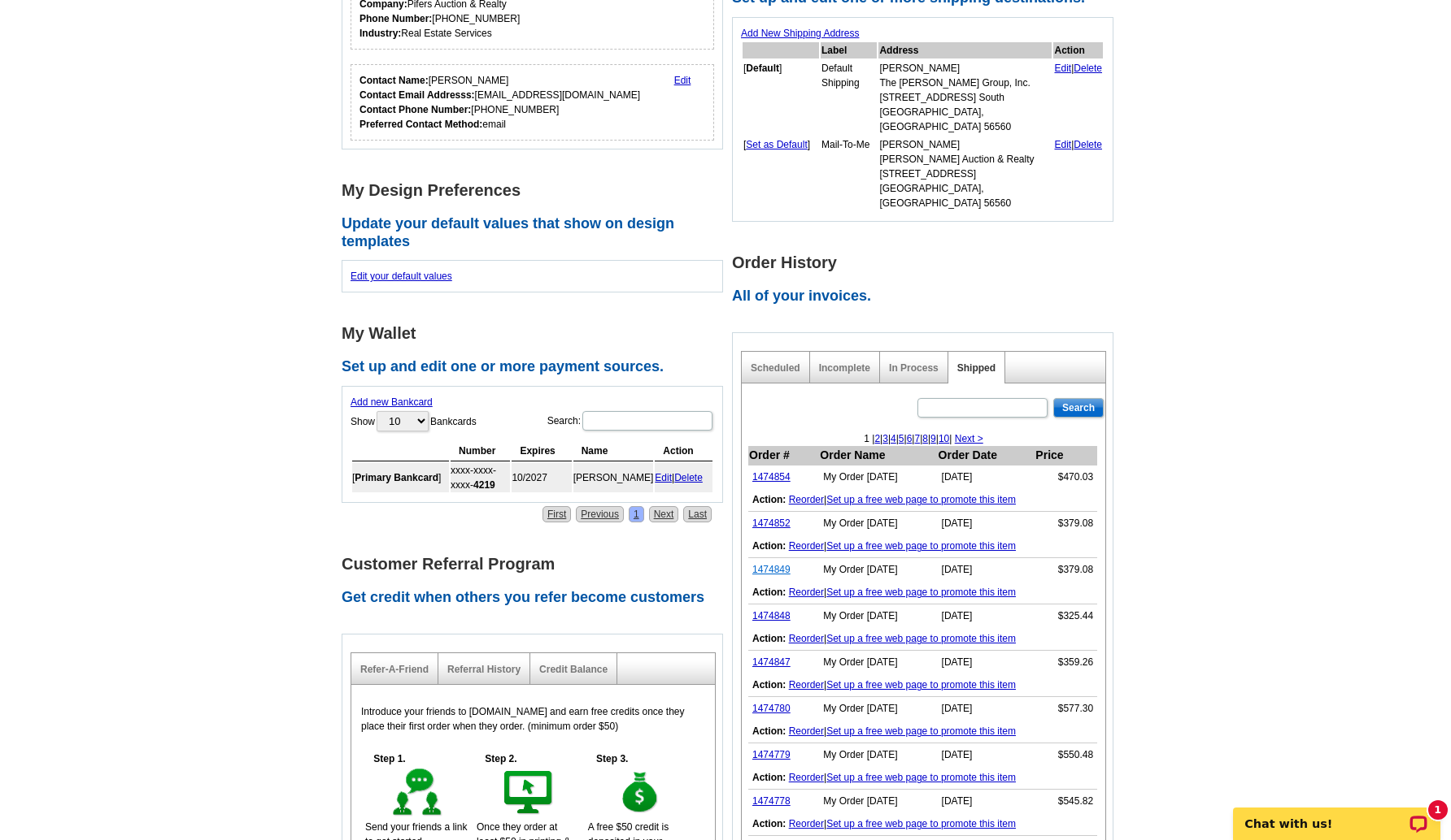
click at [780, 564] on link "1474849" at bounding box center [772, 570] width 39 height 12
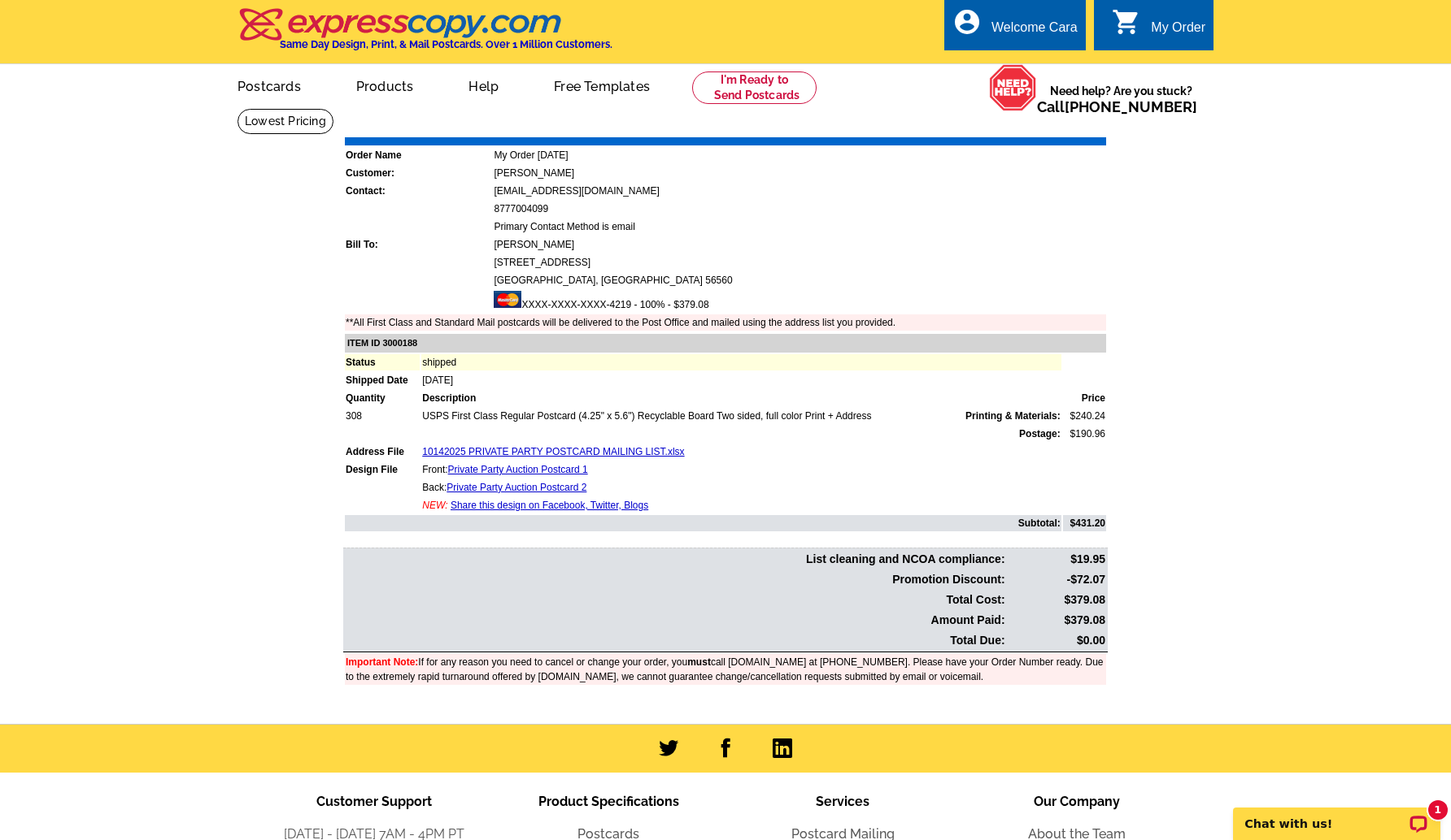
drag, startPoint x: 1070, startPoint y: 620, endPoint x: 1106, endPoint y: 620, distance: 36.0
click at [1106, 620] on table "List cleaning and NCOA compliance: $19.95 Promotion Discount: -$72.07 Total Cos…" at bounding box center [725, 599] width 764 height 105
copy td "379.08"
click at [1234, 597] on main "Order Number: 1474849 Download Invoice | Print Invoice Order Name My Order [DAT…" at bounding box center [726, 416] width 1451 height 616
click at [1311, 403] on main "Order Number: 1474849 Download Invoice | Print Invoice Order Name My Order [DAT…" at bounding box center [726, 416] width 1451 height 616
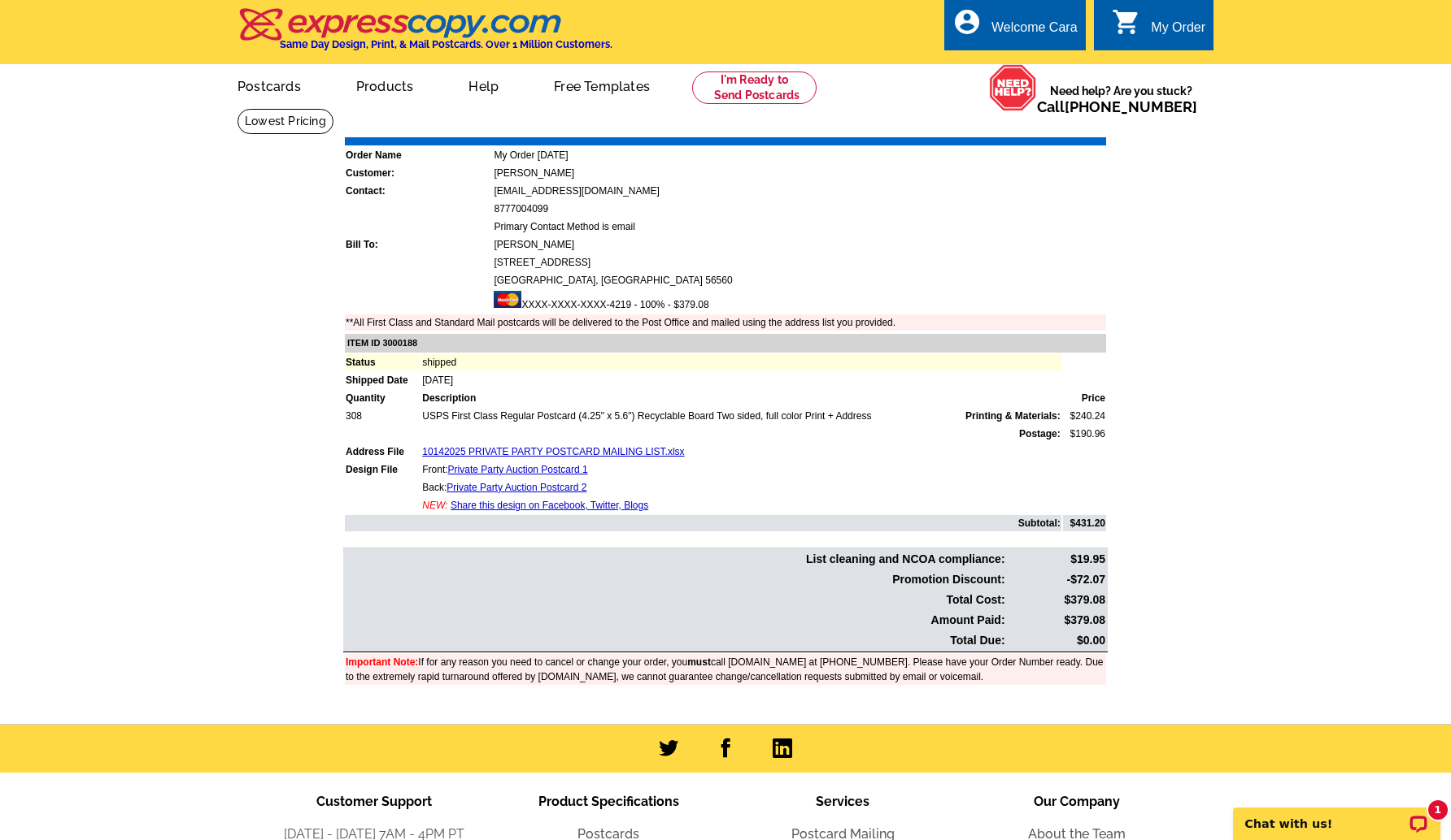
drag, startPoint x: 897, startPoint y: 135, endPoint x: 913, endPoint y: 127, distance: 17.9
click at [904, 134] on div "Download Invoice | Print Invoice" at bounding box center [1006, 126] width 204 height 19
click at [914, 126] on link "Download Invoice" at bounding box center [962, 126] width 116 height 13
click at [942, 122] on link "Download Invoice" at bounding box center [962, 126] width 116 height 13
drag, startPoint x: 1038, startPoint y: 24, endPoint x: 1038, endPoint y: 49, distance: 25.0
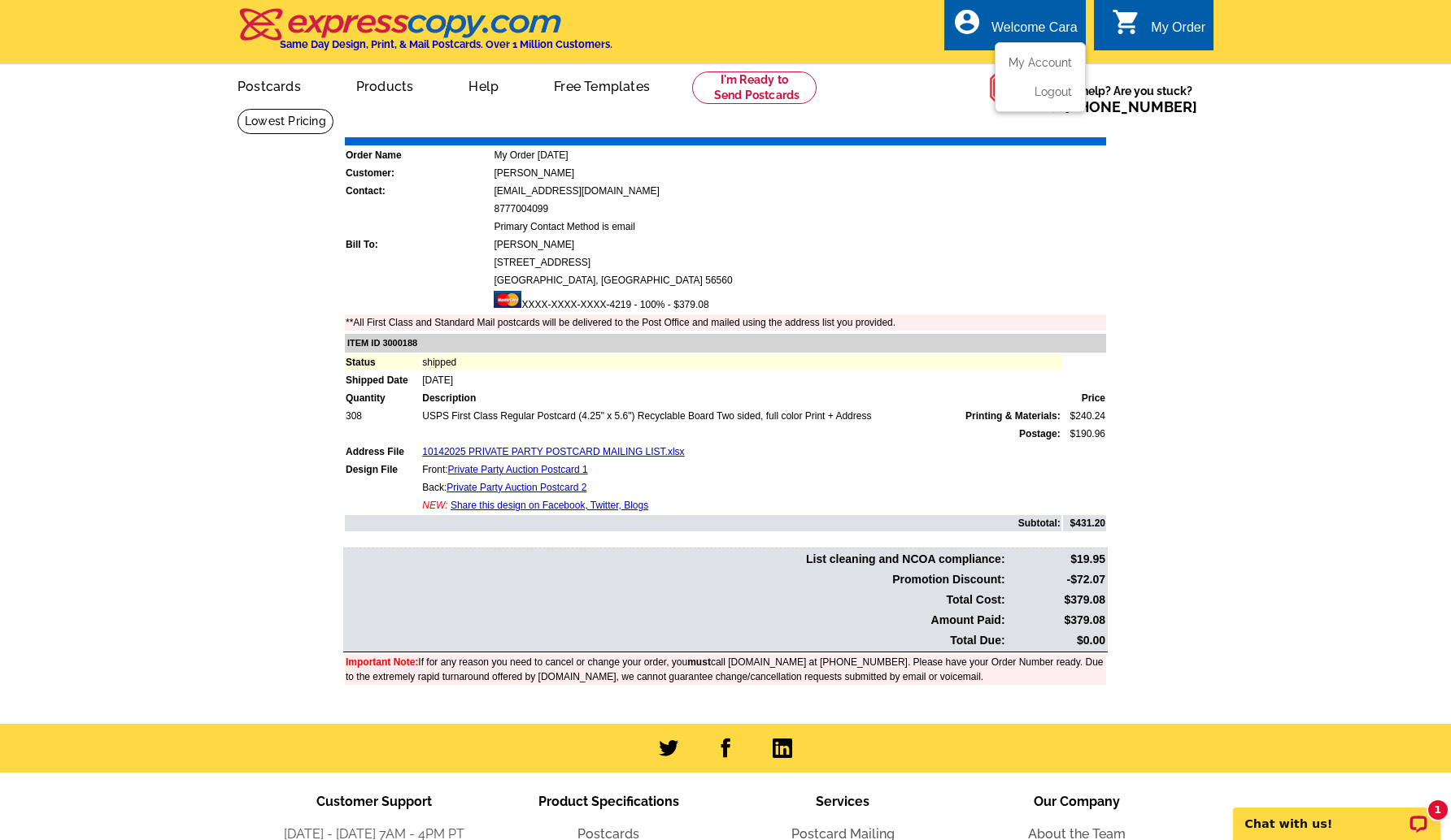
click at [1038, 25] on div "Welcome Cara" at bounding box center [1034, 31] width 86 height 23
click at [1039, 53] on ul "My Account Logout" at bounding box center [1040, 76] width 91 height 70
click at [1028, 65] on link "My Account" at bounding box center [1036, 62] width 70 height 14
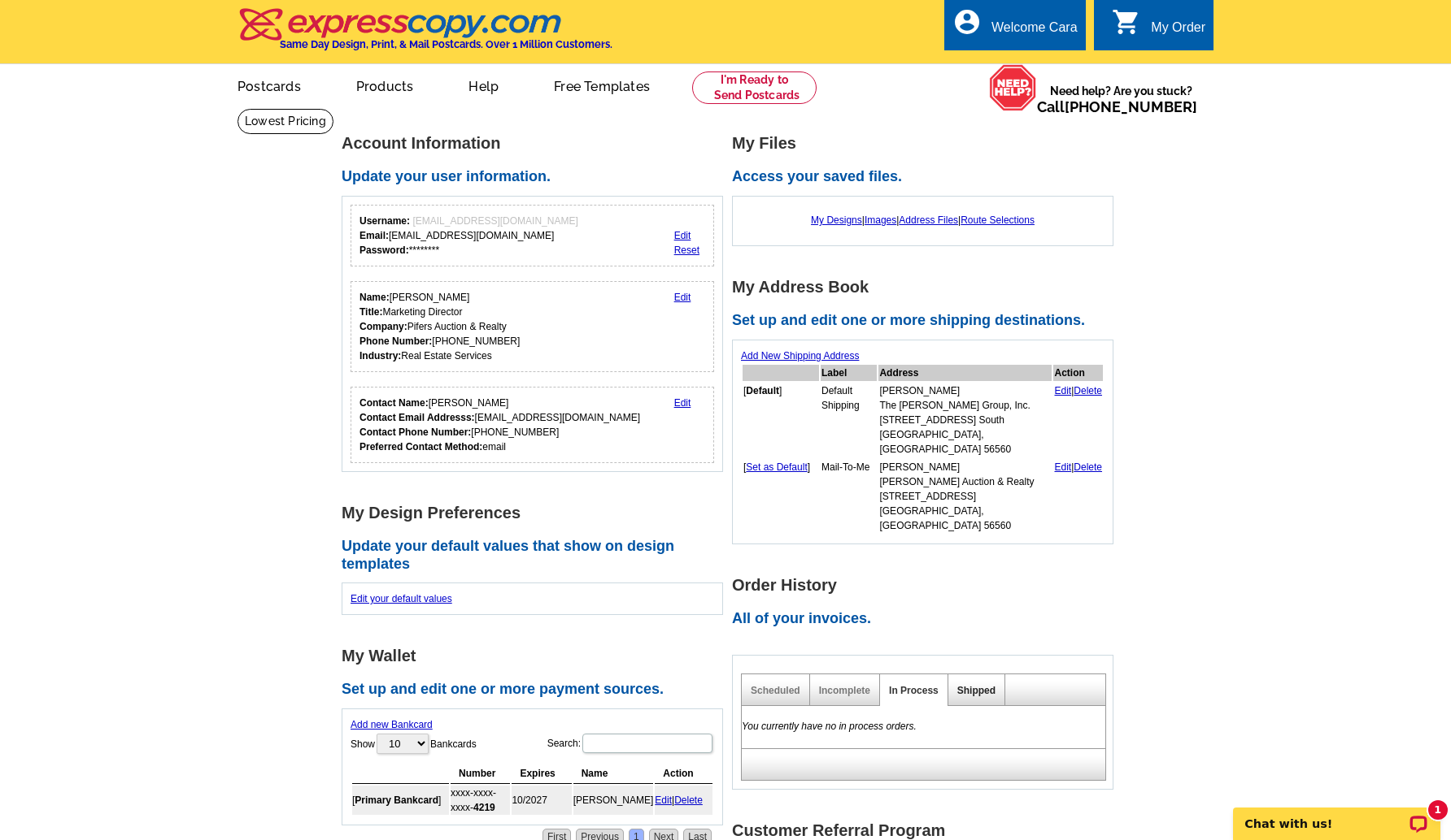
click at [976, 685] on link "Shipped" at bounding box center [976, 691] width 39 height 12
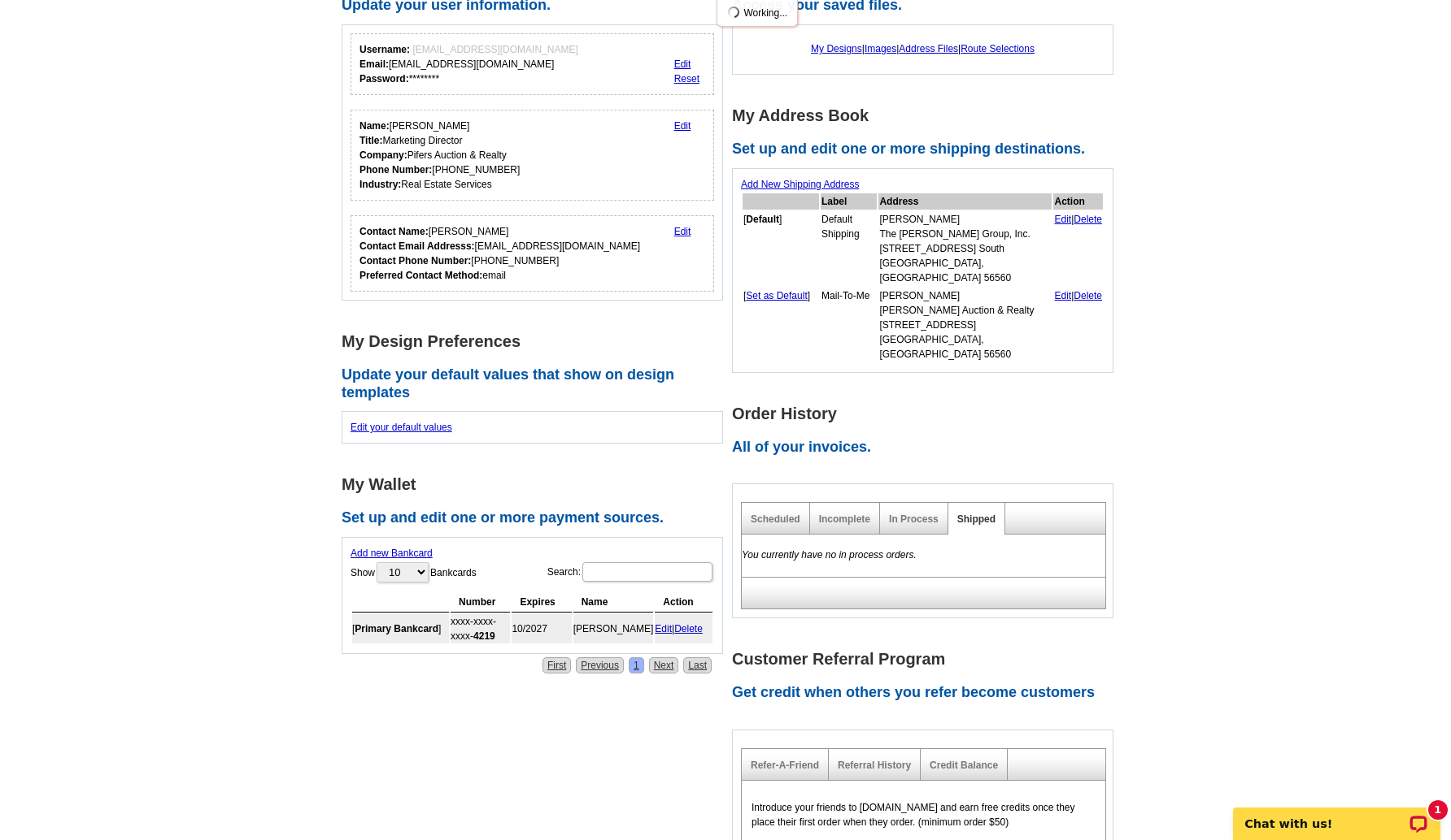
scroll to position [251, 0]
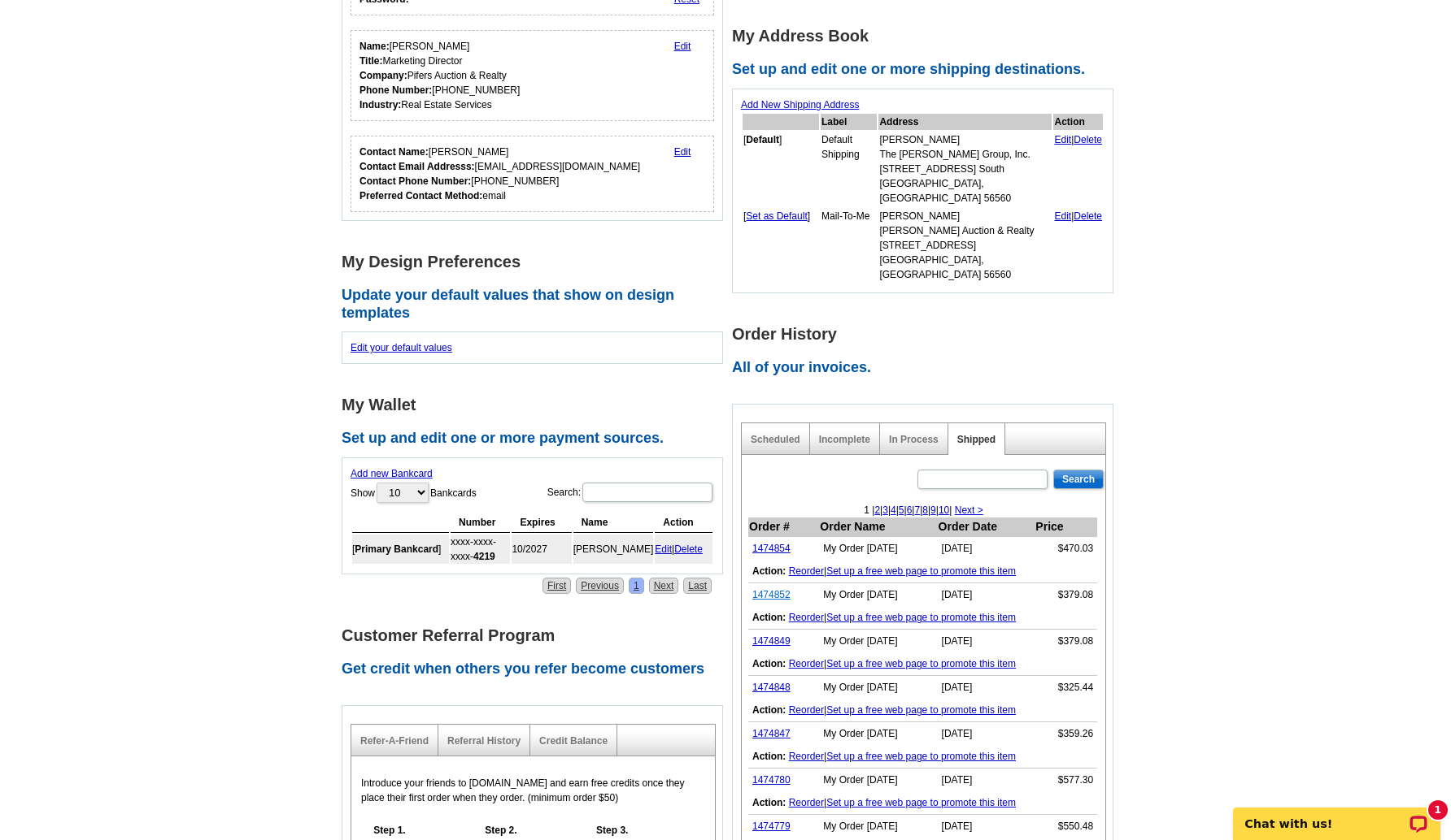
click at [774, 589] on link "1474852" at bounding box center [772, 595] width 39 height 12
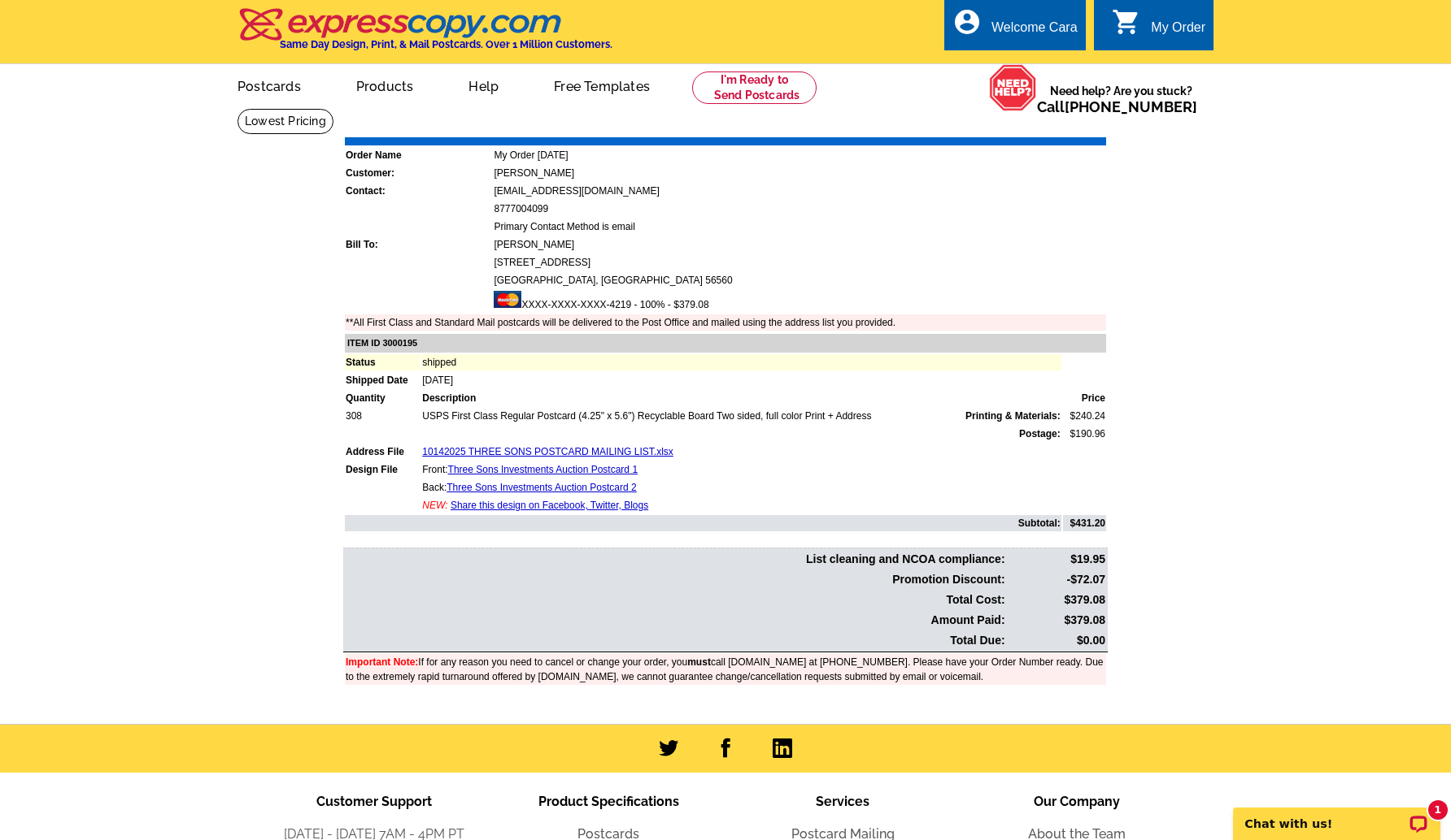
click at [953, 126] on link "Download Invoice" at bounding box center [962, 126] width 116 height 13
click at [1030, 60] on link "My Account" at bounding box center [1036, 62] width 70 height 14
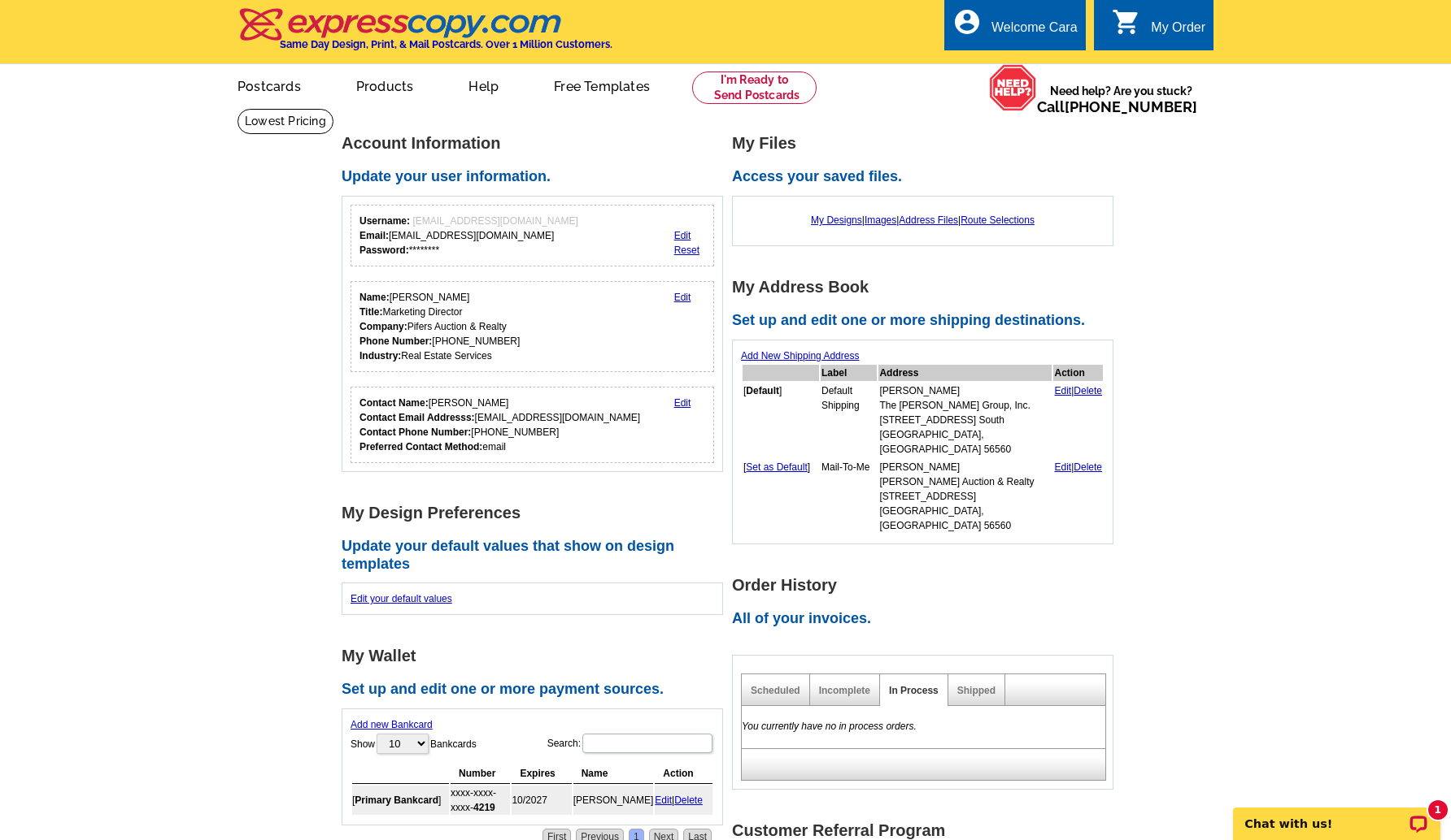
drag, startPoint x: 989, startPoint y: 655, endPoint x: 939, endPoint y: 635, distance: 53.9
click at [987, 685] on link "Shipped" at bounding box center [976, 691] width 39 height 12
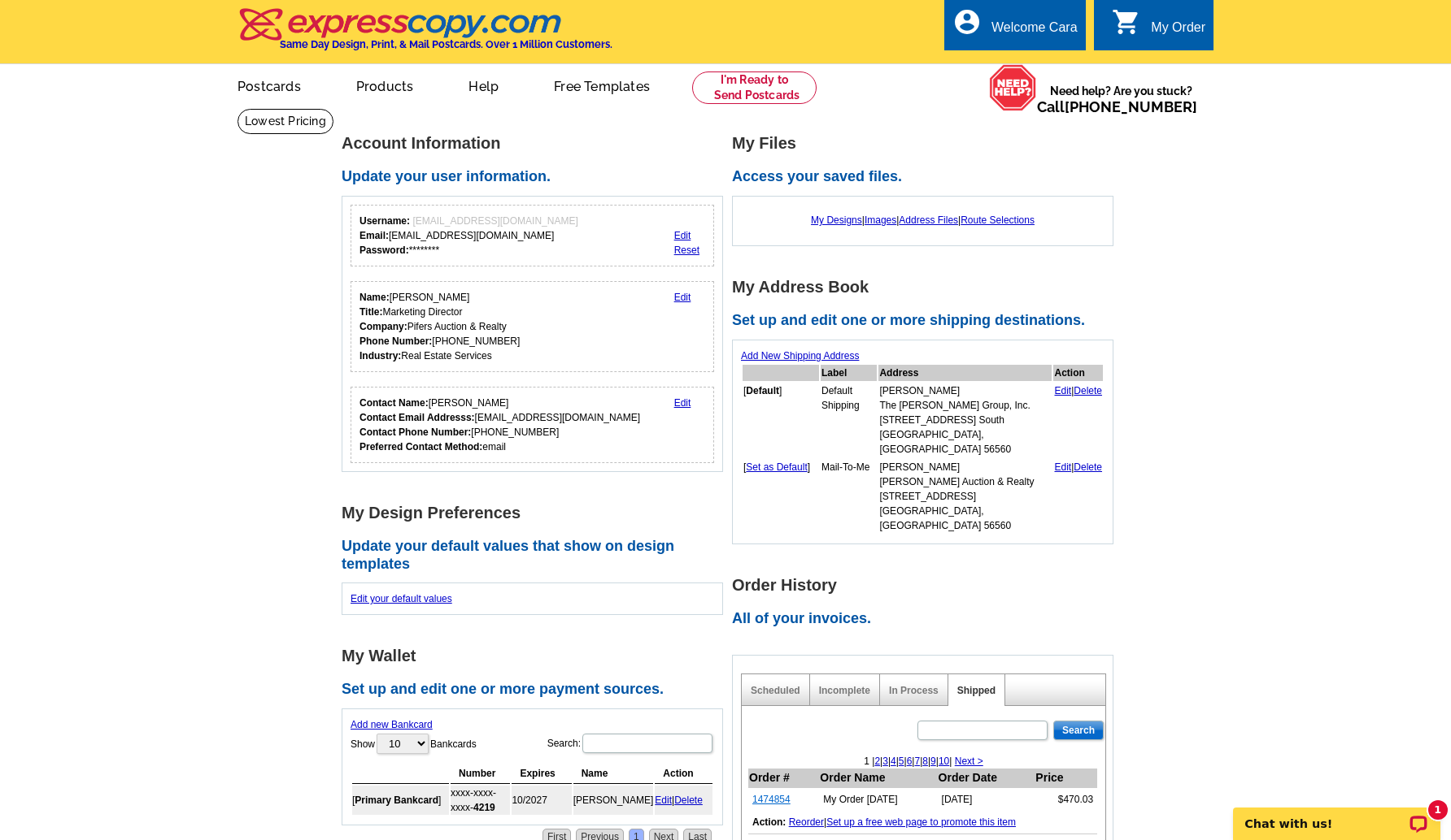
click at [770, 794] on link "1474854" at bounding box center [772, 800] width 39 height 12
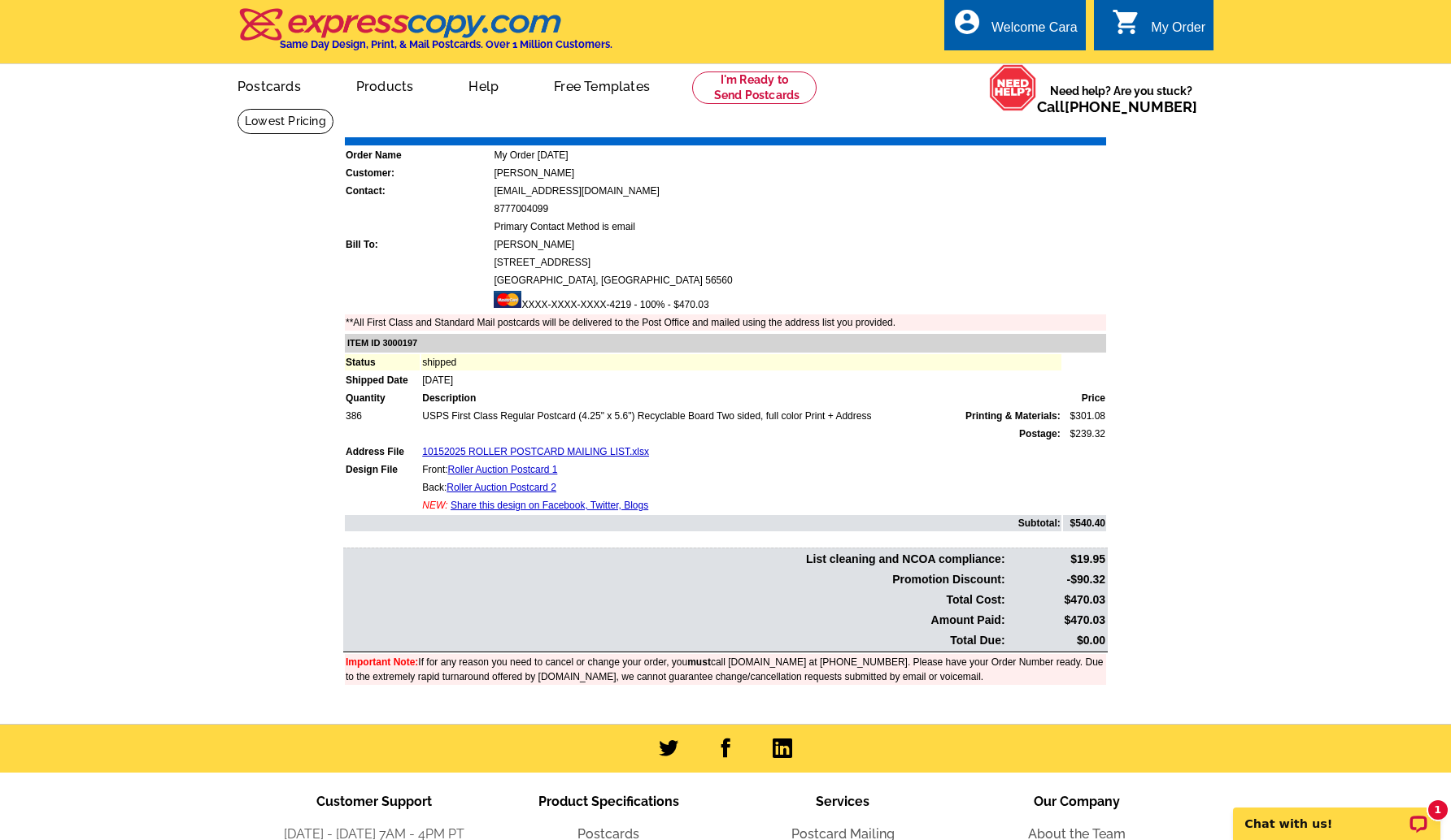
drag, startPoint x: 1069, startPoint y: 620, endPoint x: 1105, endPoint y: 621, distance: 36.0
click at [1105, 621] on td "$470.03" at bounding box center [1056, 620] width 98 height 18
copy td "470.03"
click at [1236, 614] on main "Order Number: 1474854 Download Invoice | Print Invoice Order Name My Order 2025…" at bounding box center [726, 416] width 1451 height 616
click at [958, 123] on link "Download Invoice" at bounding box center [962, 126] width 116 height 13
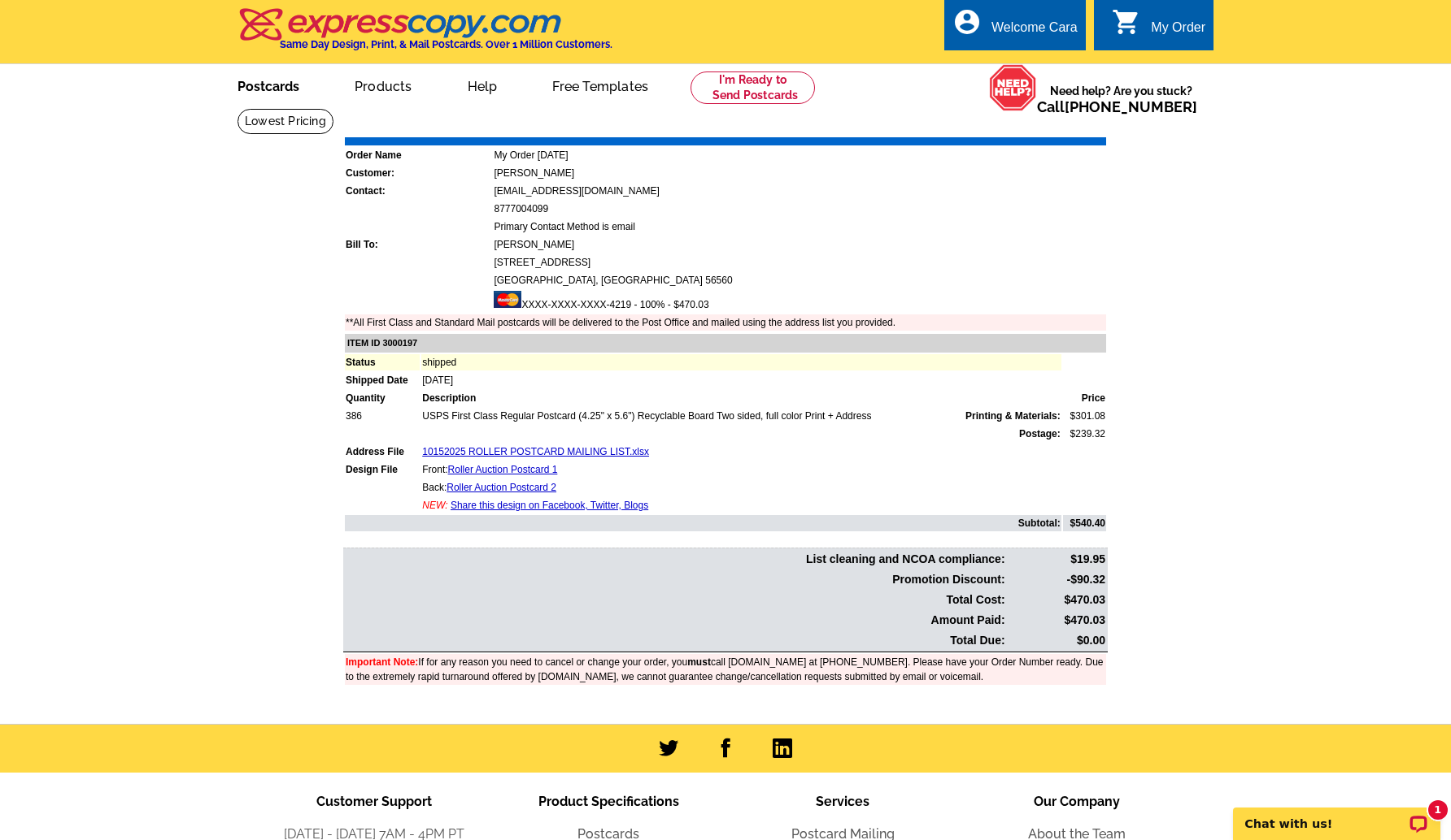
click at [264, 75] on link "Postcards" at bounding box center [268, 86] width 114 height 39
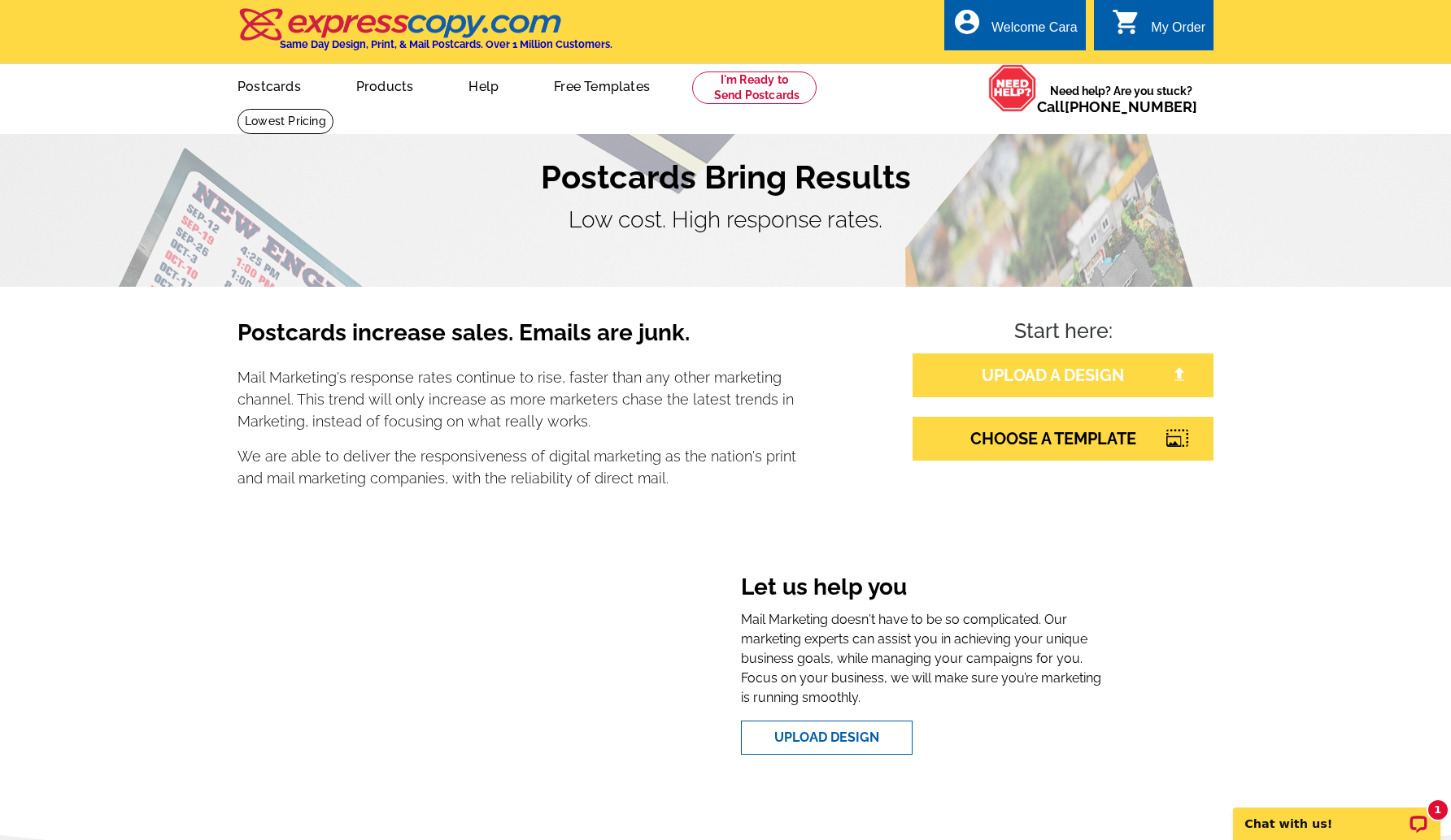
click at [1035, 373] on link "UPLOAD A DESIGN" at bounding box center [1063, 376] width 301 height 44
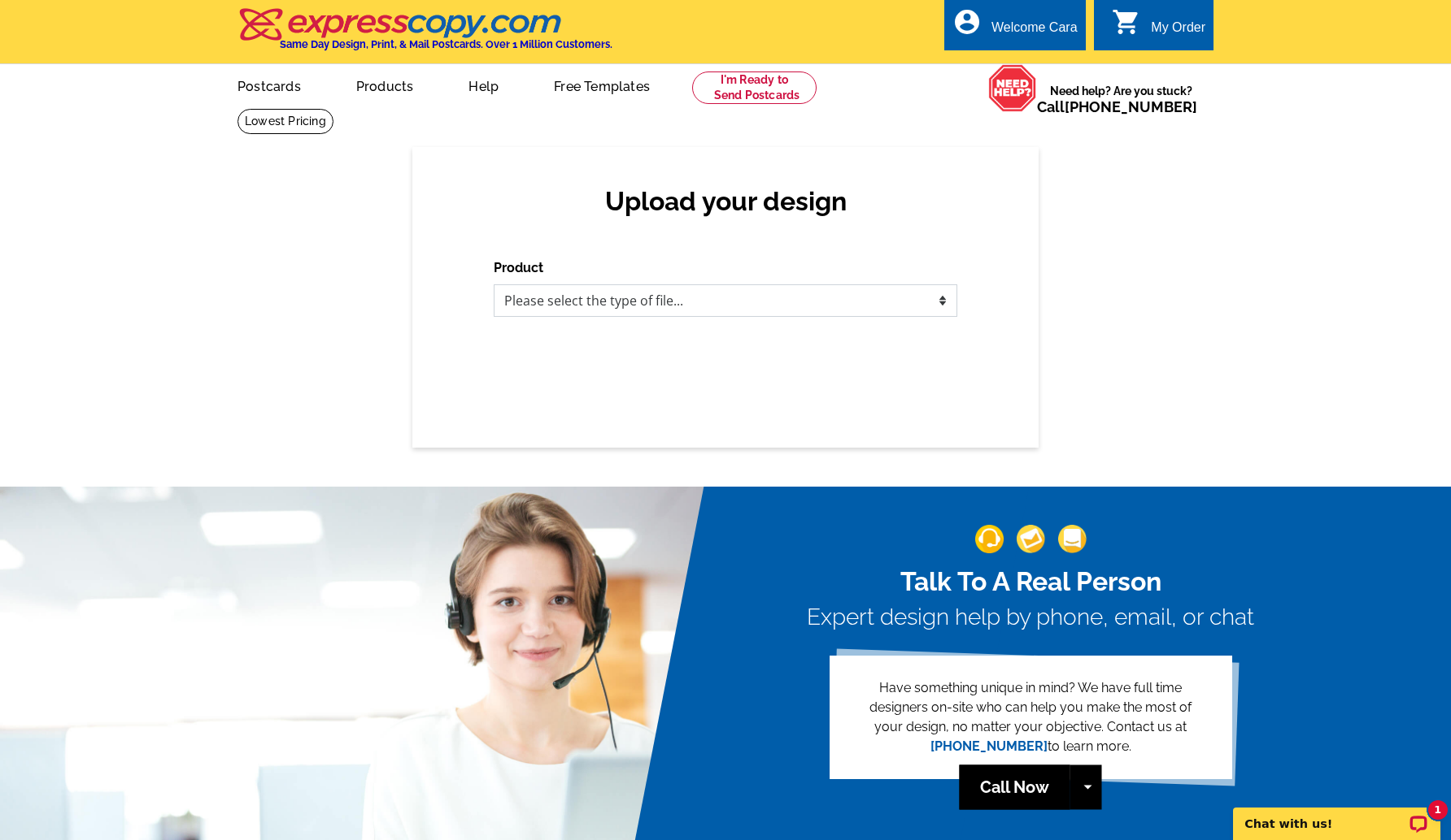
click at [918, 293] on select "Please select the type of file... Postcards Business Cards Letters and flyers G…" at bounding box center [725, 300] width 464 height 33
select select "1"
click at [493, 284] on select "Please select the type of file... Postcards Business Cards Letters and flyers G…" at bounding box center [725, 300] width 464 height 33
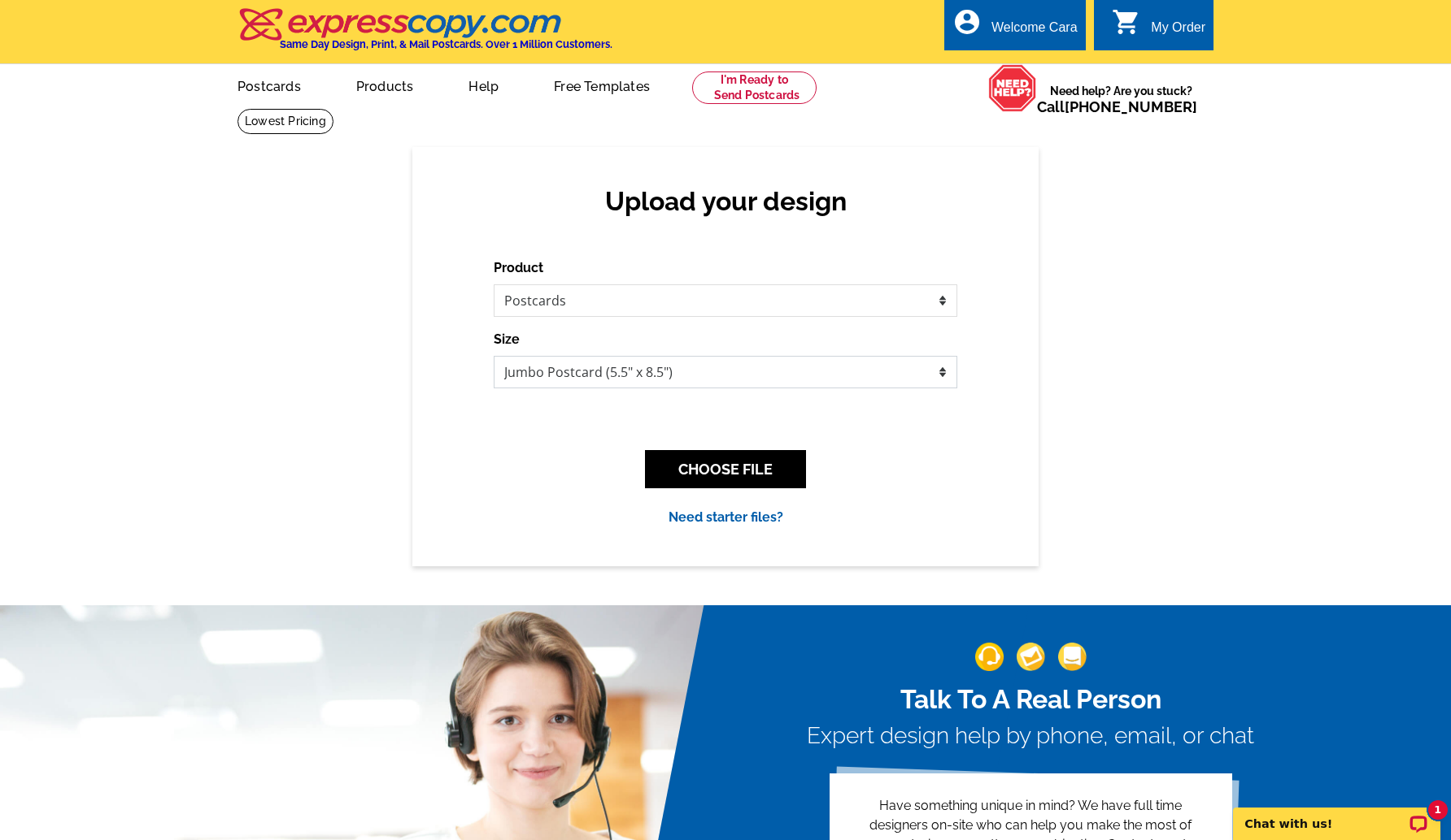
click at [840, 372] on select "Jumbo Postcard (5.5" x 8.5") Regular Postcard (4.25" x 5.6") Panoramic Postcard…" at bounding box center [725, 372] width 464 height 33
select select "1"
click at [493, 356] on select "Jumbo Postcard (5.5" x 8.5") Regular Postcard (4.25" x 5.6") Panoramic Postcard…" at bounding box center [725, 372] width 464 height 33
click at [778, 468] on button "CHOOSE FILE" at bounding box center [726, 469] width 161 height 39
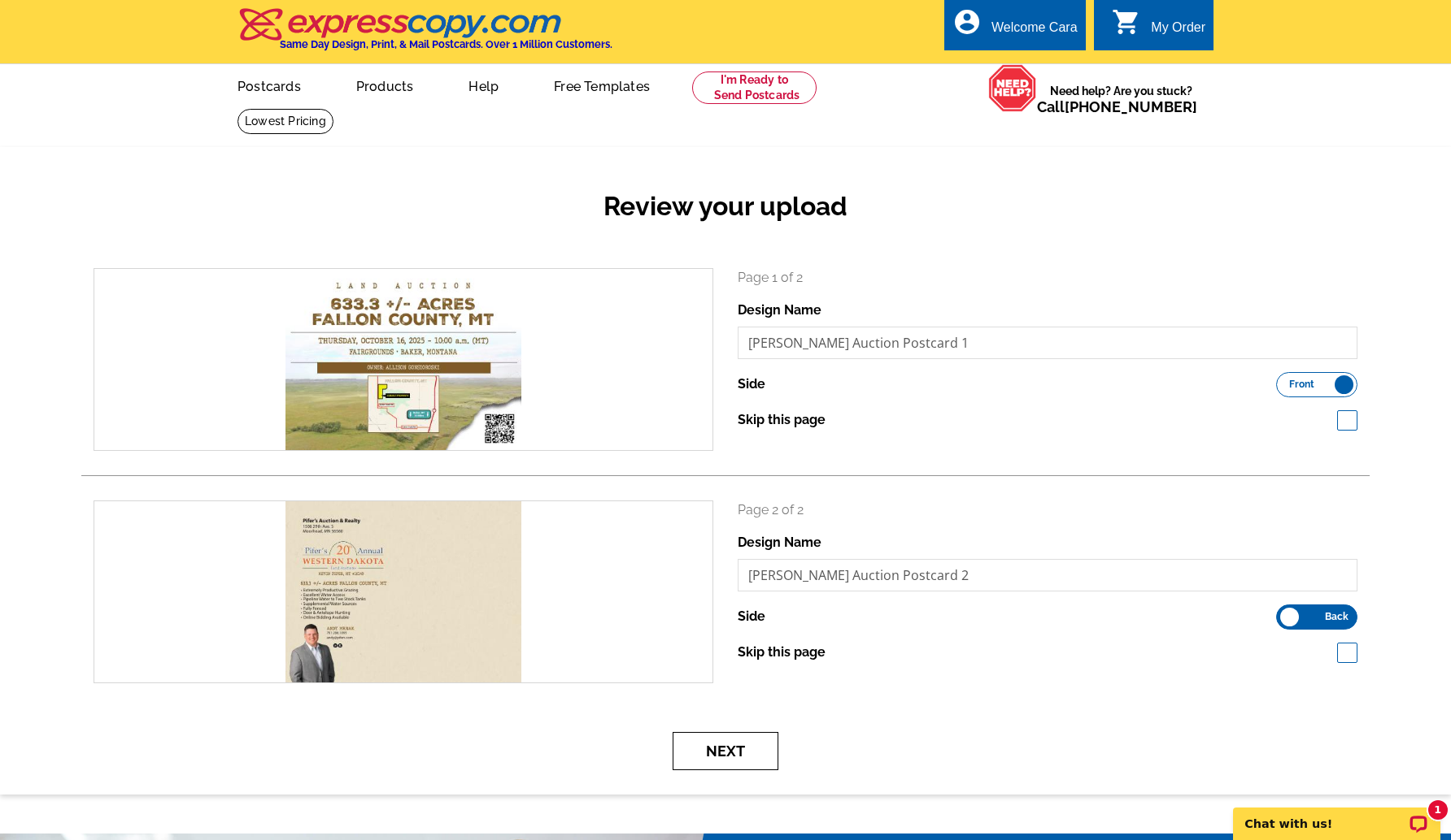
click at [741, 749] on button "Next" at bounding box center [726, 751] width 106 height 39
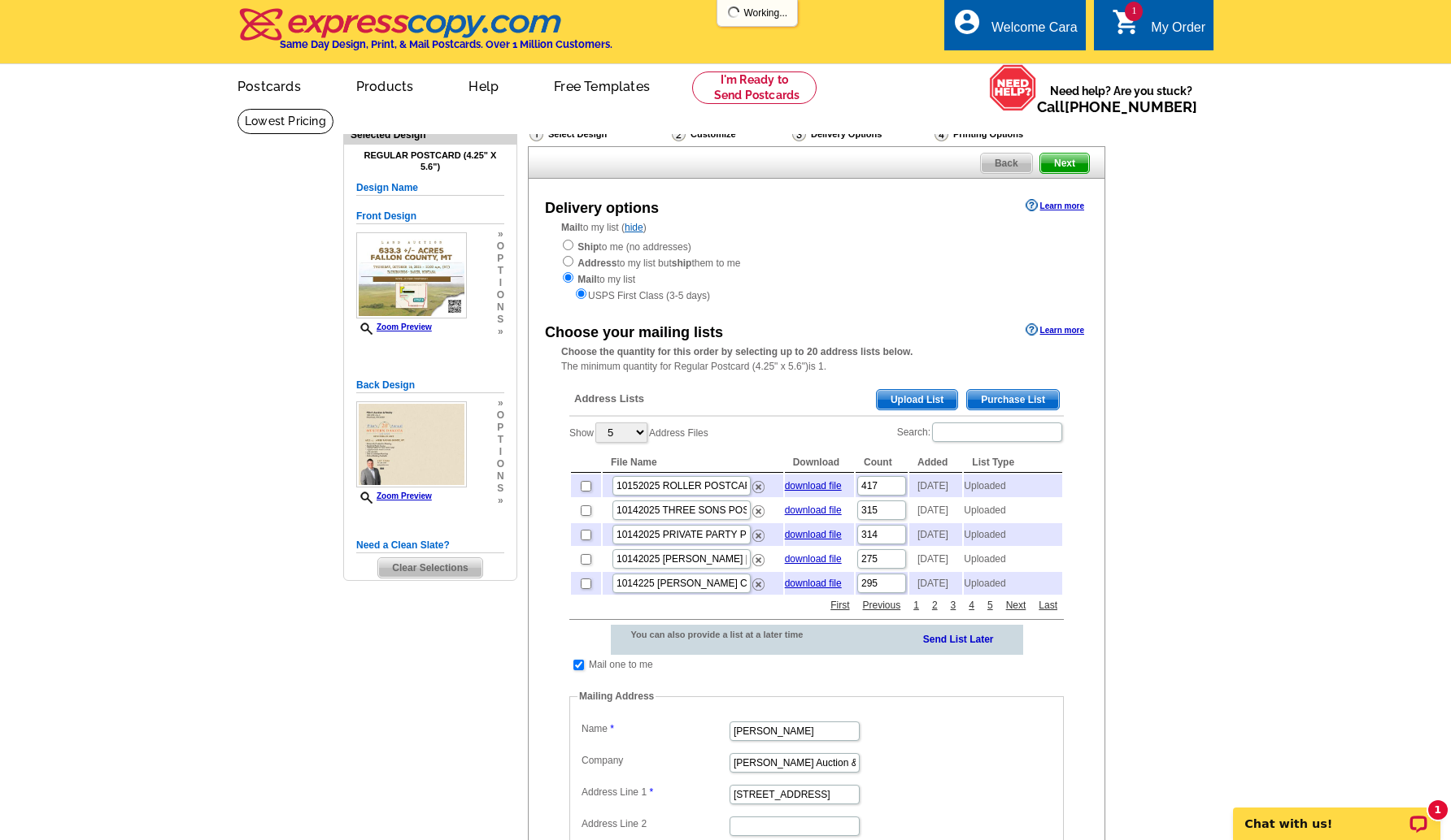
click at [939, 396] on span "Upload List" at bounding box center [917, 399] width 81 height 19
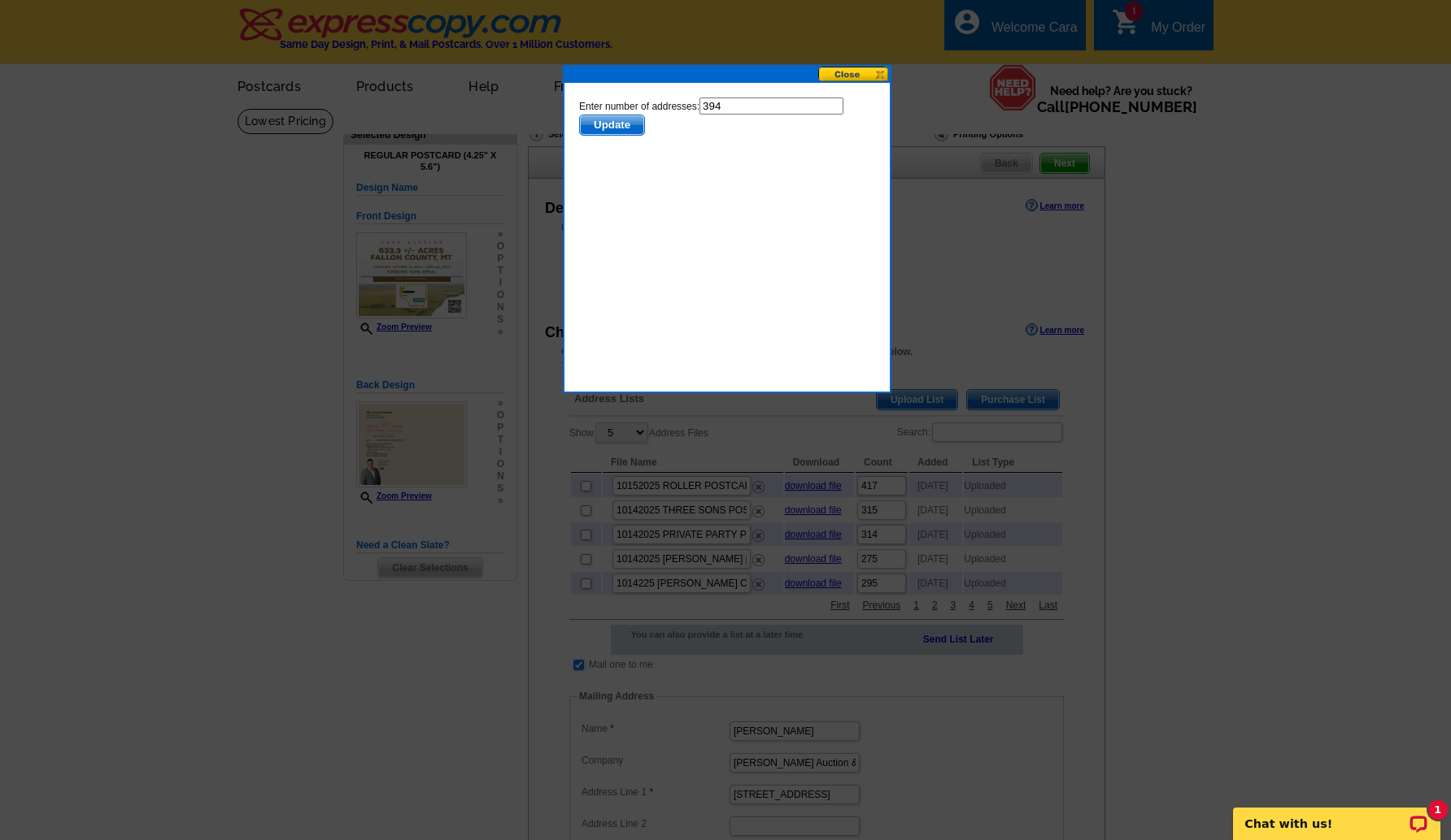
click at [769, 103] on input "394" at bounding box center [772, 106] width 144 height 17
type input "393"
click at [619, 127] on span "Update" at bounding box center [611, 125] width 65 height 19
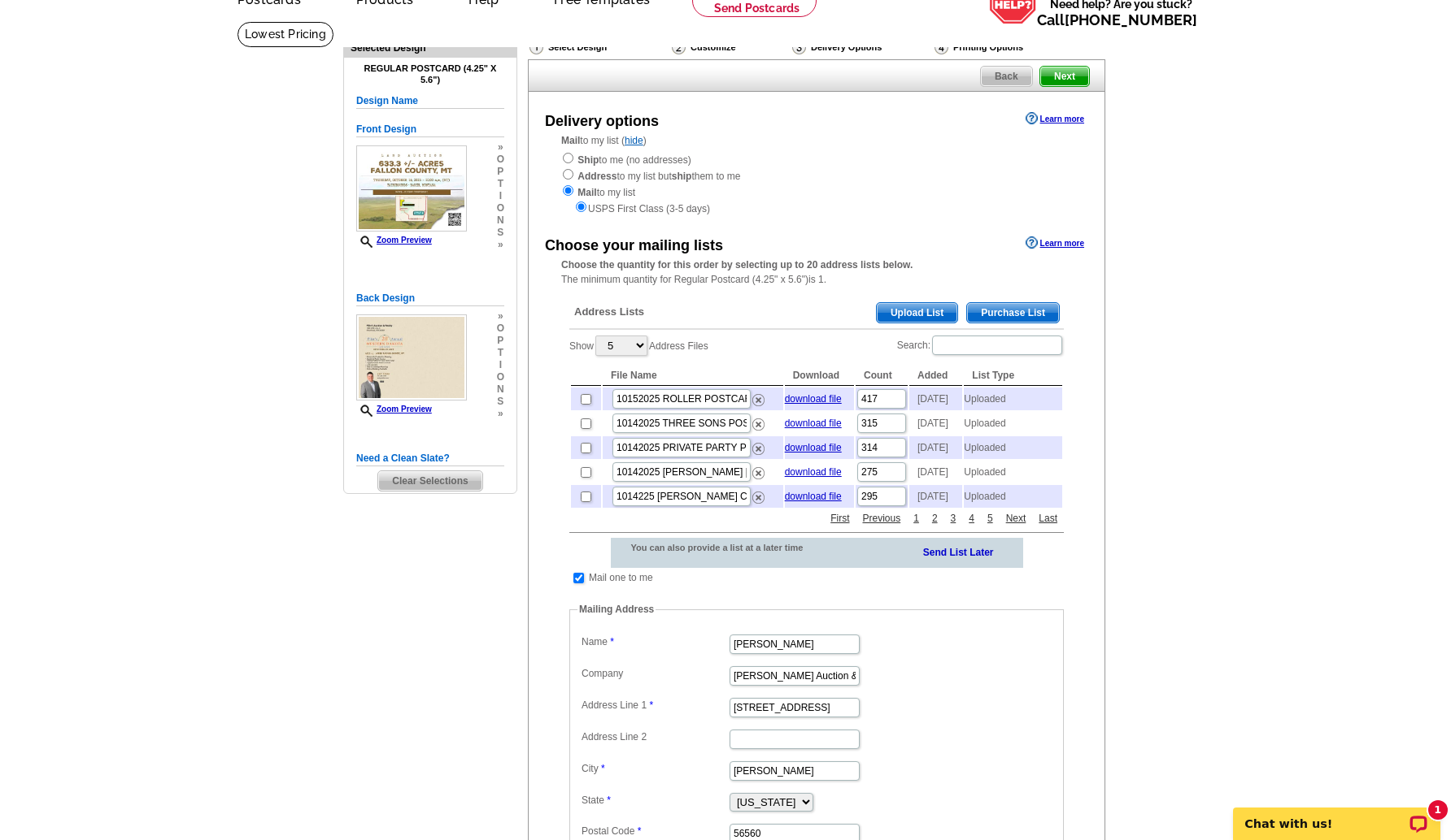
scroll to position [91, 0]
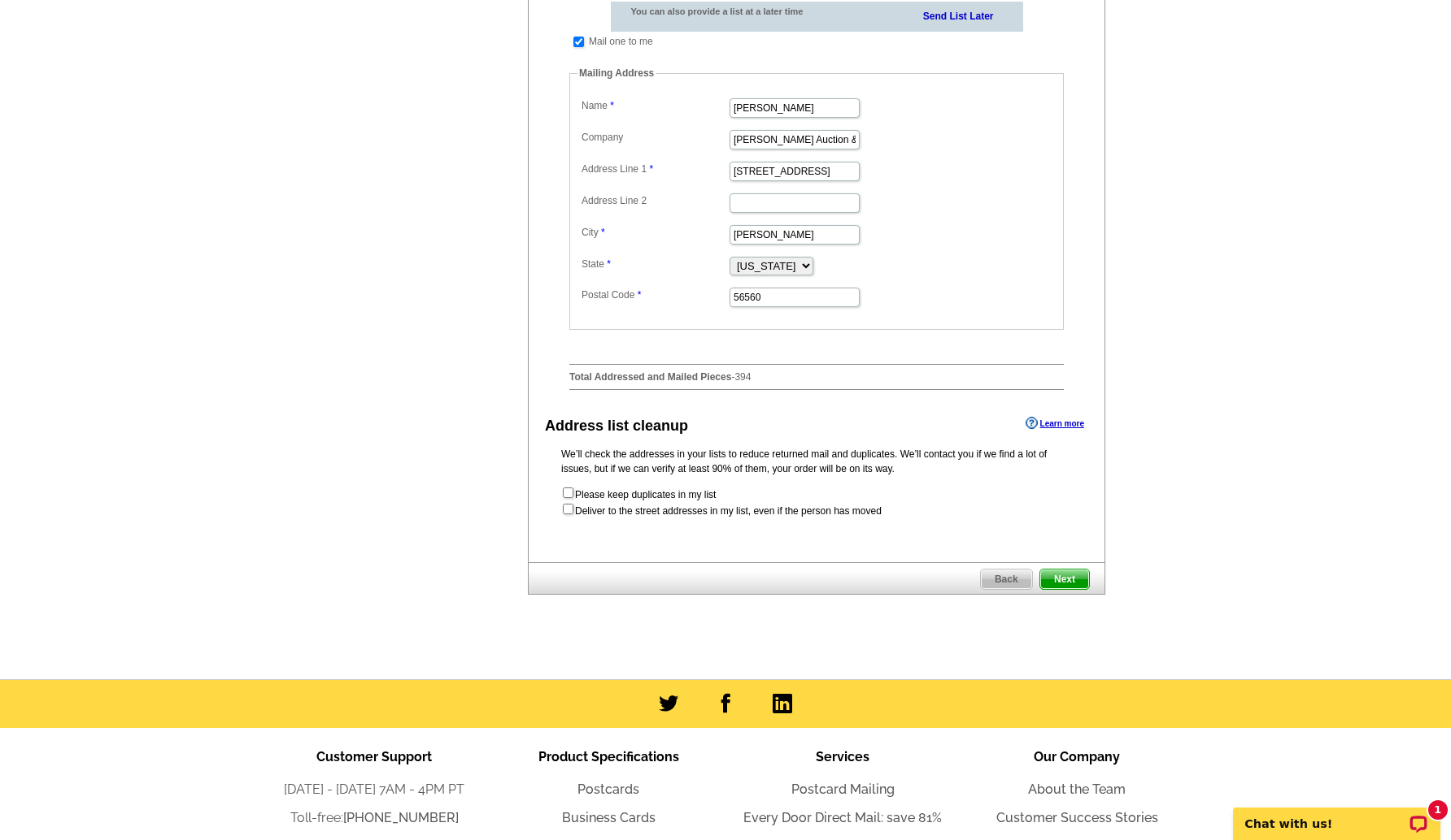
scroll to position [729, 0]
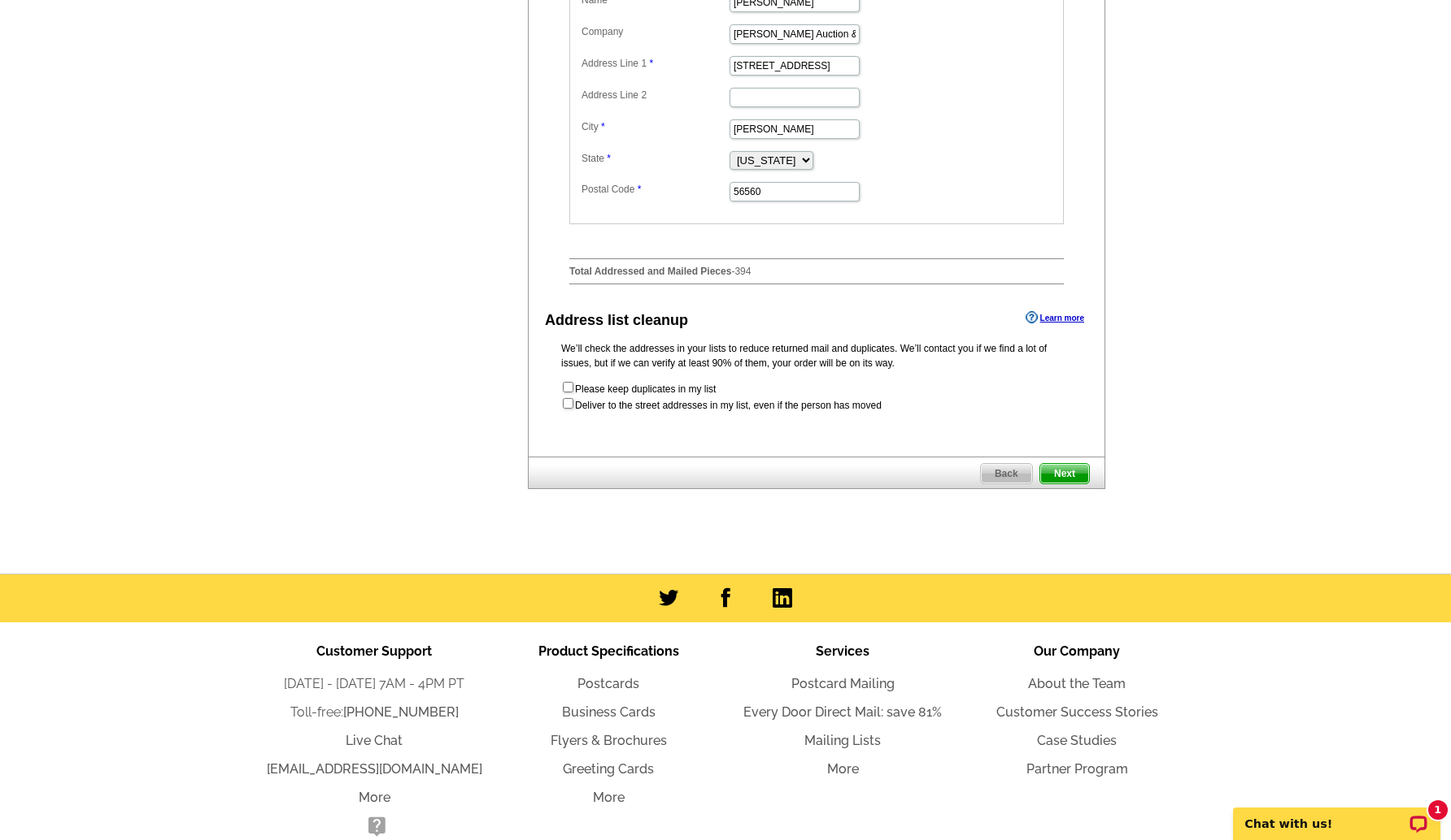
click at [1057, 484] on span "Next" at bounding box center [1064, 474] width 49 height 19
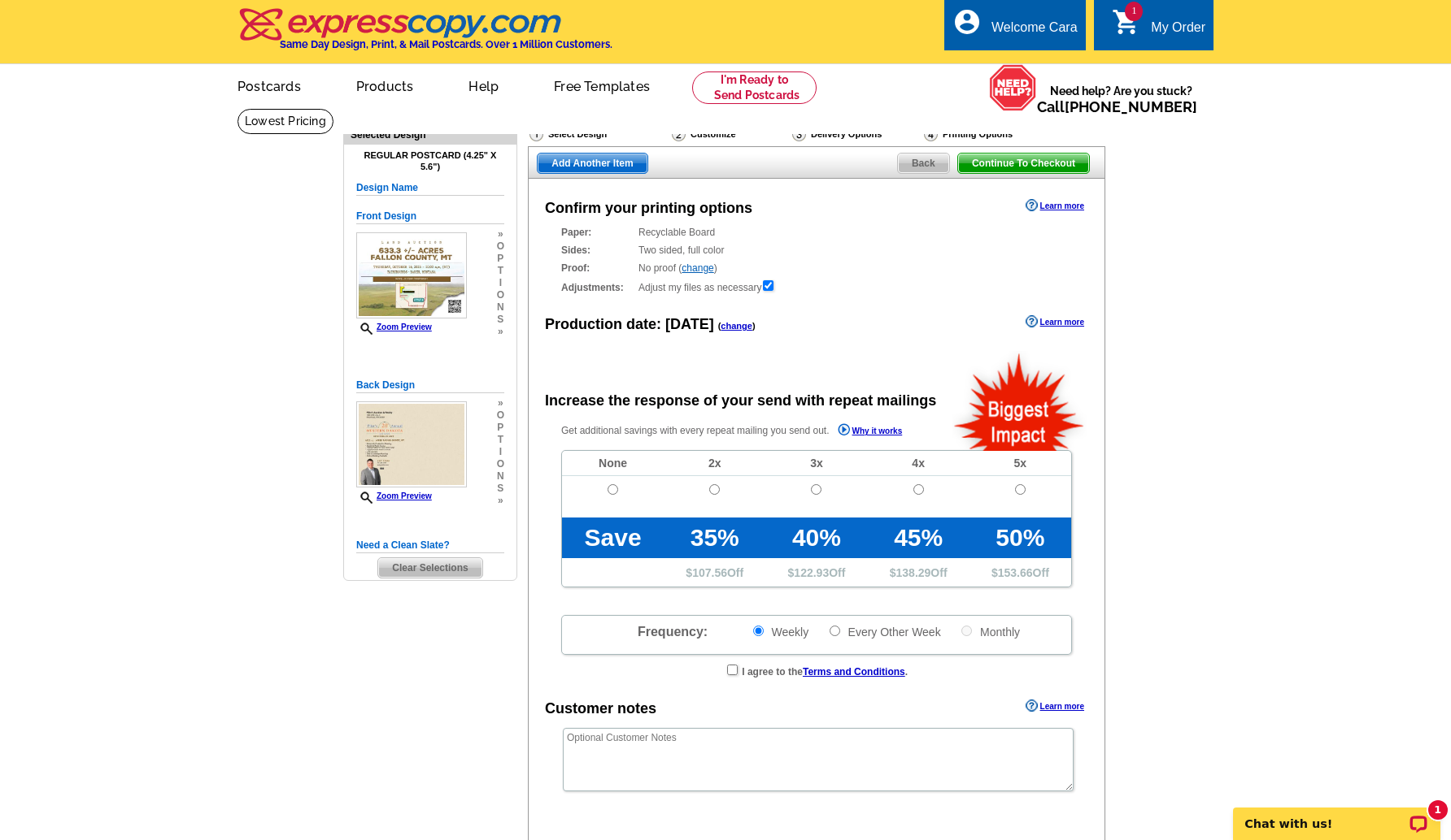
radio input "false"
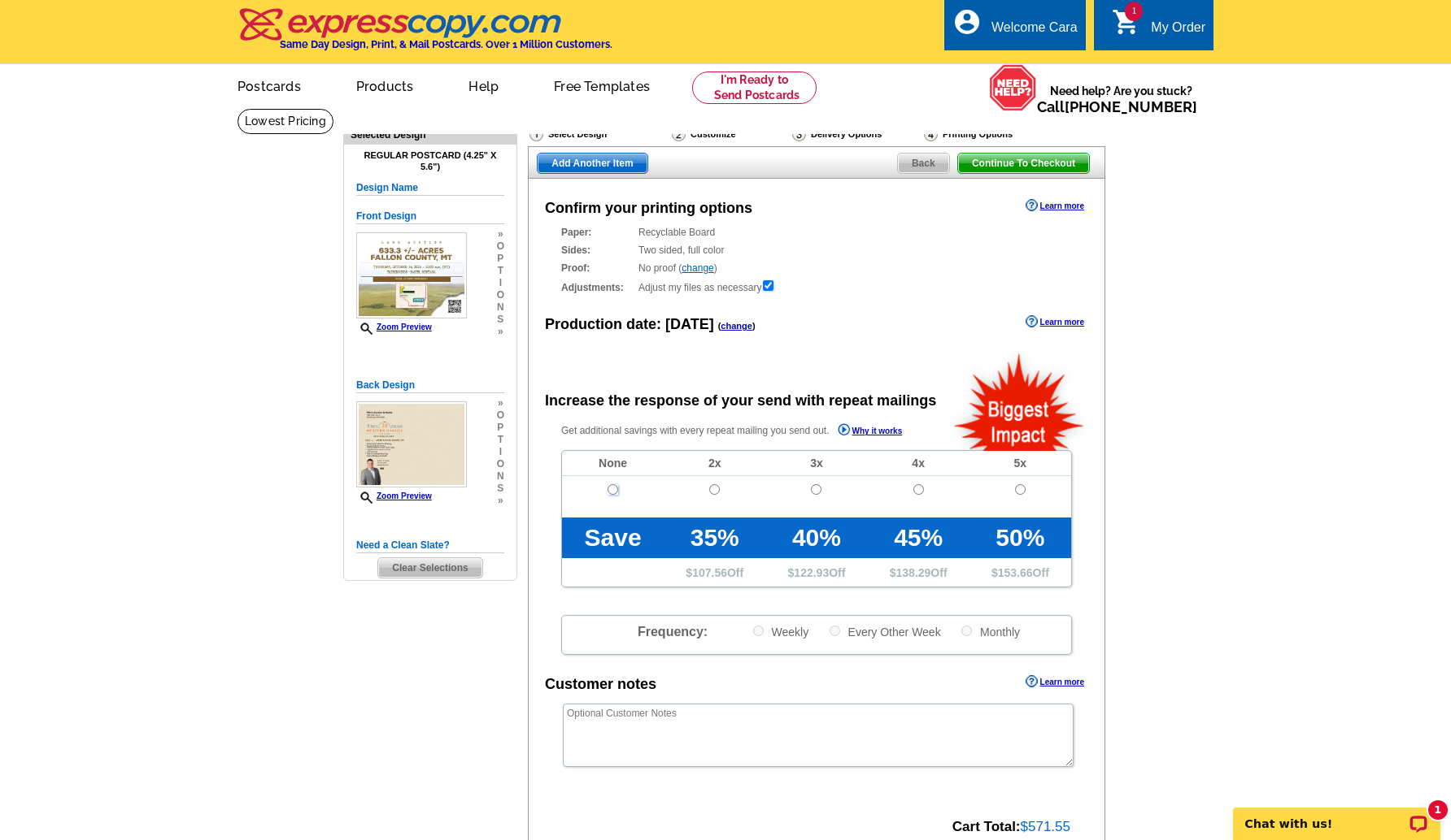
click at [610, 489] on input "radio" at bounding box center [612, 490] width 11 height 11
radio input "true"
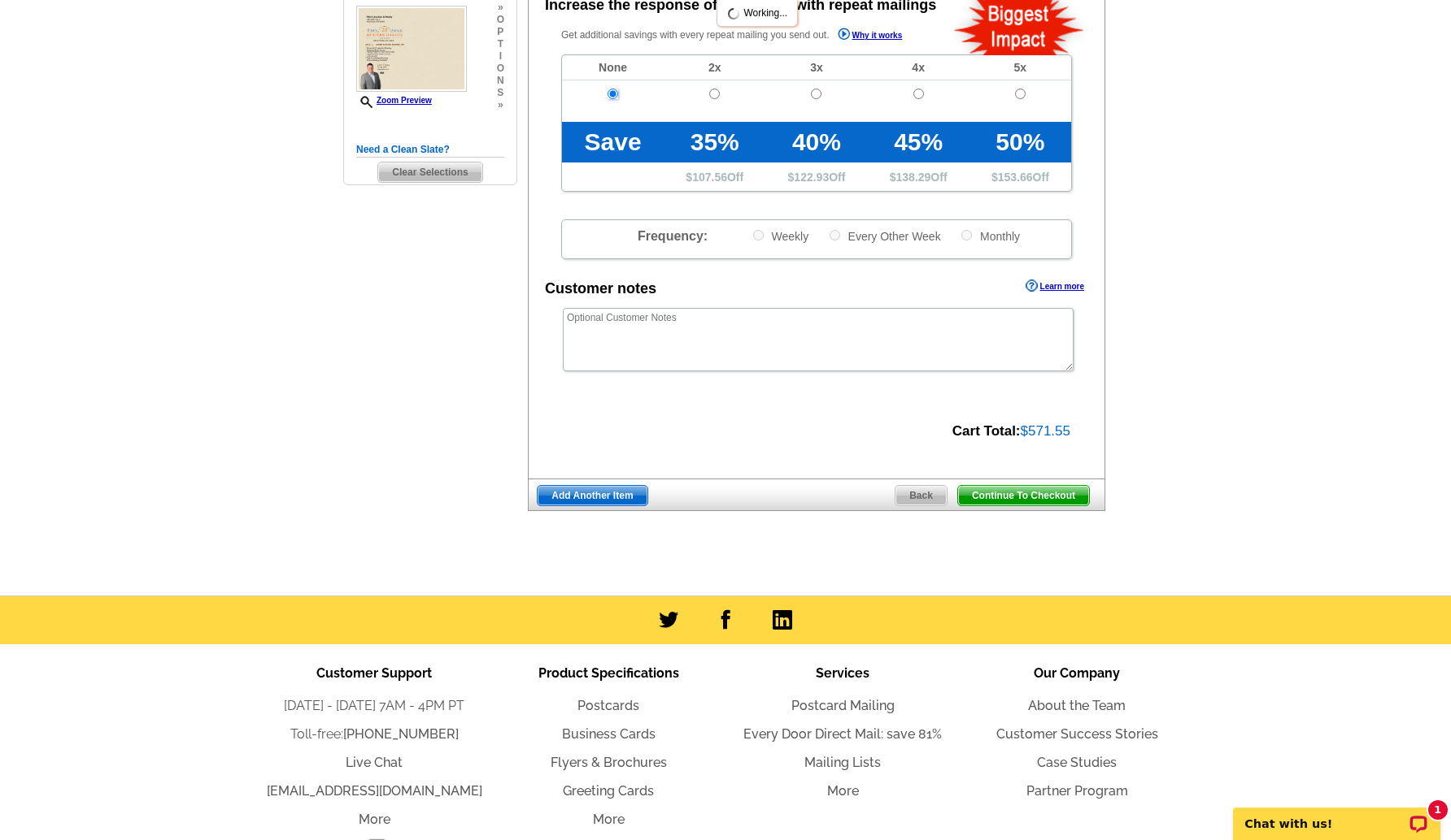
scroll to position [496, 0]
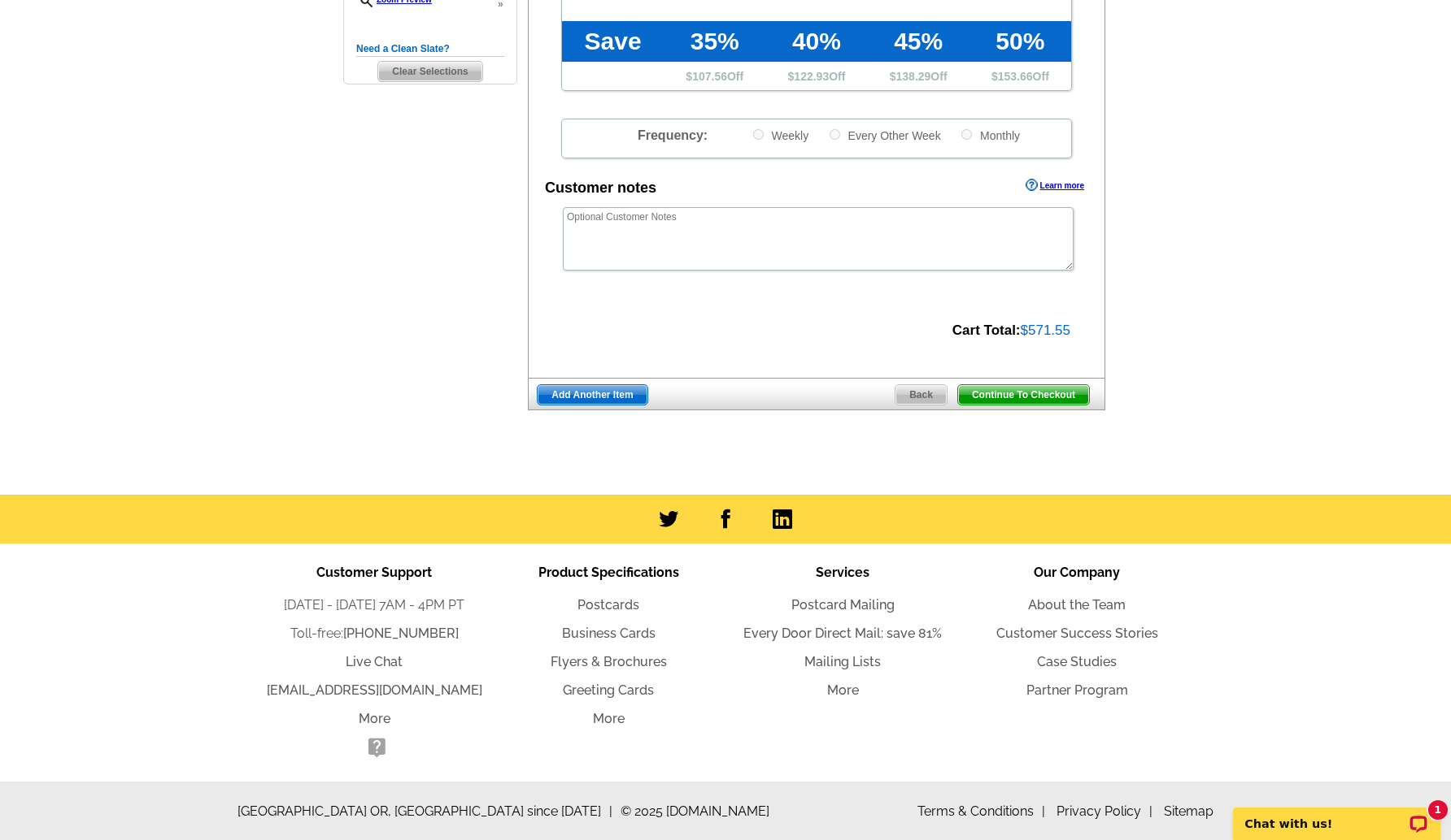
click at [1026, 391] on span "Continue To Checkout" at bounding box center [1023, 395] width 131 height 19
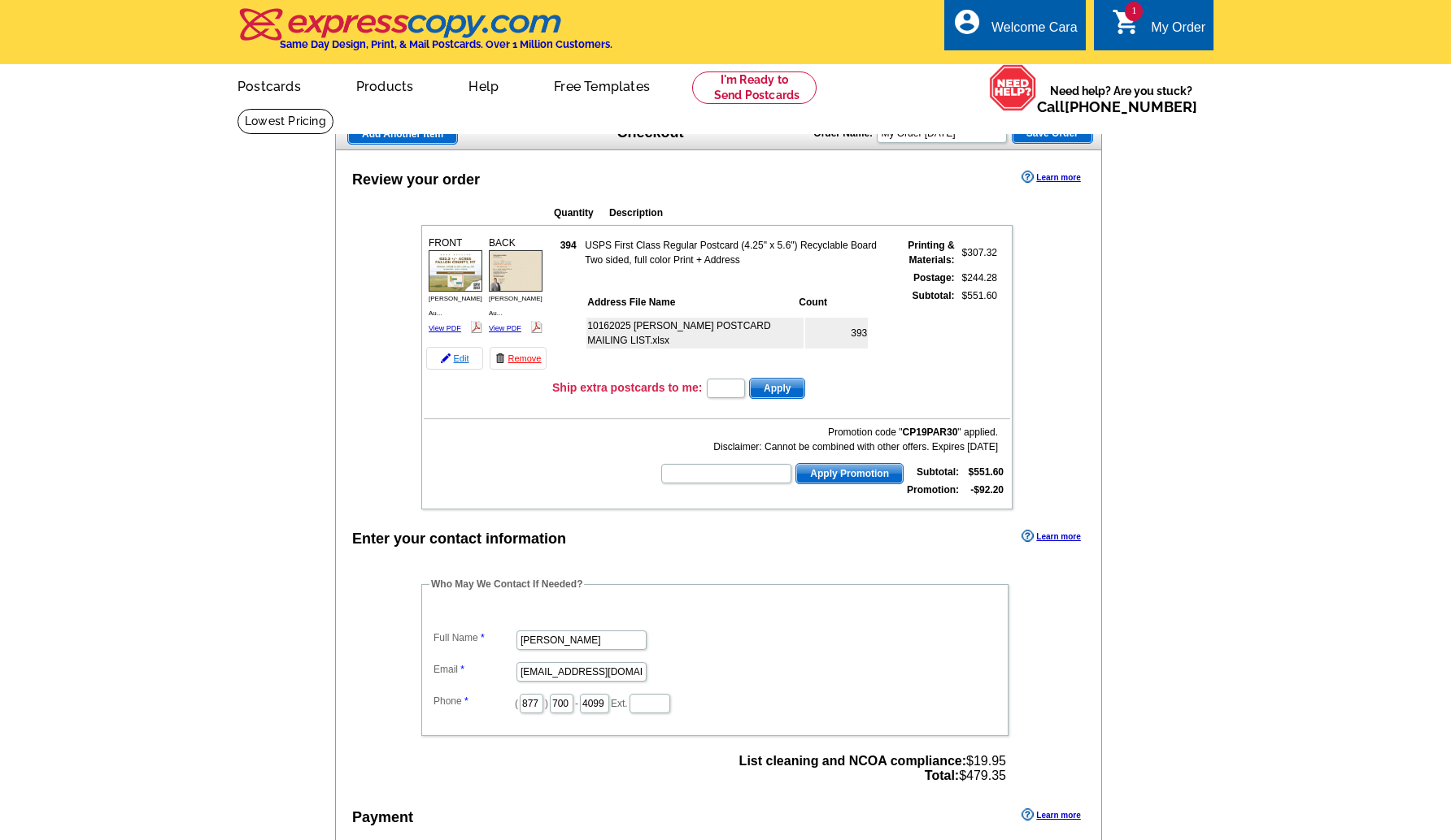
click at [442, 365] on link "Edit" at bounding box center [455, 358] width 57 height 23
click at [445, 366] on link "Edit" at bounding box center [455, 358] width 57 height 23
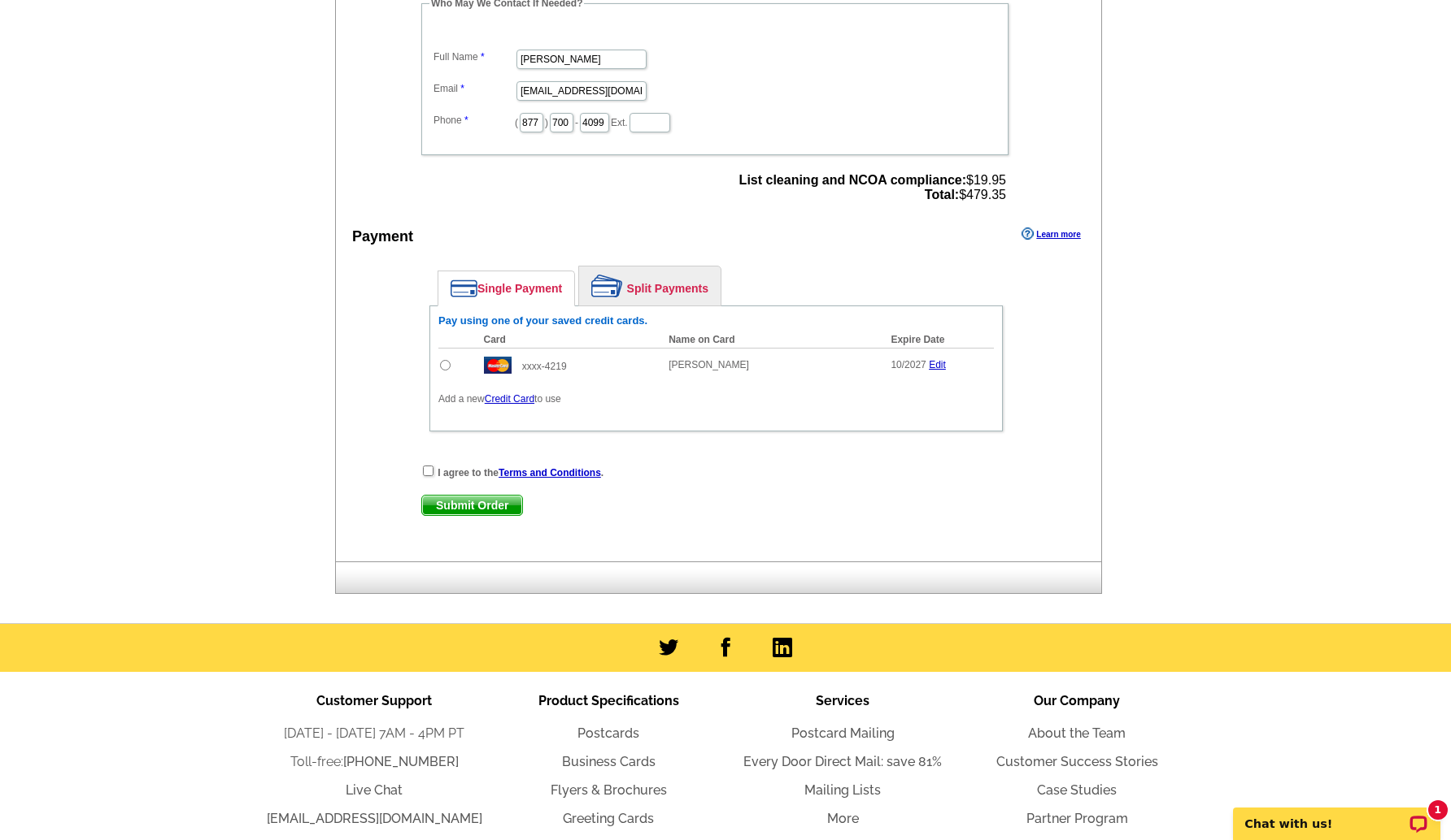
click at [445, 366] on input "radio" at bounding box center [445, 365] width 11 height 11
radio input "true"
drag, startPoint x: 430, startPoint y: 469, endPoint x: 470, endPoint y: 510, distance: 57.3
click at [430, 469] on input "checkbox" at bounding box center [428, 471] width 11 height 11
checkbox input "true"
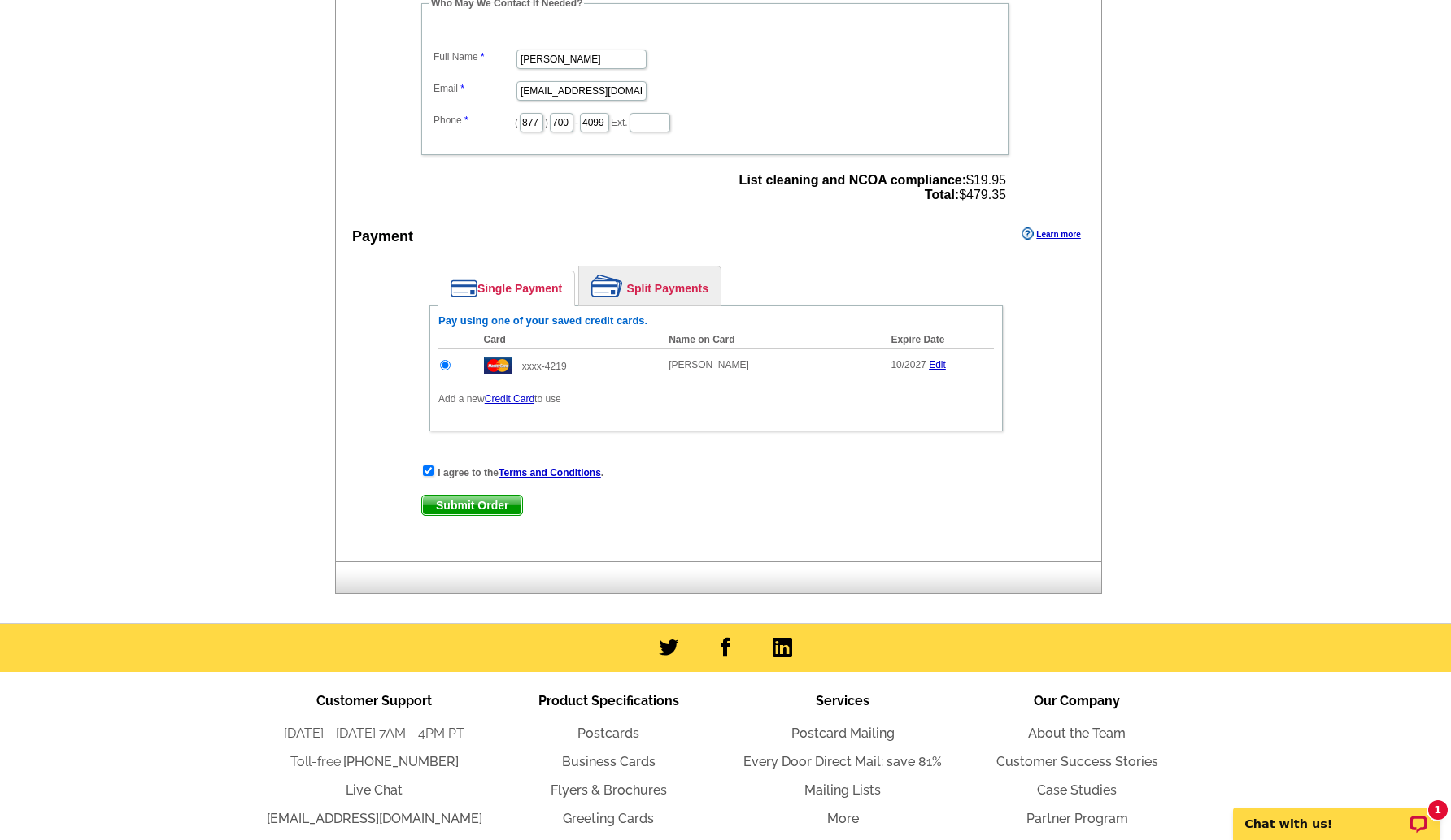
click at [471, 511] on span "Submit Order" at bounding box center [471, 505] width 100 height 19
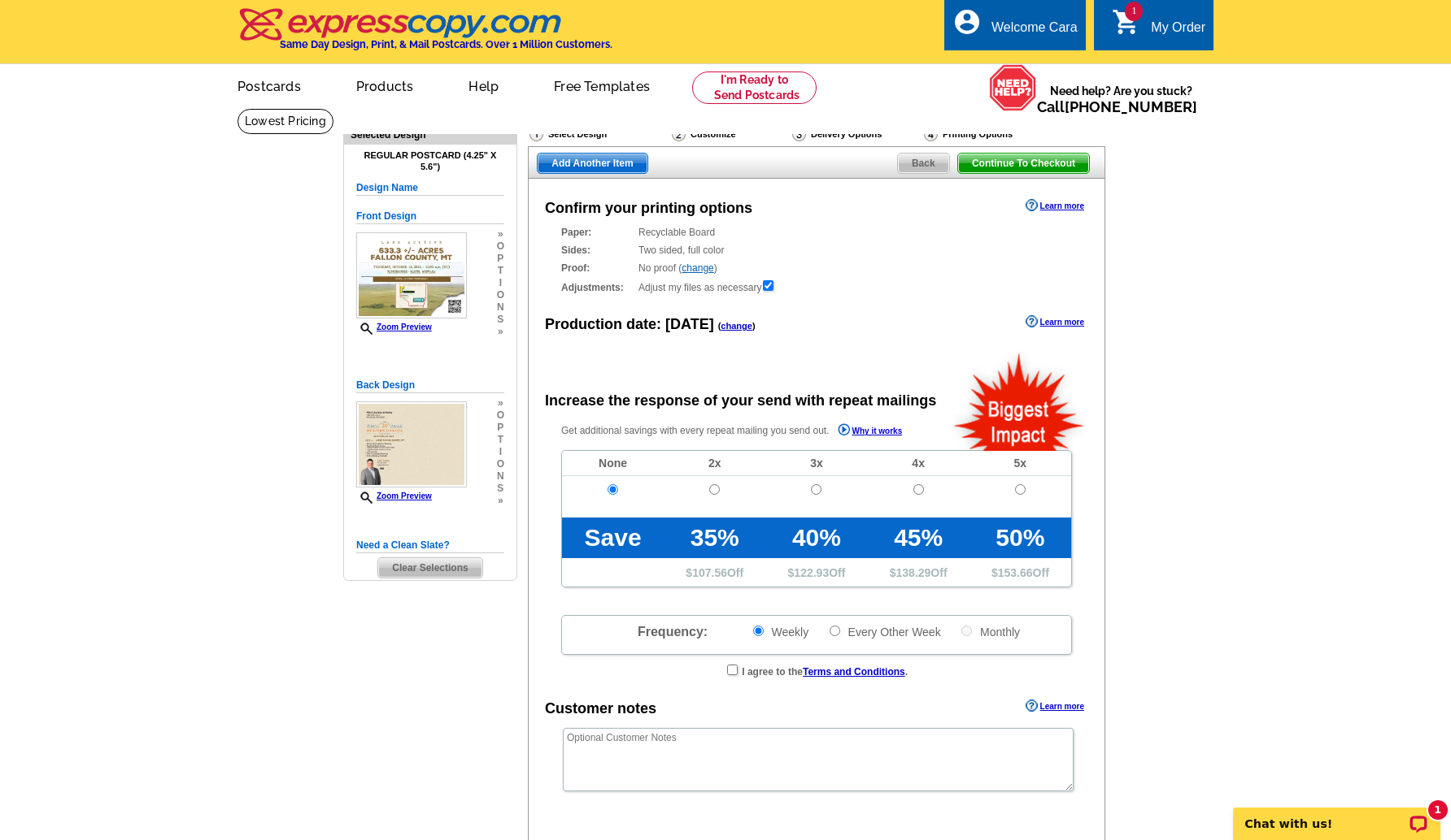
radio input "false"
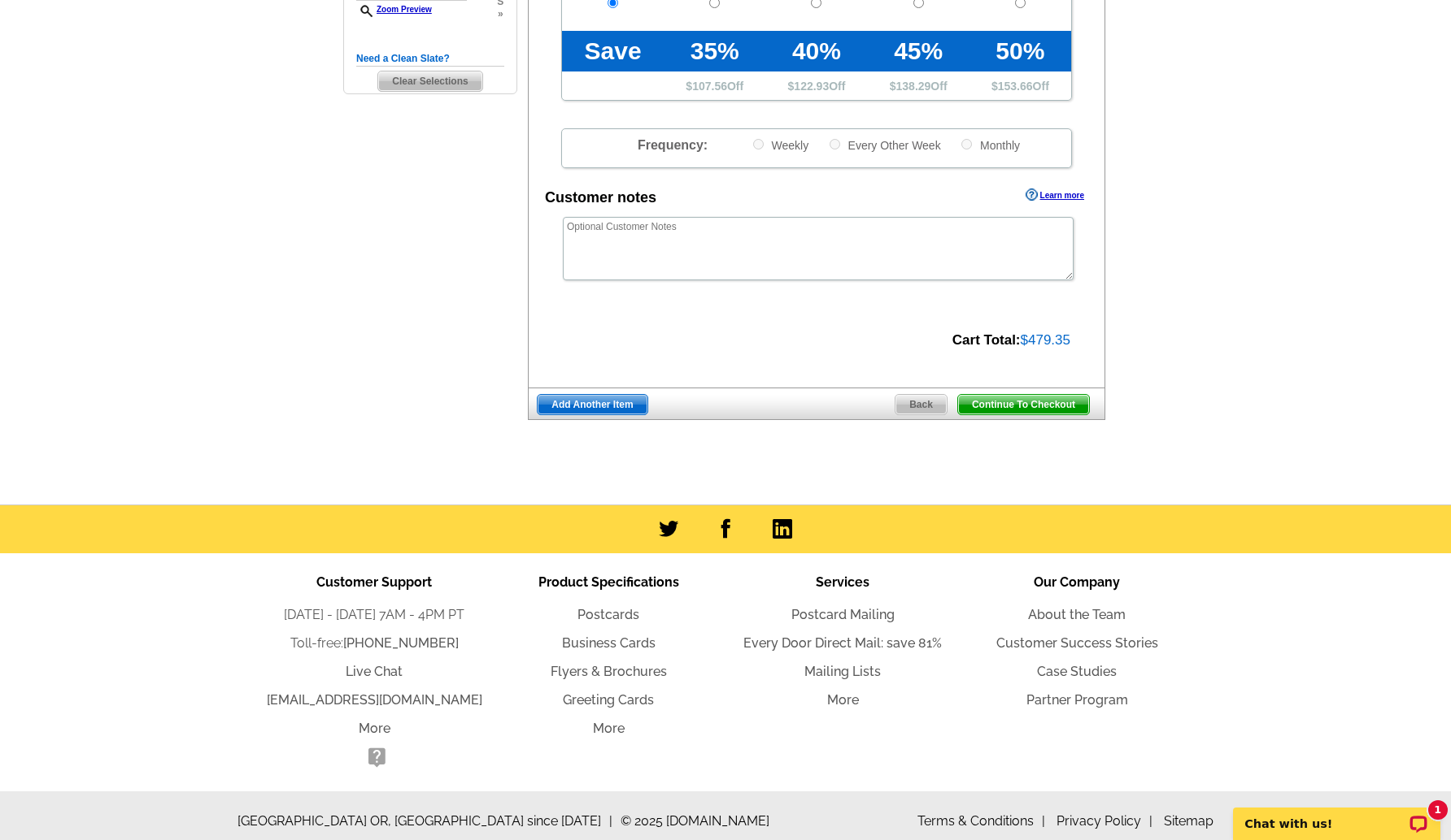
scroll to position [496, 0]
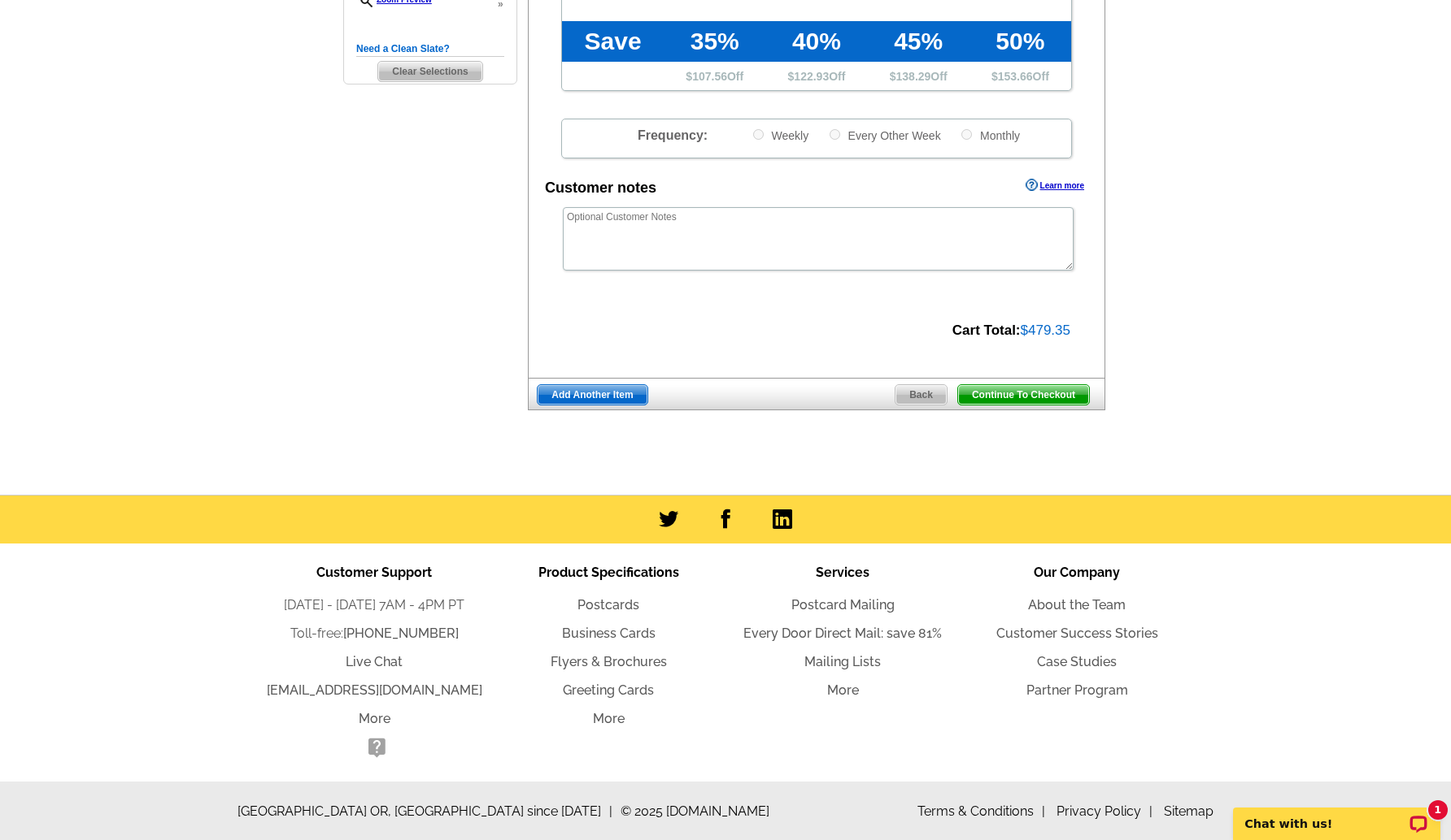
click at [1044, 393] on span "Continue To Checkout" at bounding box center [1023, 395] width 131 height 19
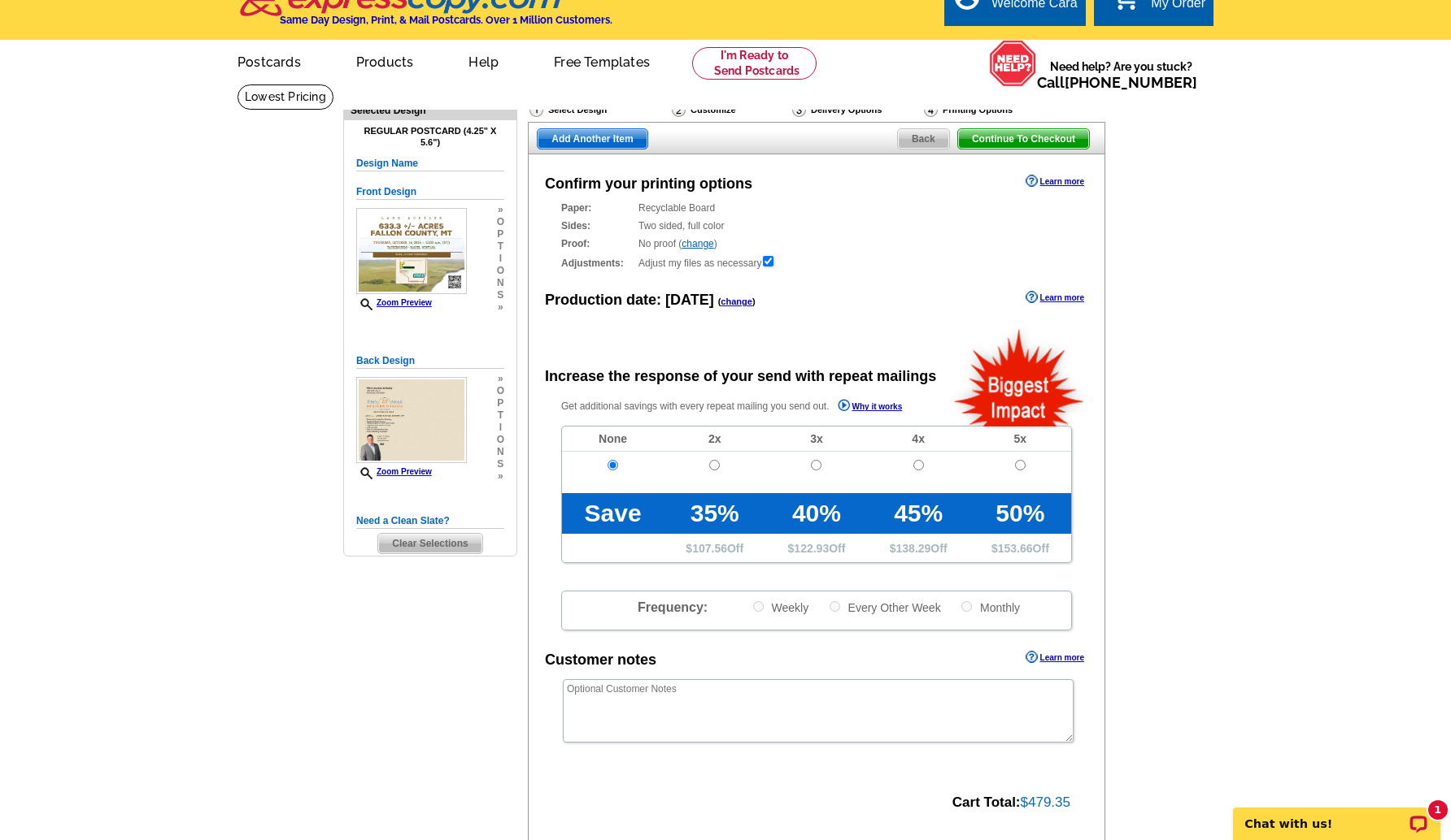
scroll to position [0, 0]
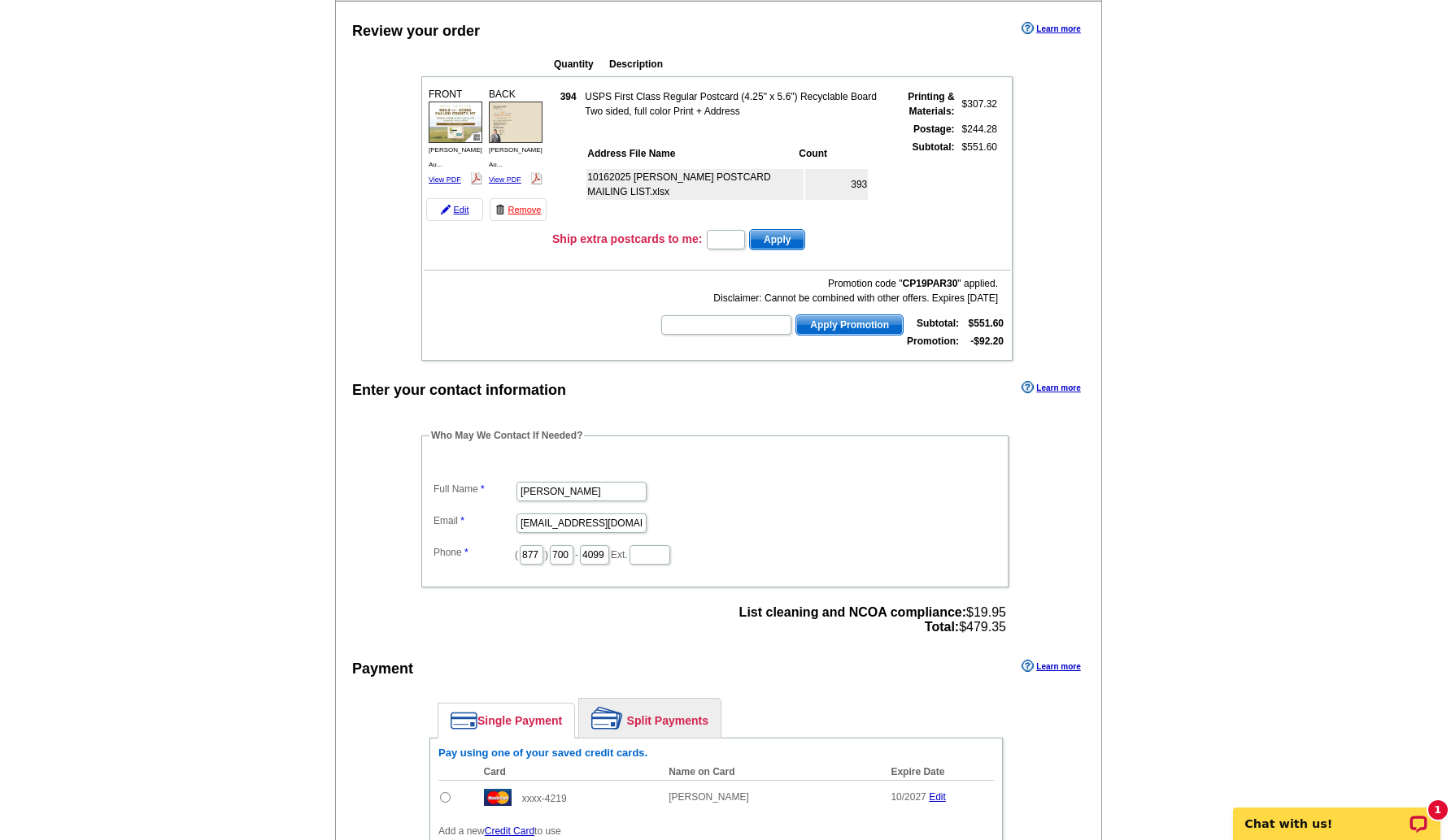
click at [445, 272] on td "Promotion code " CP19PAR30 " applied. Disclaimer: Cannot be combined with other…" at bounding box center [716, 312] width 586 height 80
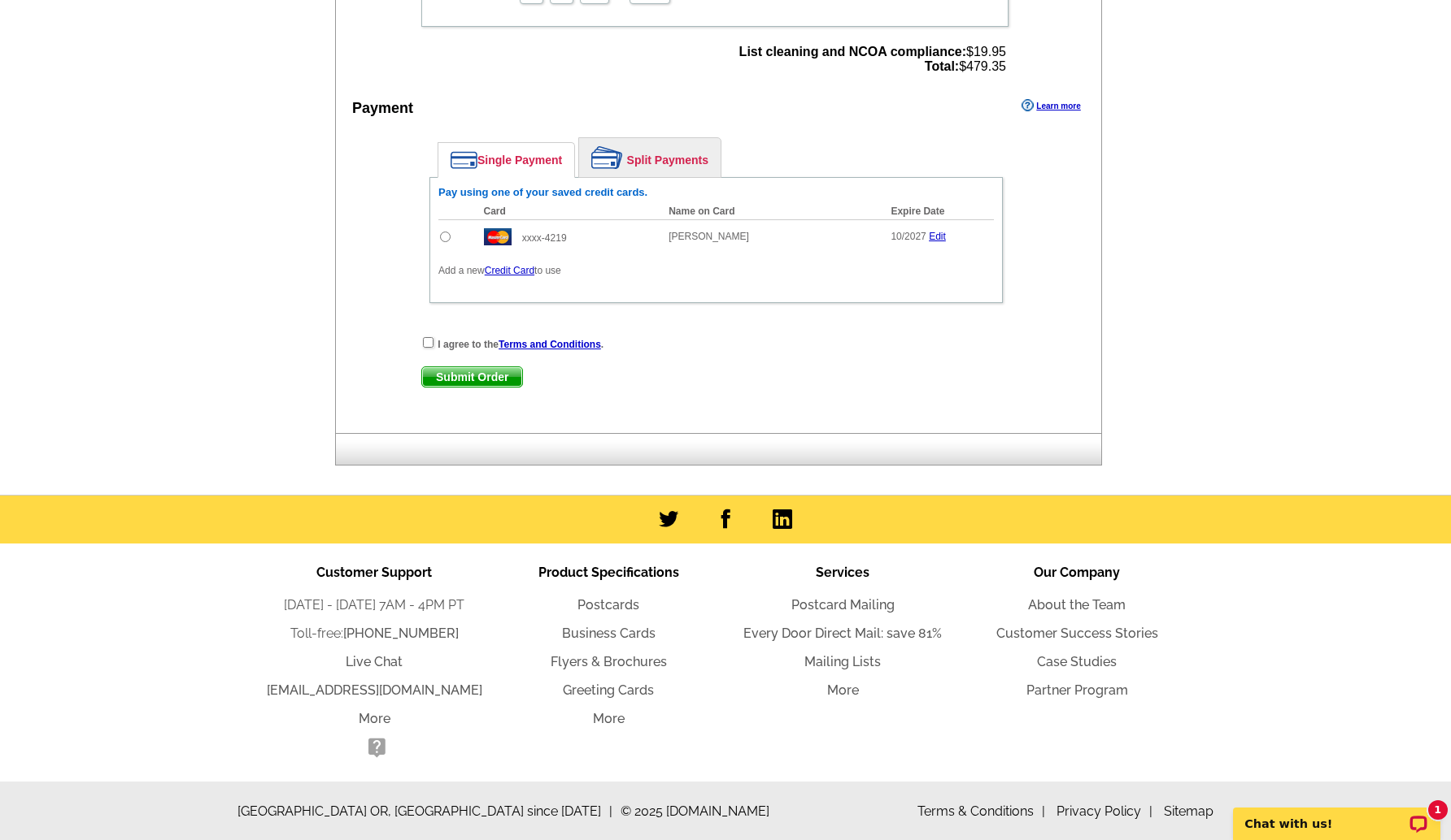
click at [444, 236] on input "radio" at bounding box center [445, 236] width 11 height 11
radio input "true"
click at [419, 343] on div "I agree to the Terms and Conditions . Submit Order Submit Order" at bounding box center [715, 368] width 654 height 66
click at [428, 341] on input "checkbox" at bounding box center [428, 342] width 11 height 11
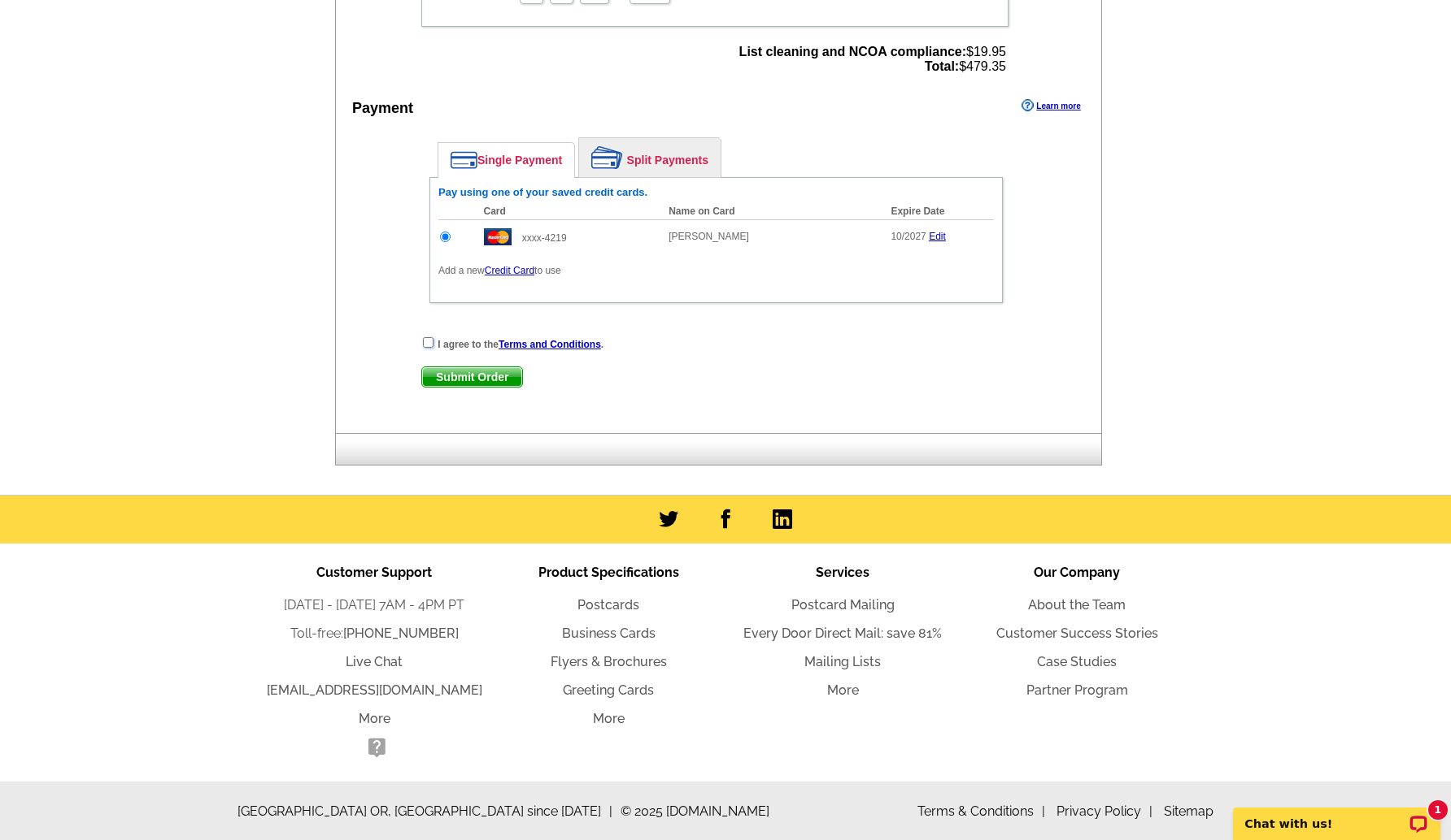
checkbox input "true"
click at [456, 376] on span "Submit Order" at bounding box center [471, 376] width 100 height 19
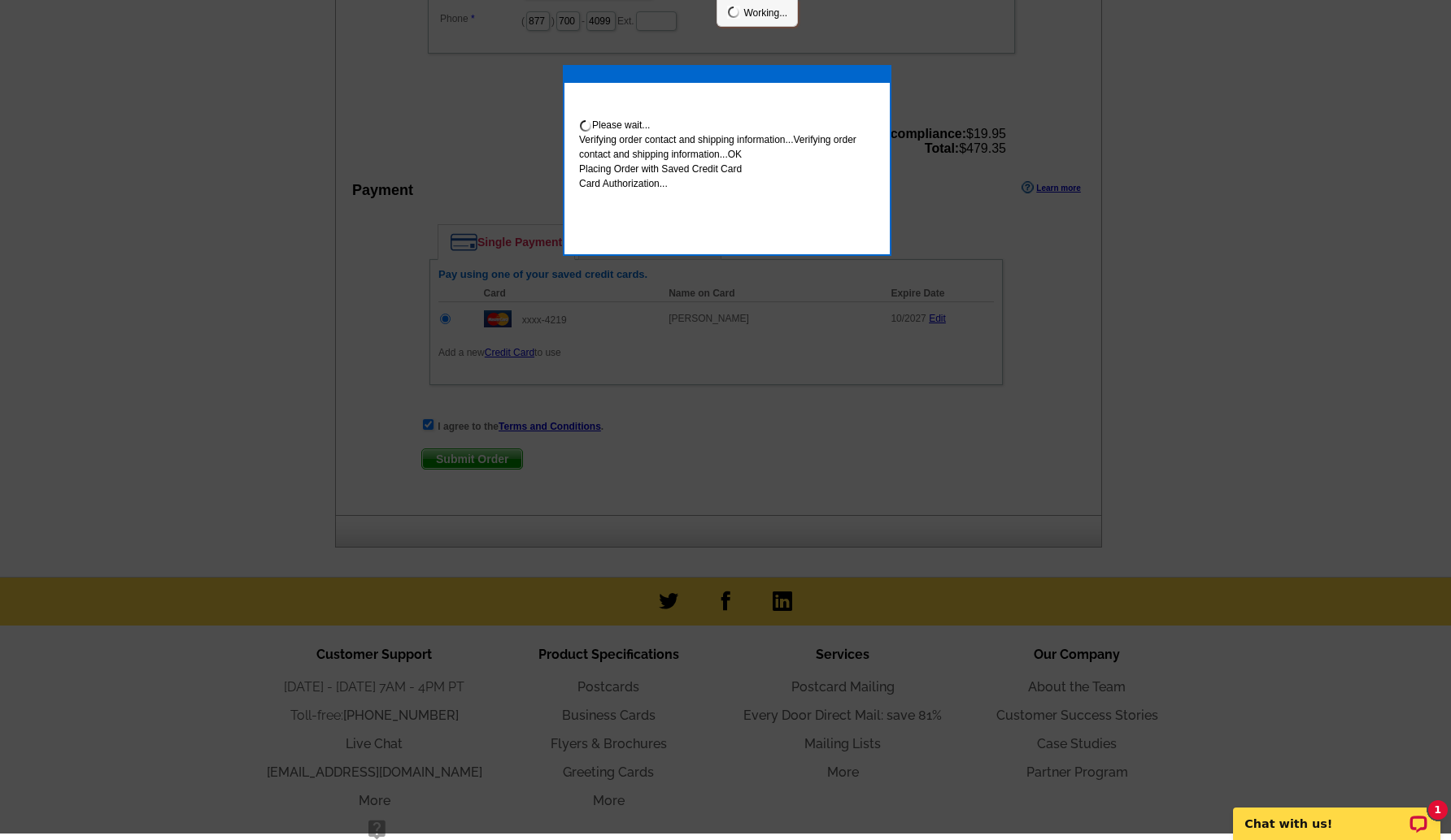
scroll to position [703, 0]
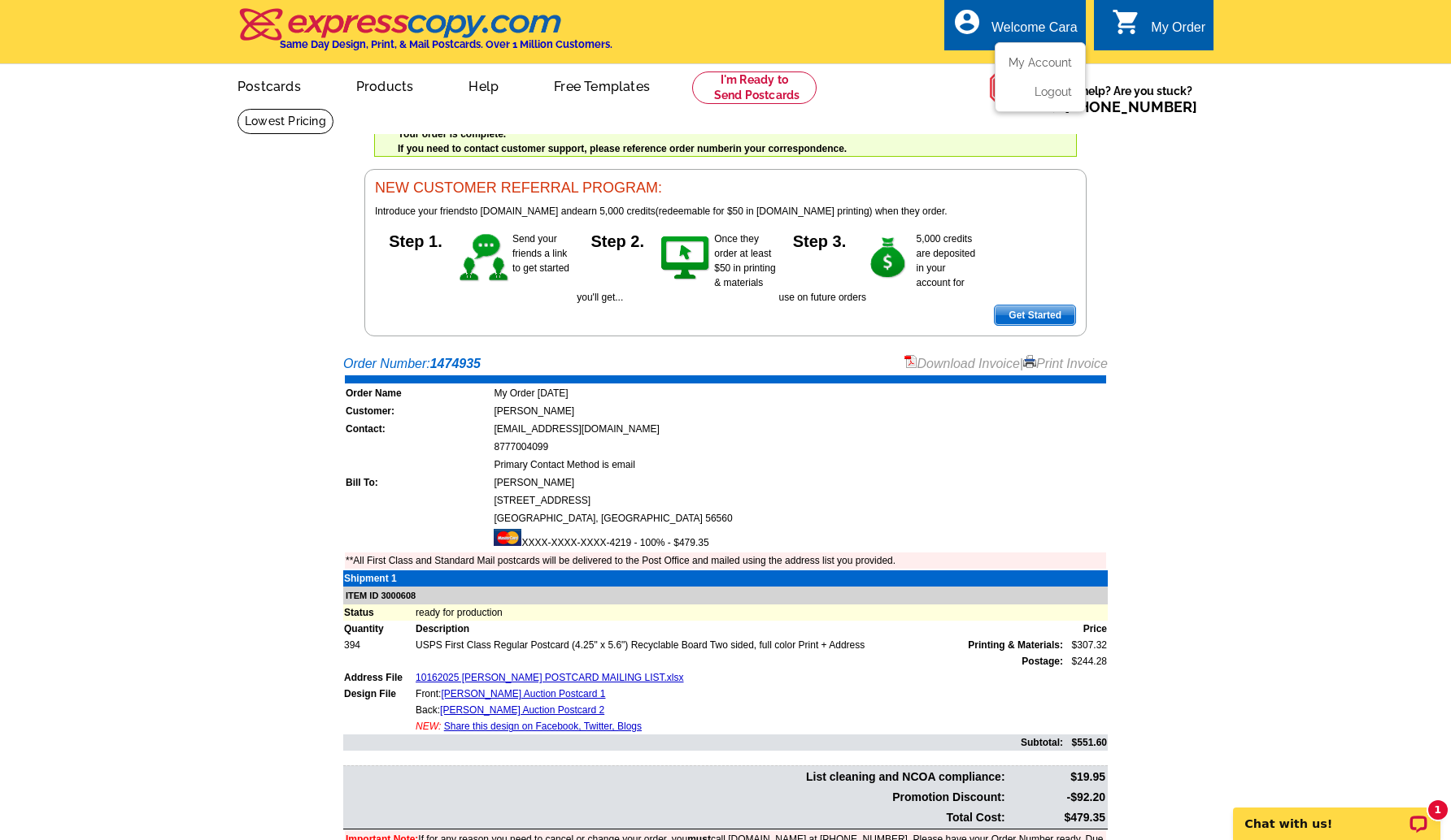
click at [1038, 51] on ul "My Account Logout" at bounding box center [1040, 76] width 91 height 70
click at [1026, 63] on link "My Account" at bounding box center [1036, 62] width 70 height 14
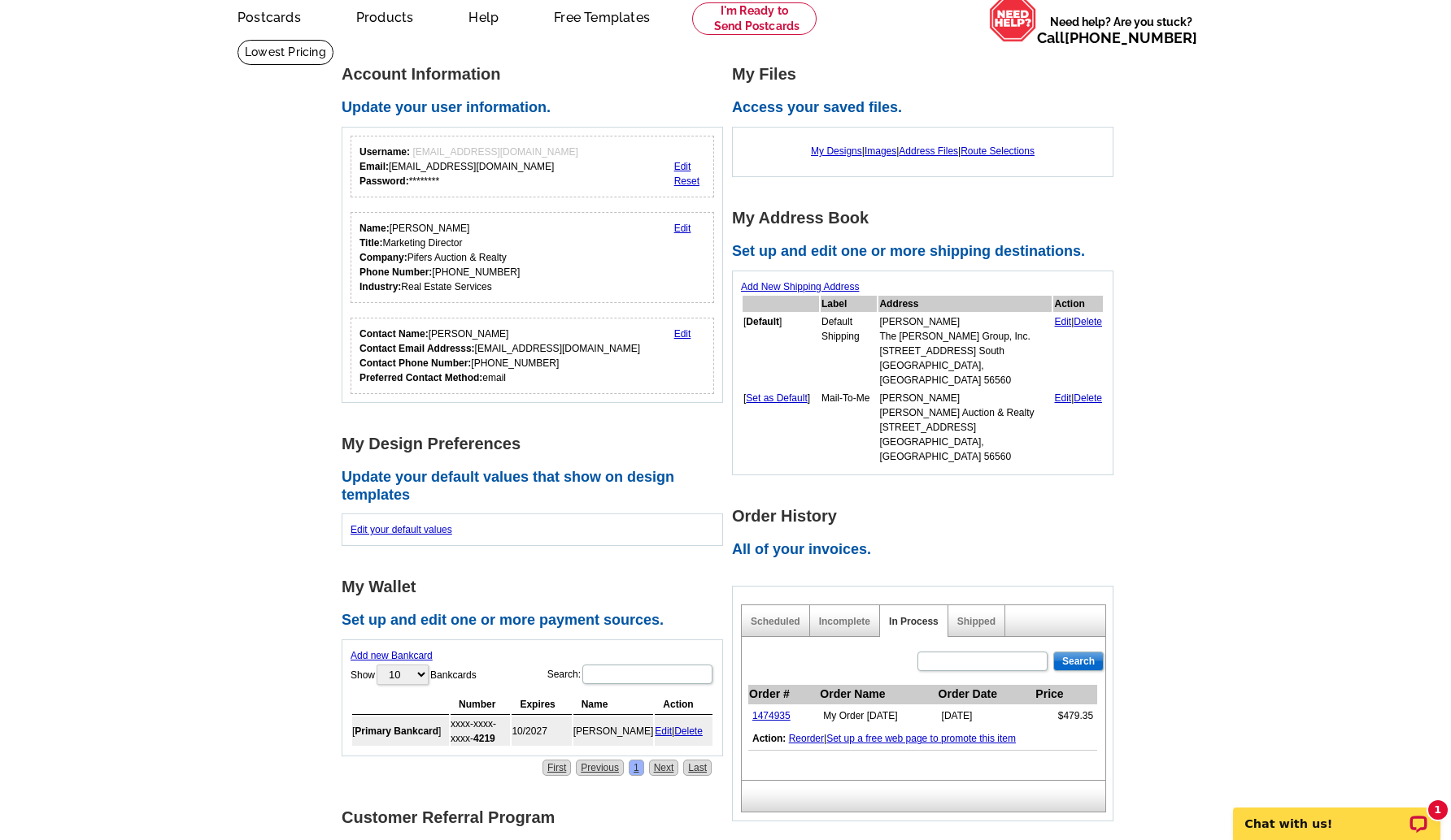
scroll to position [93, 0]
